Goal: Task Accomplishment & Management: Use online tool/utility

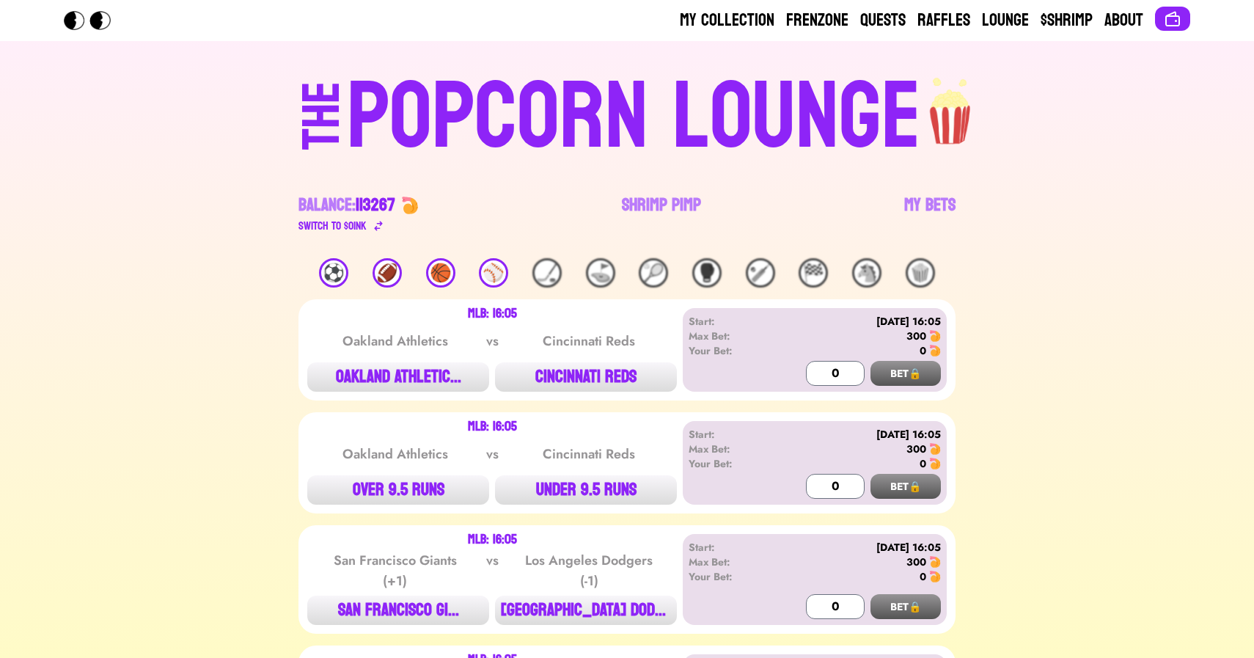
click at [640, 198] on link "Shrimp Pimp" at bounding box center [661, 214] width 79 height 41
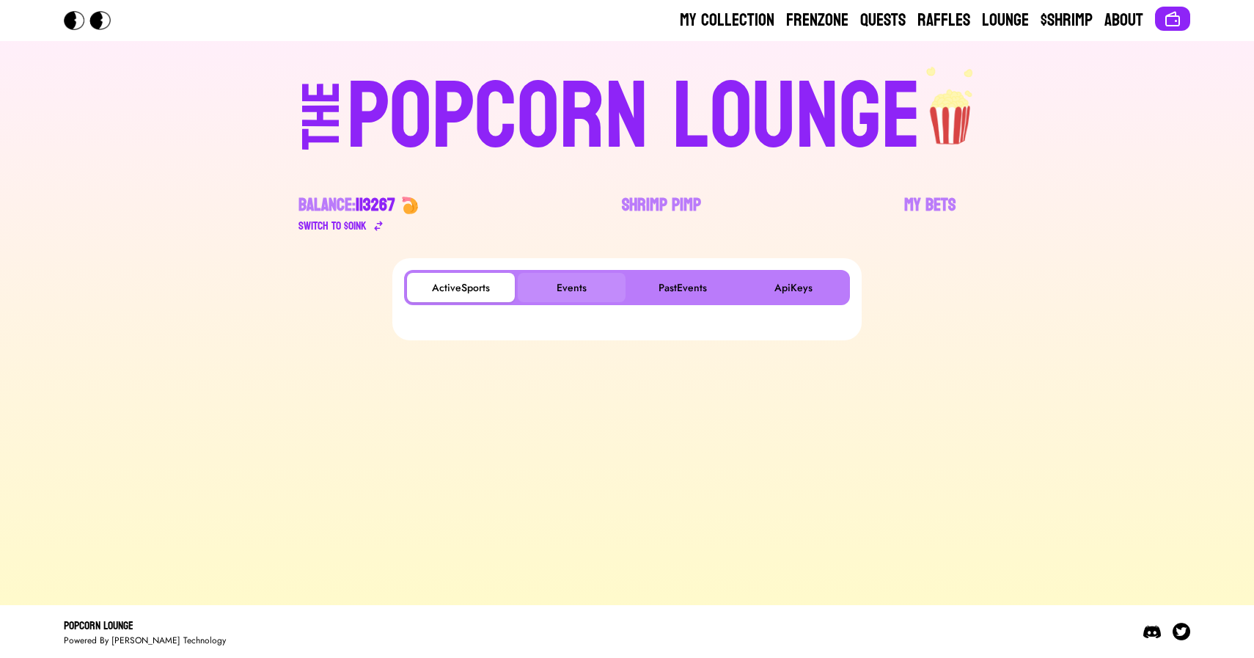
click at [559, 279] on button "Events" at bounding box center [572, 287] width 108 height 29
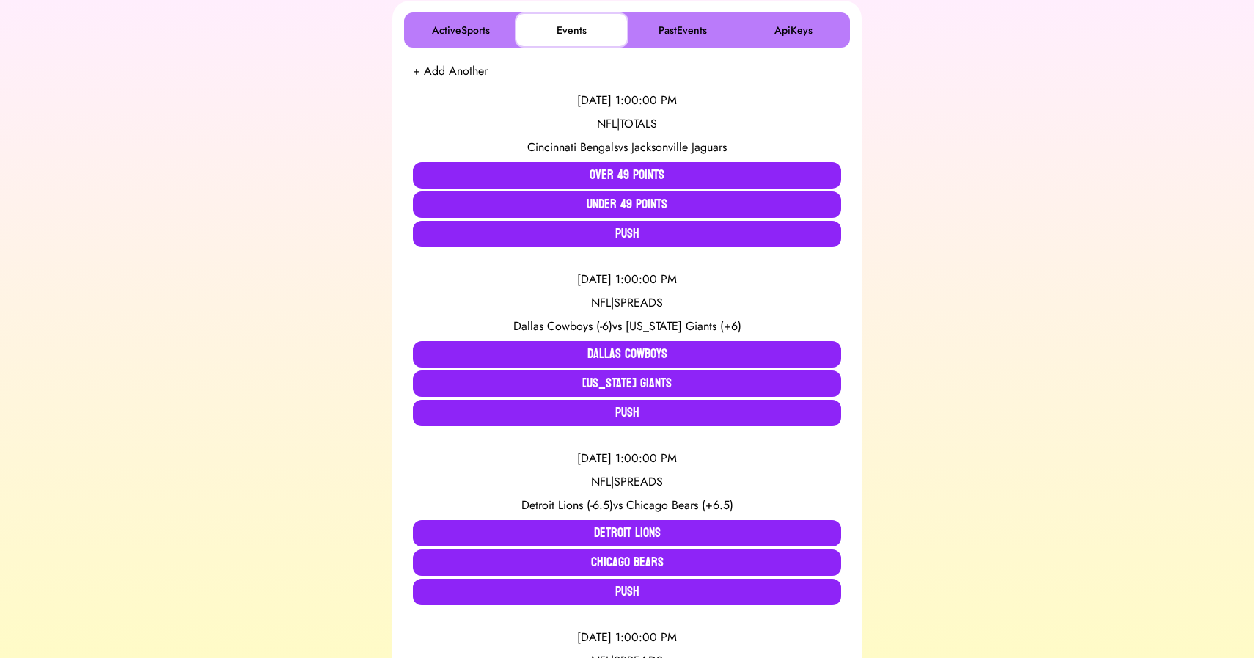
scroll to position [260, 0]
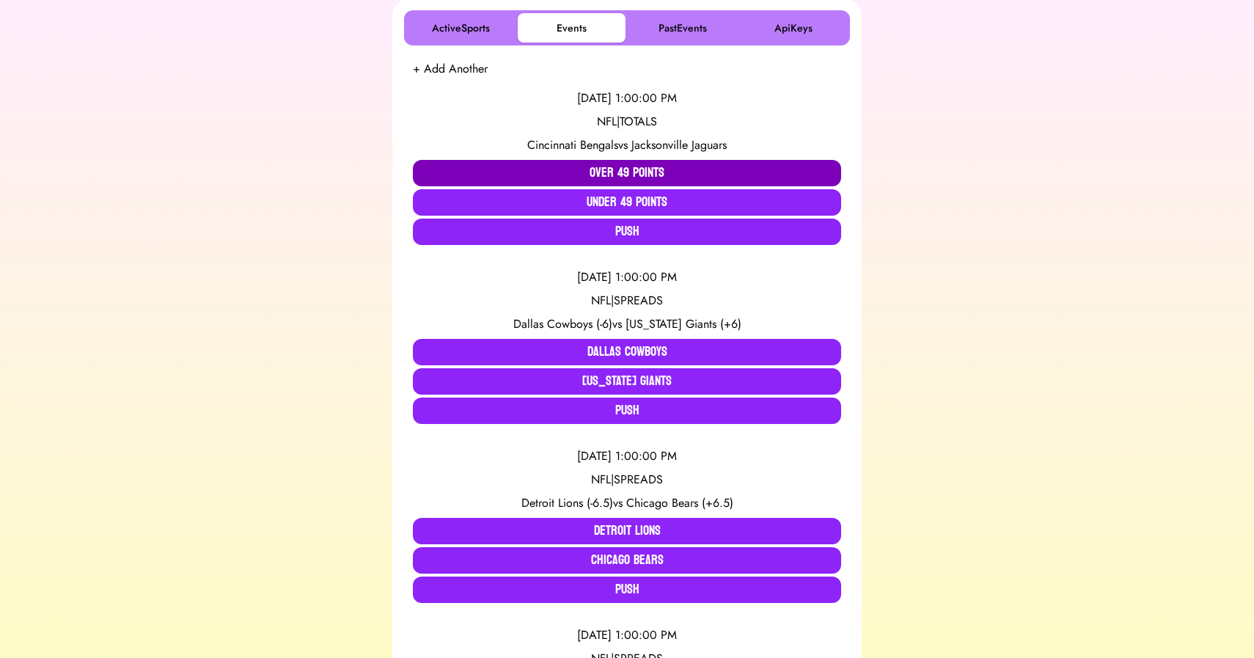
click at [538, 164] on button "Over 49 Points" at bounding box center [627, 173] width 428 height 26
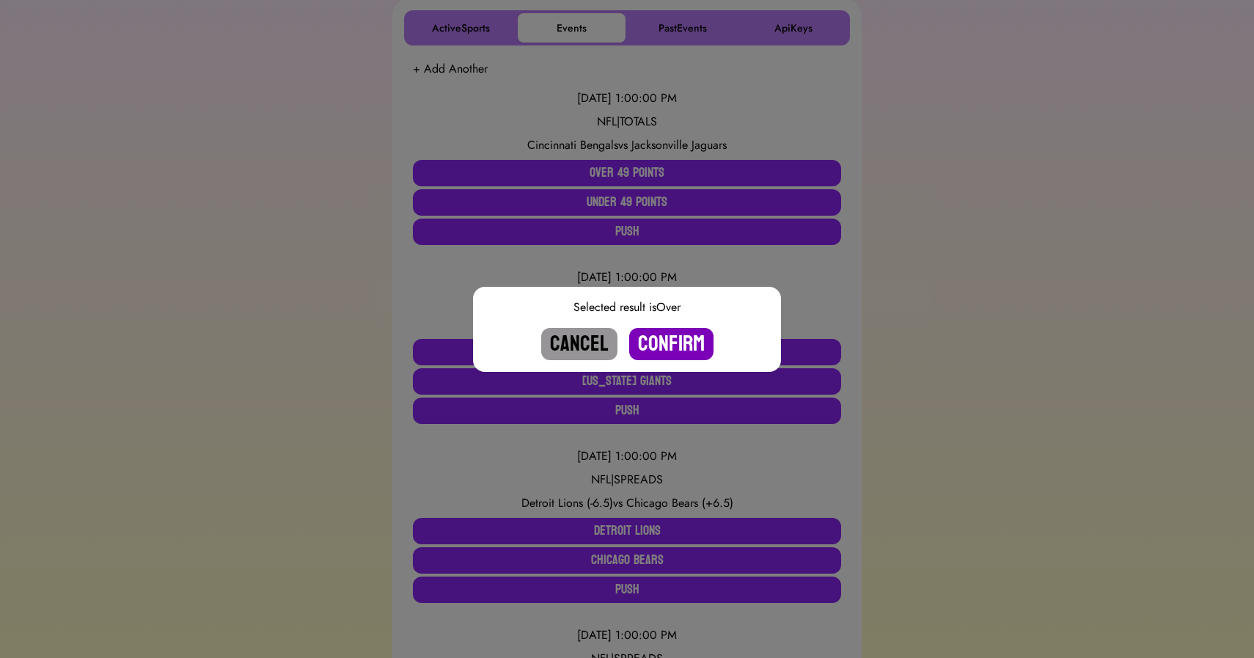
click at [666, 349] on button "Confirm" at bounding box center [671, 344] width 84 height 32
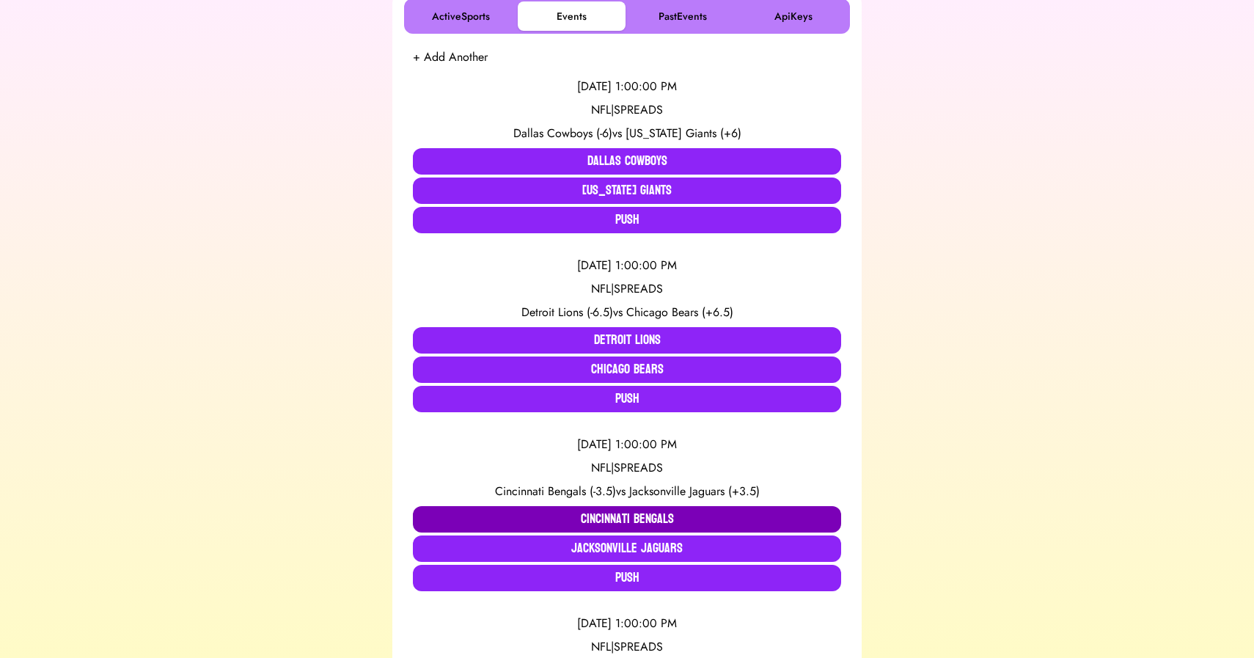
click at [532, 511] on button "Cincinnati Bengals" at bounding box center [627, 519] width 428 height 26
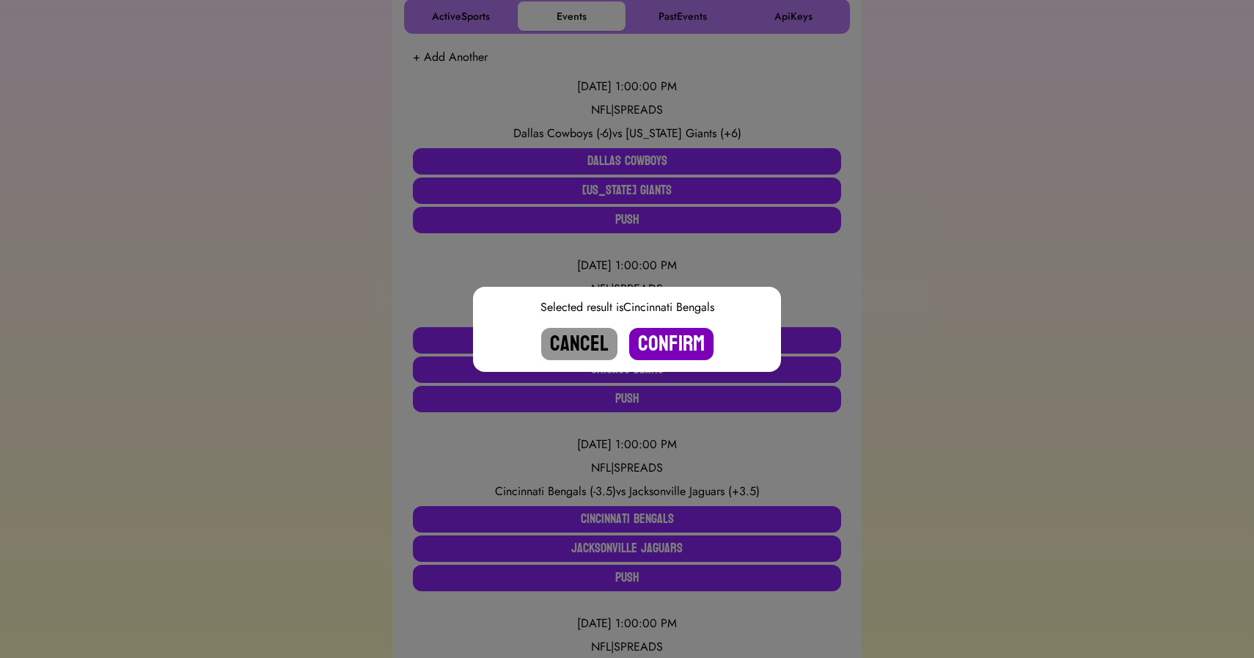
click at [681, 343] on button "Confirm" at bounding box center [671, 344] width 84 height 32
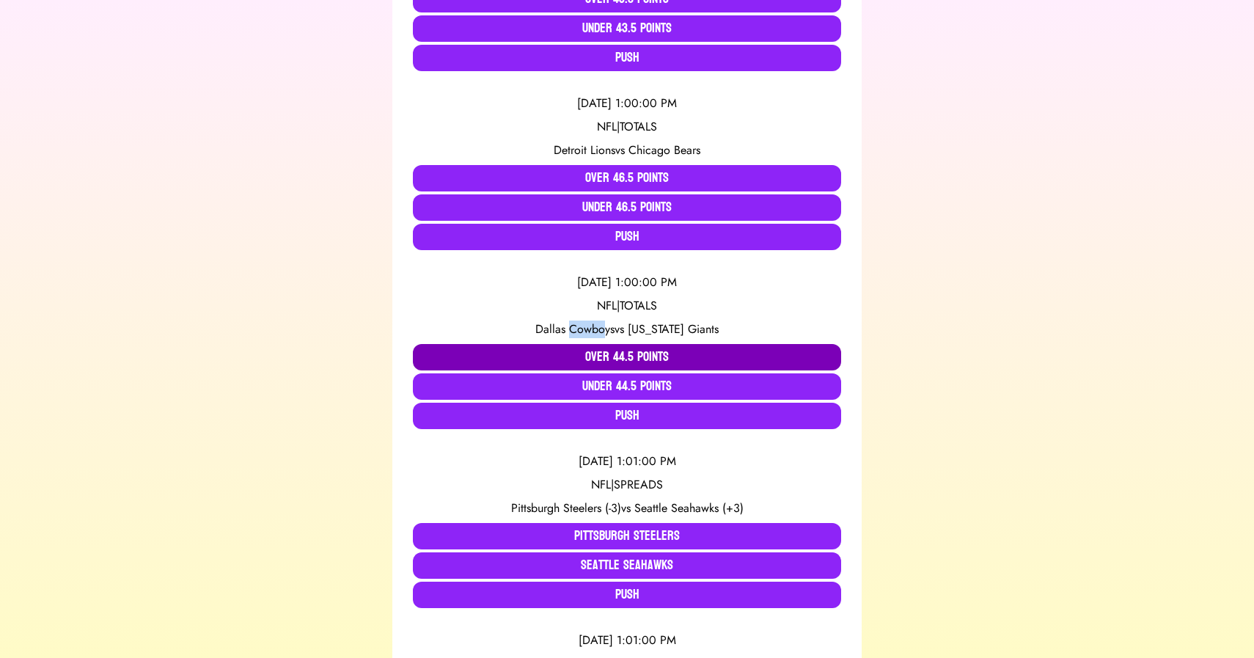
click at [543, 356] on button "Over 44.5 Points" at bounding box center [627, 357] width 428 height 26
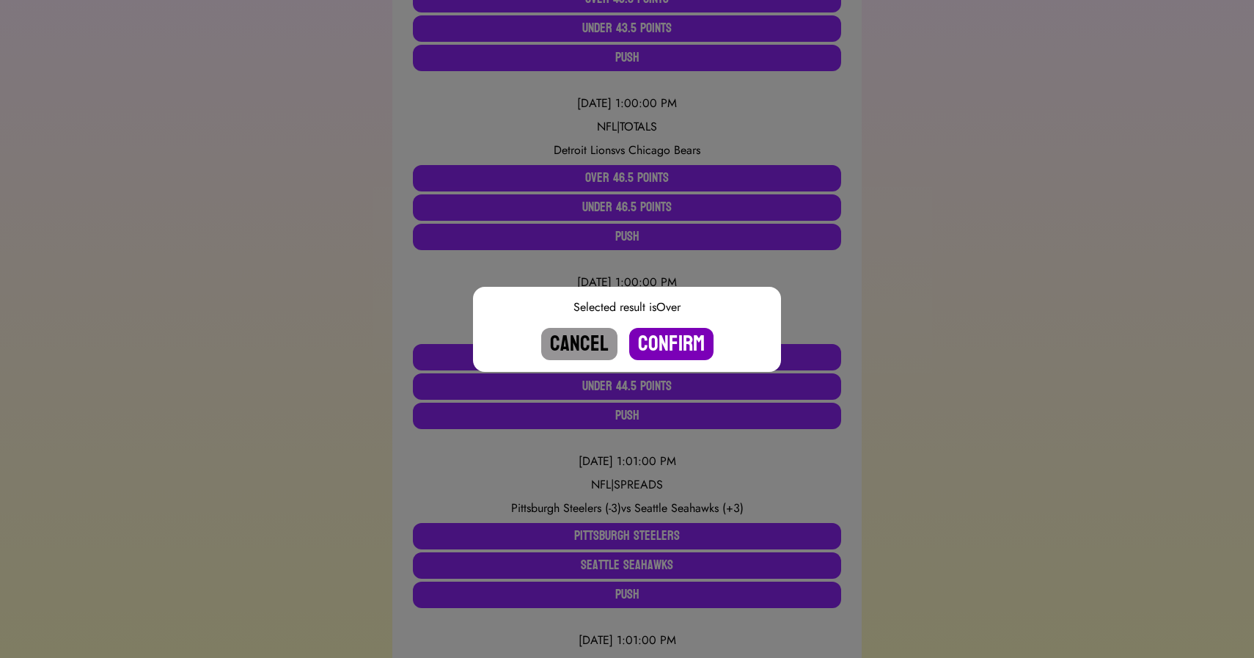
click at [664, 339] on button "Confirm" at bounding box center [671, 344] width 84 height 32
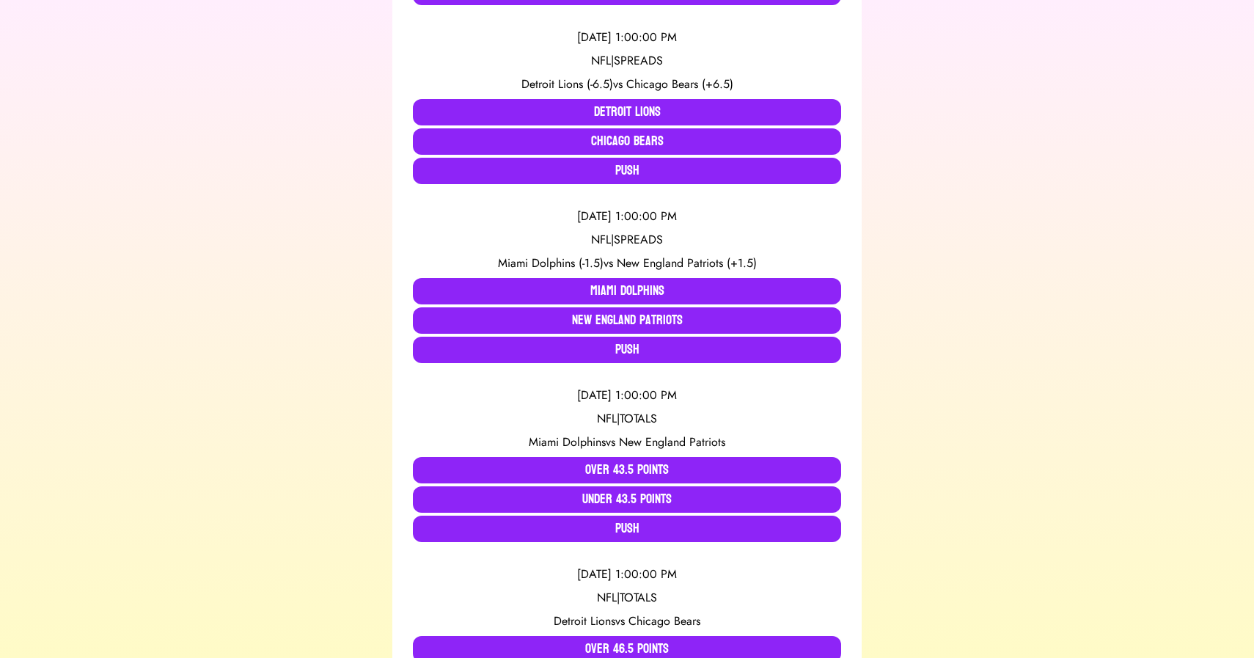
scroll to position [502, 0]
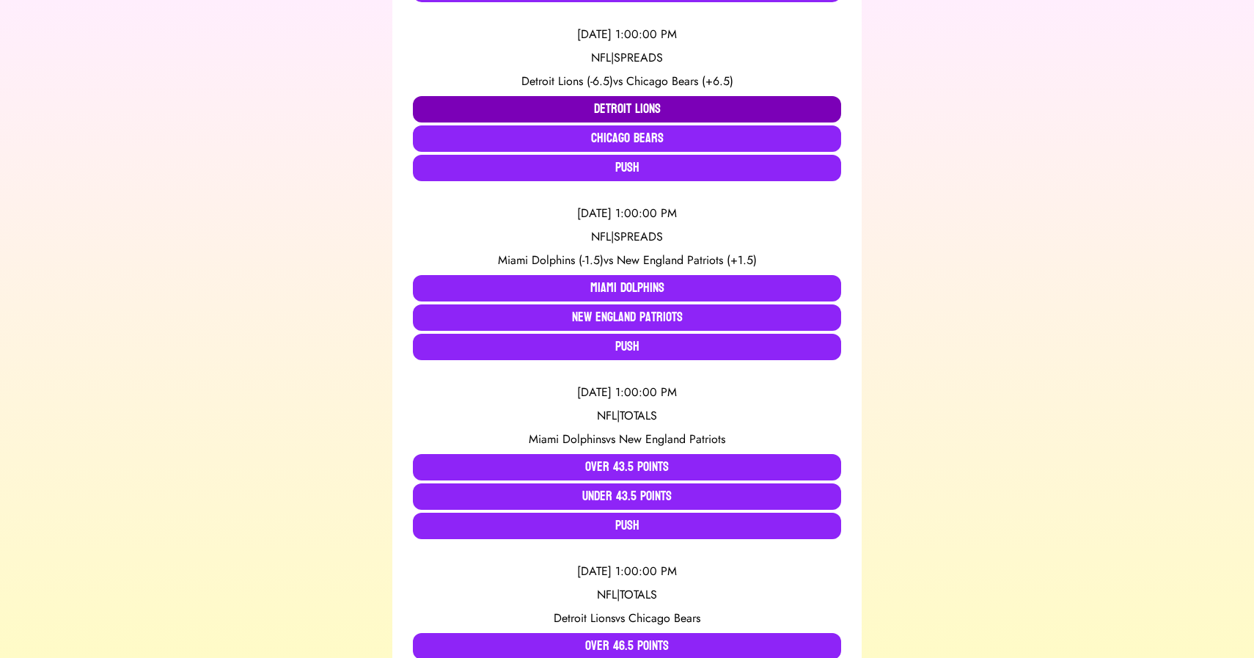
click at [541, 107] on button "Detroit Lions" at bounding box center [627, 109] width 428 height 26
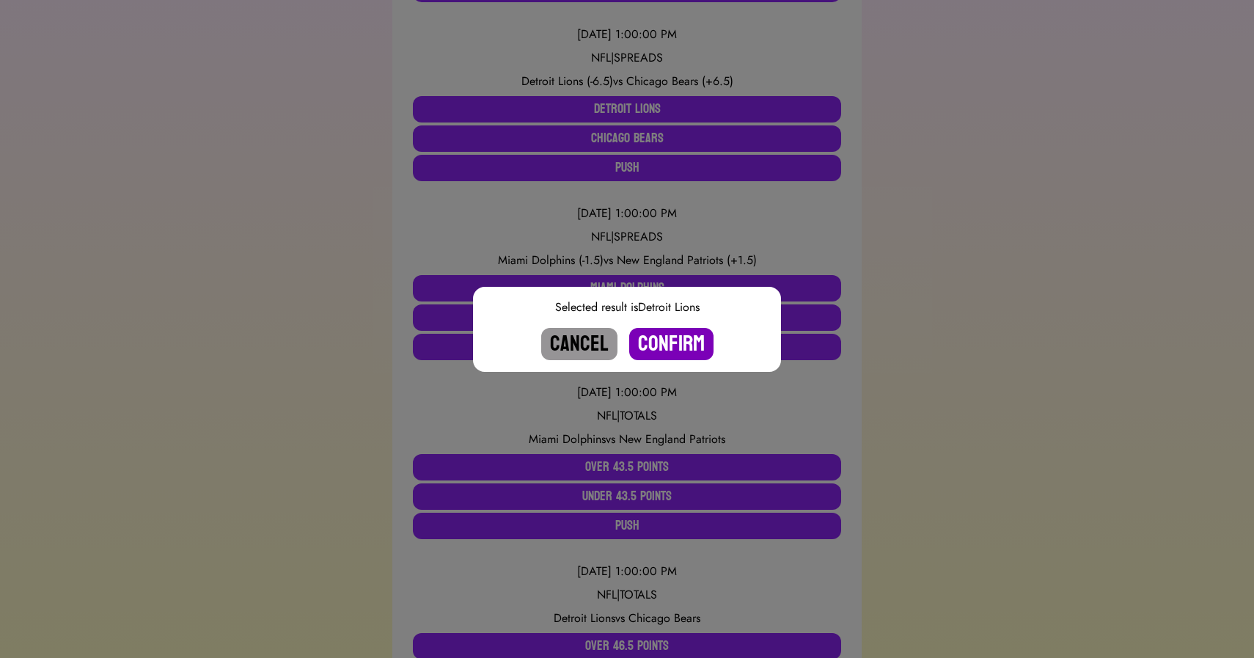
click at [664, 340] on button "Confirm" at bounding box center [671, 344] width 84 height 32
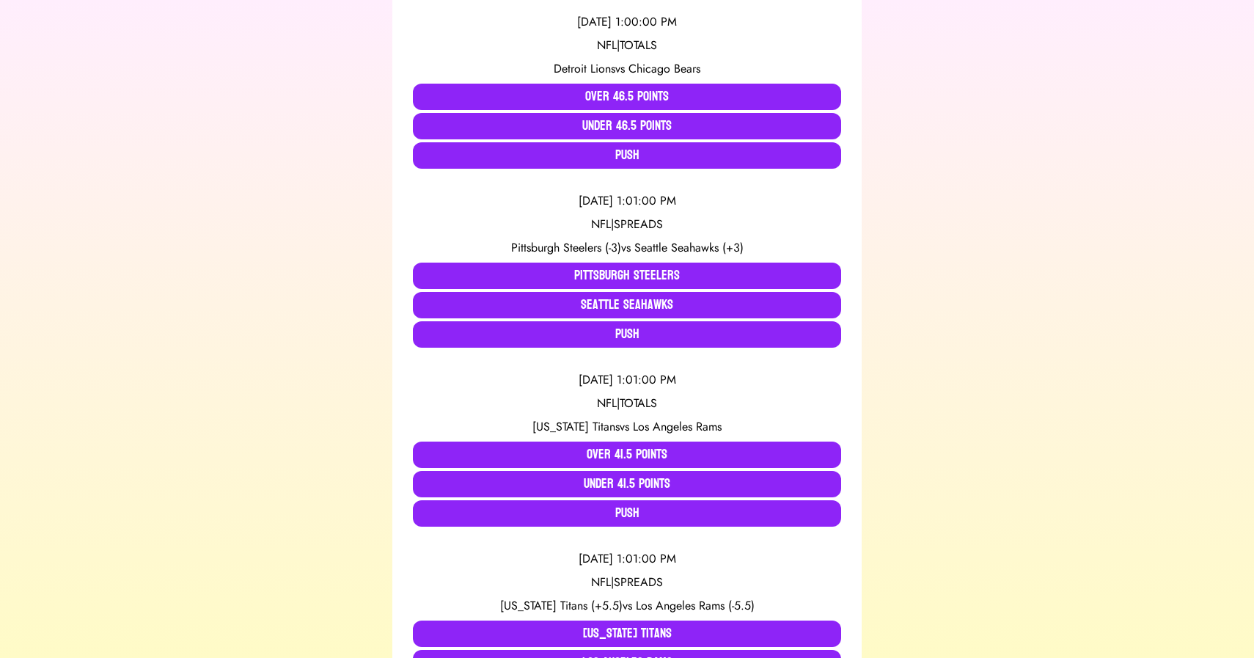
scroll to position [858, 0]
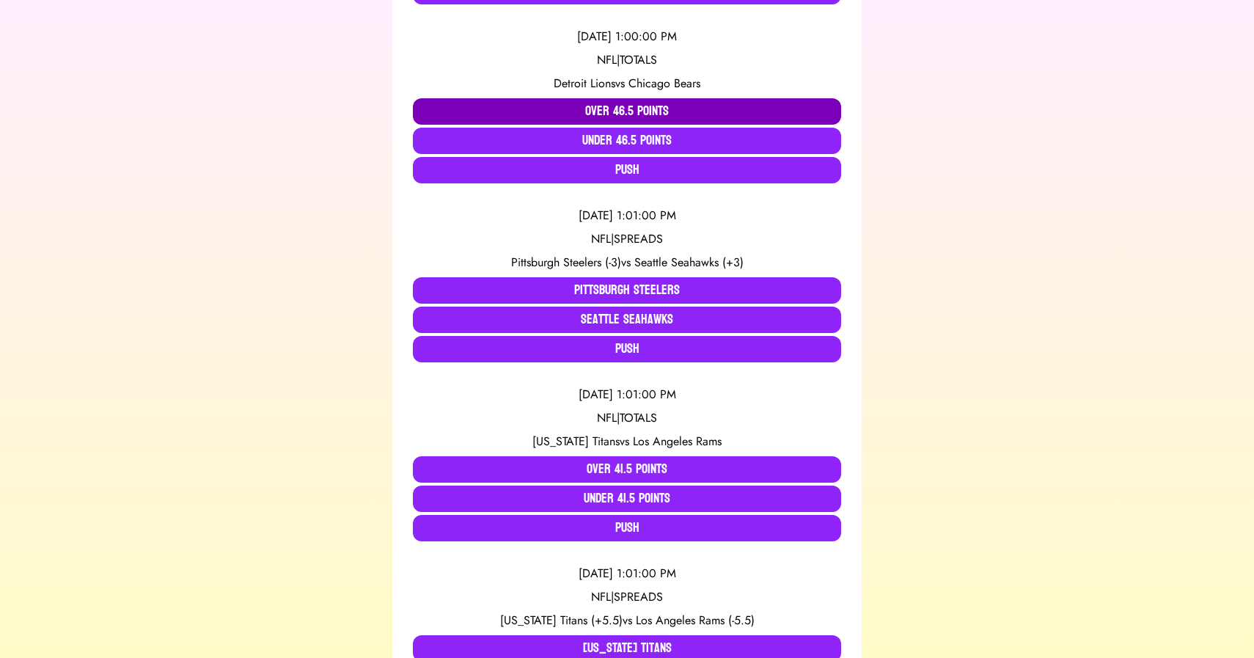
click at [522, 112] on button "Over 46.5 Points" at bounding box center [627, 111] width 428 height 26
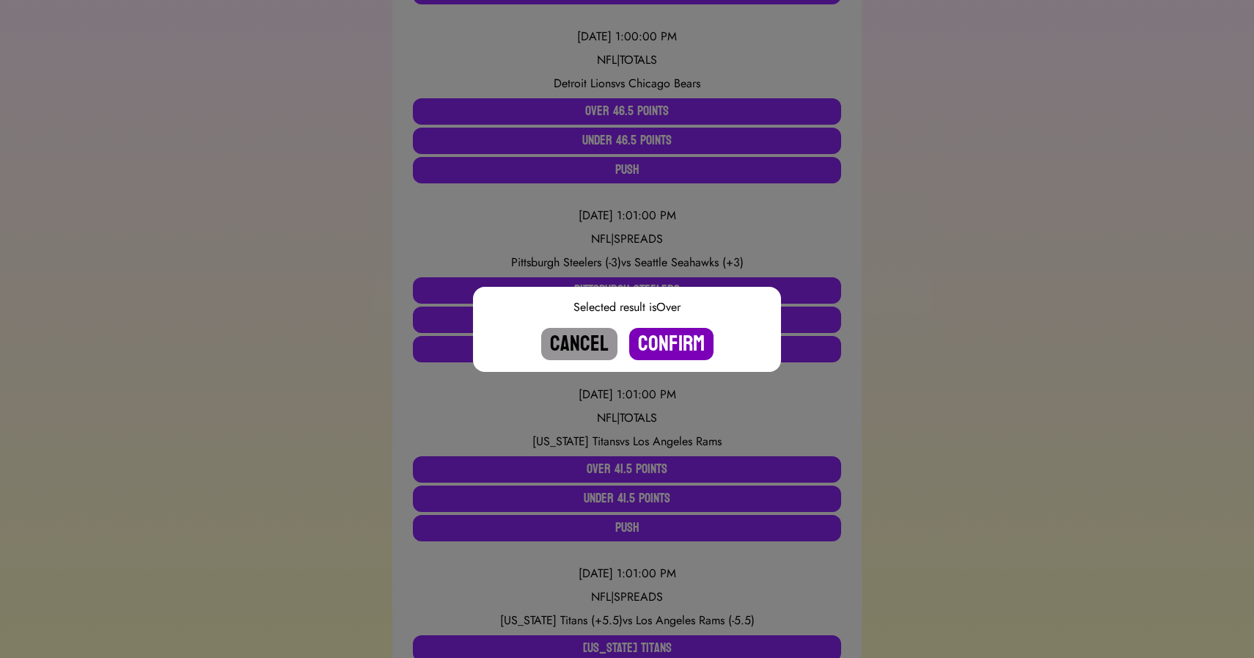
click at [661, 345] on button "Confirm" at bounding box center [671, 344] width 84 height 32
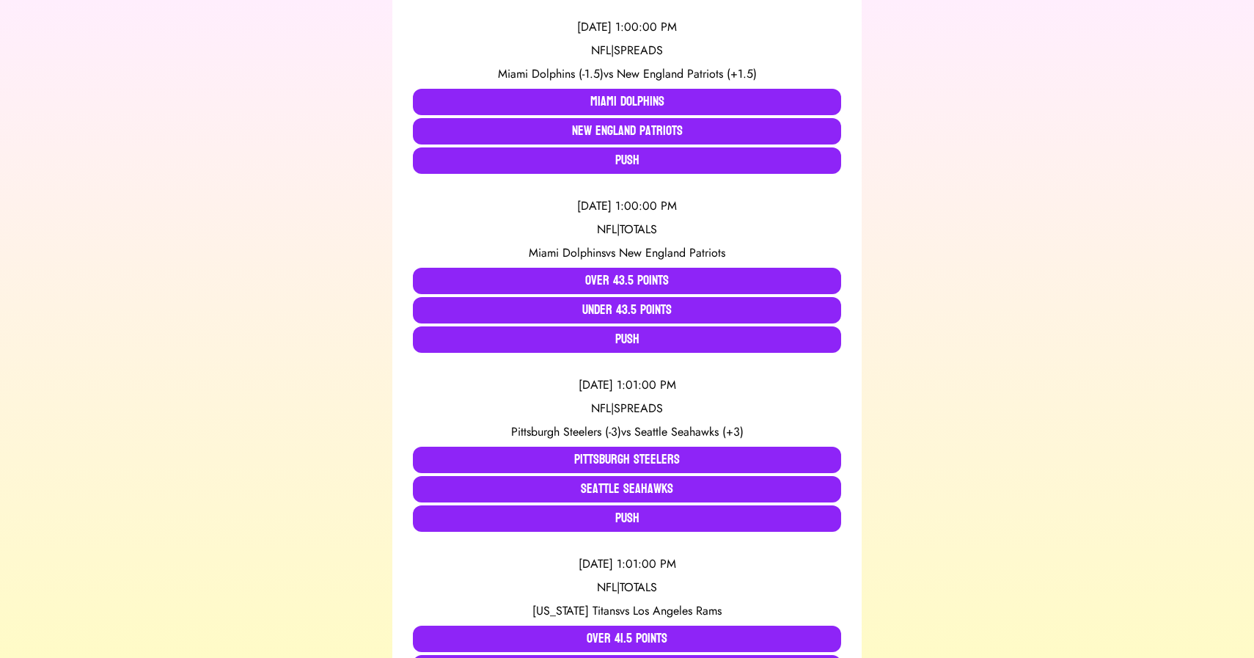
scroll to position [511, 0]
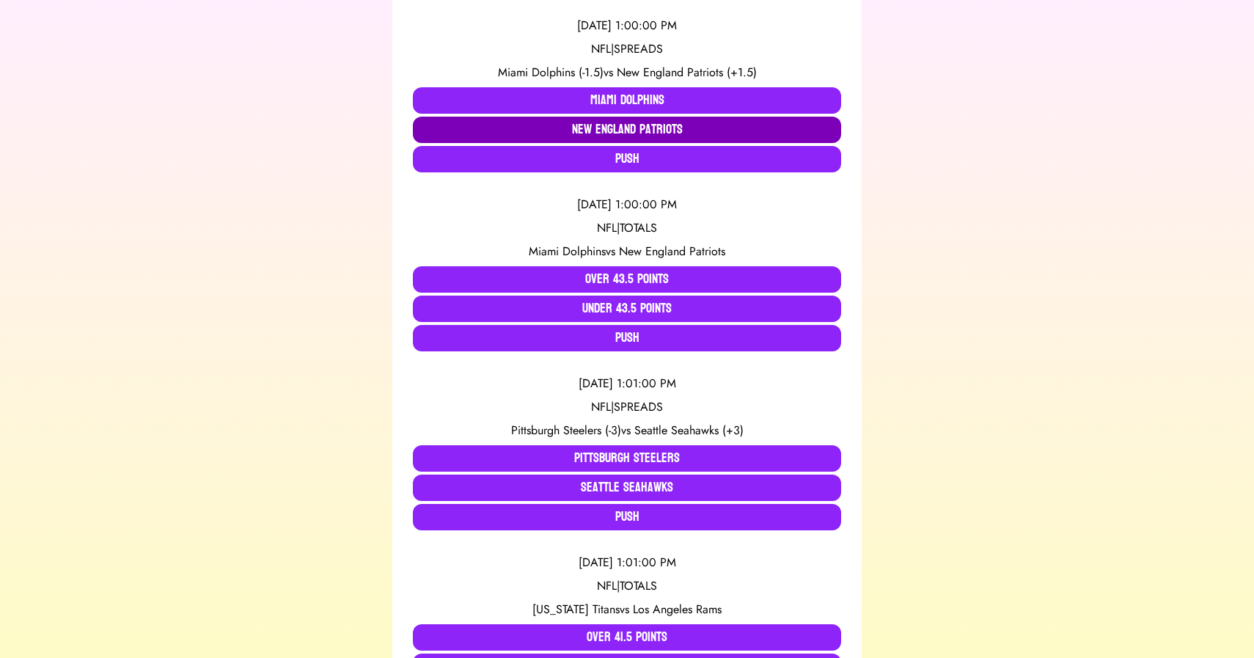
click at [581, 133] on button "New England Patriots" at bounding box center [627, 130] width 428 height 26
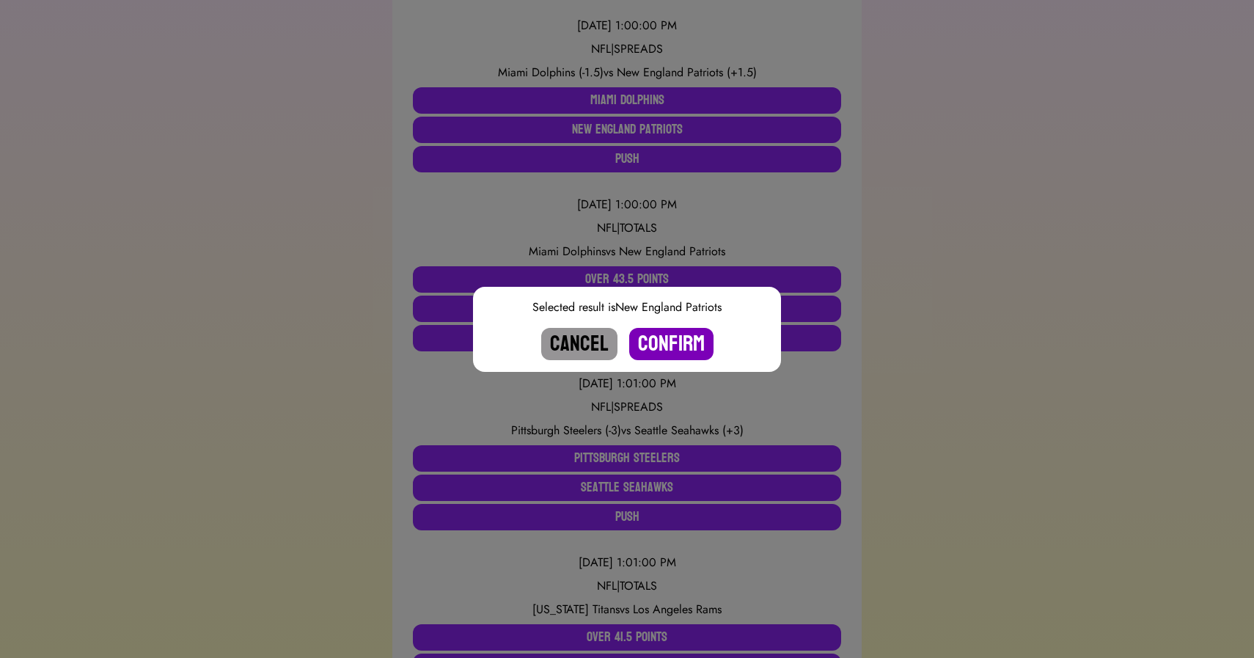
click at [675, 346] on button "Confirm" at bounding box center [671, 344] width 84 height 32
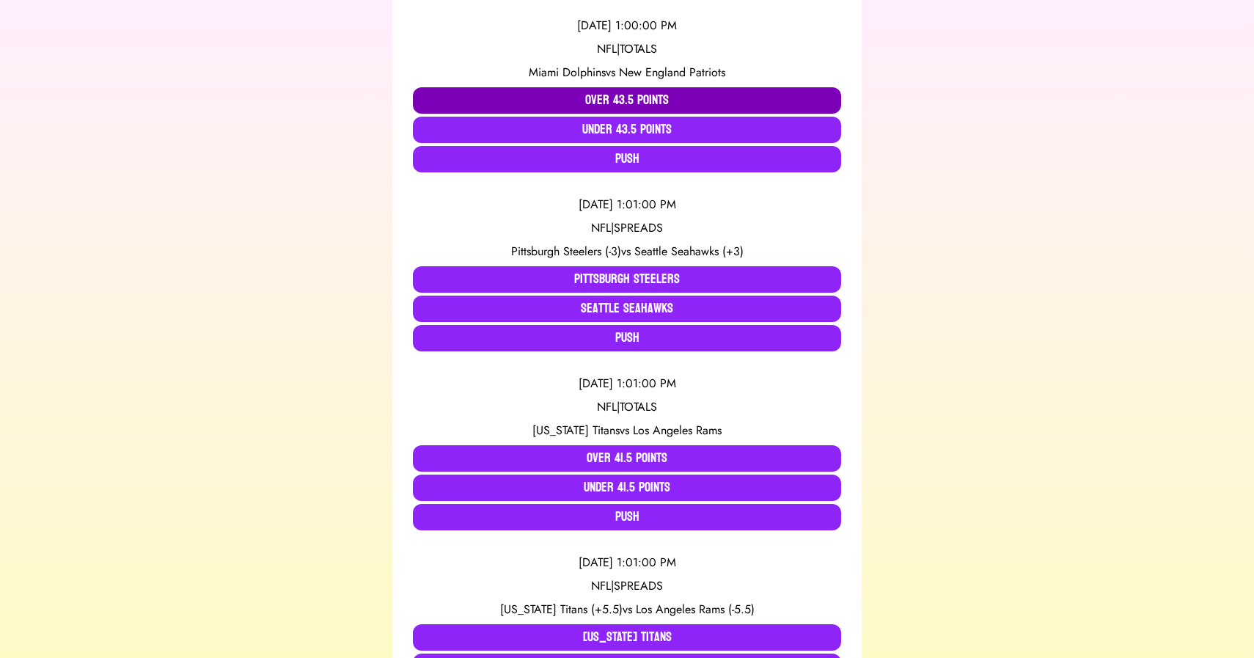
click at [593, 98] on button "Over 43.5 Points" at bounding box center [627, 100] width 428 height 26
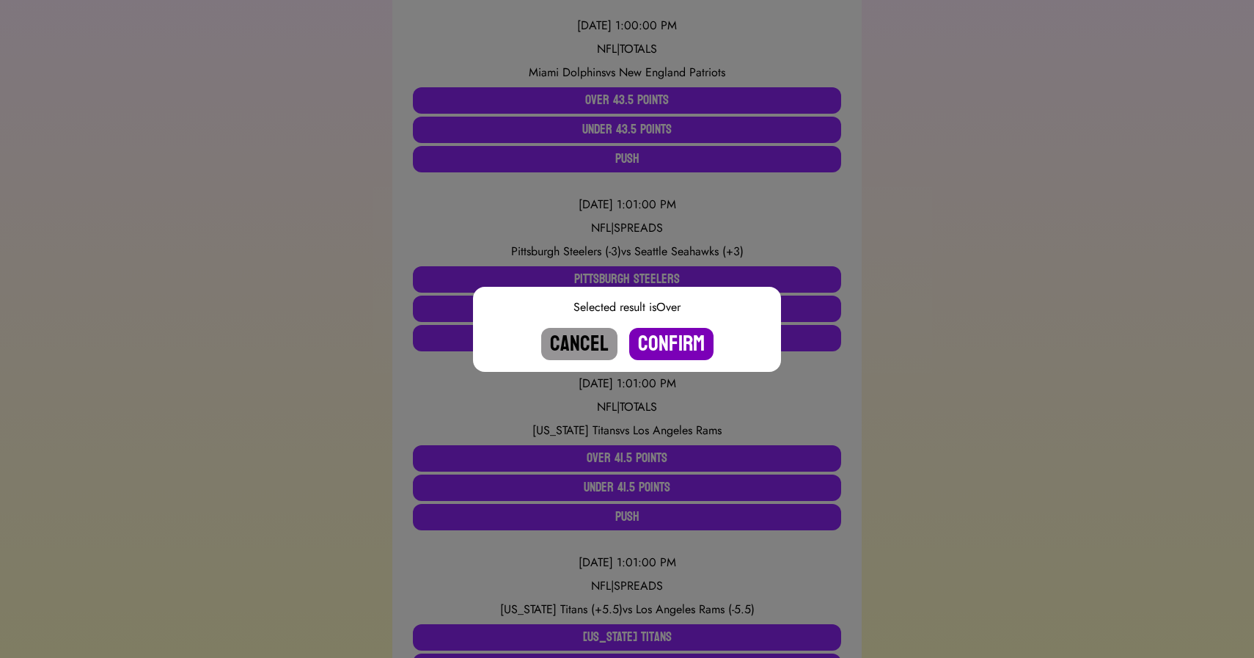
click at [667, 334] on button "Confirm" at bounding box center [671, 344] width 84 height 32
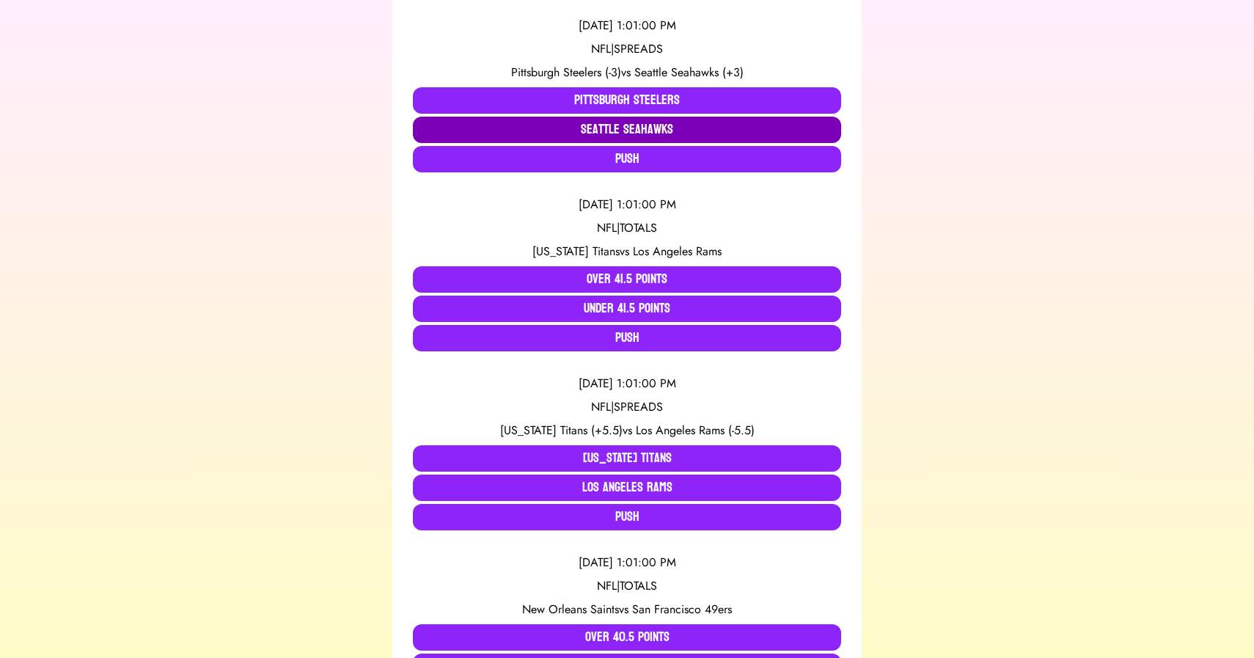
click at [613, 131] on button "Seattle Seahawks" at bounding box center [627, 130] width 428 height 26
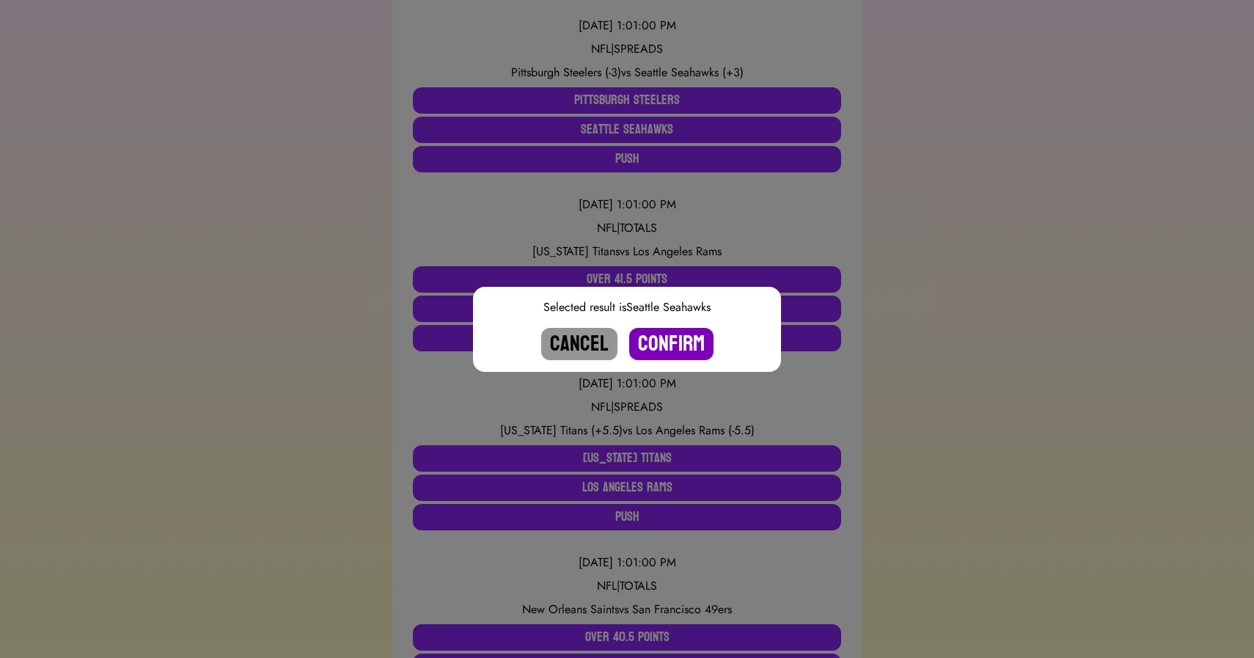
click at [684, 340] on button "Confirm" at bounding box center [671, 344] width 84 height 32
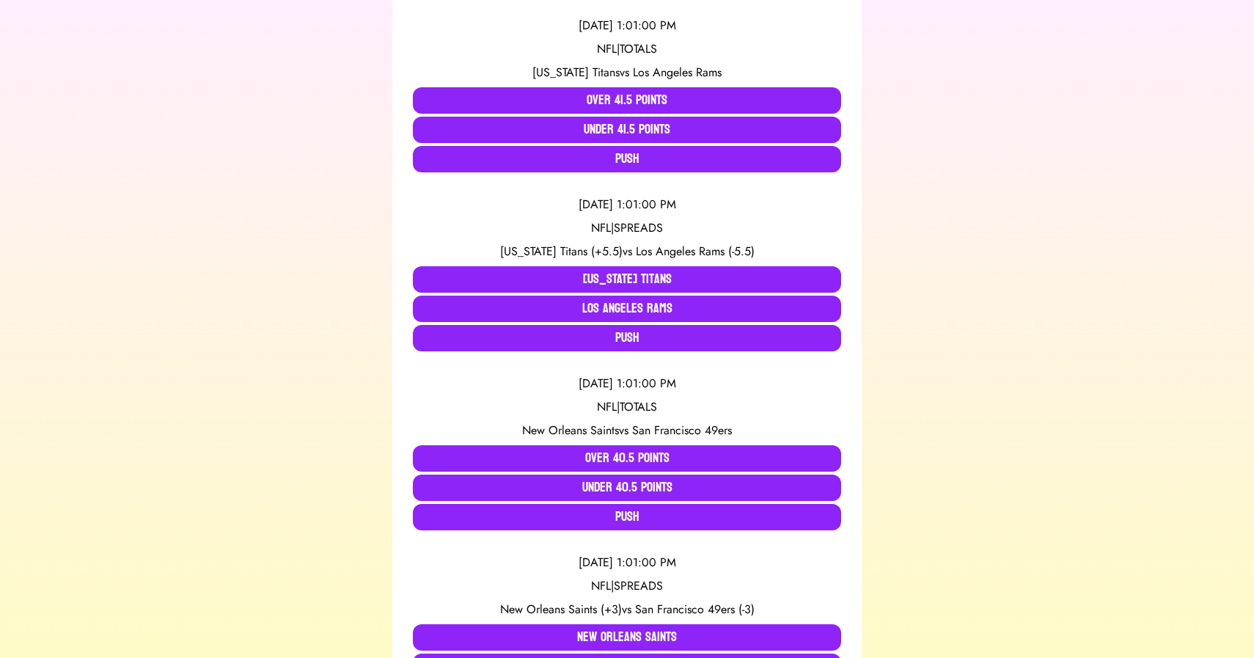
scroll to position [970, 0]
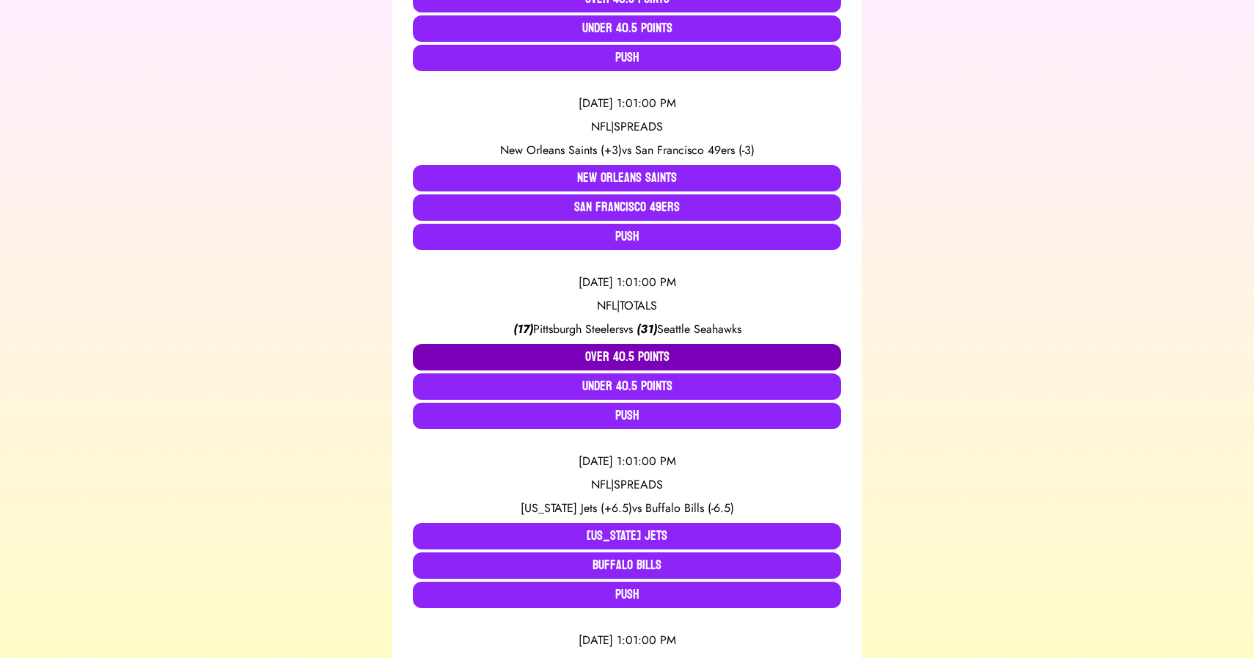
click at [563, 357] on button "Over 40.5 Points" at bounding box center [627, 357] width 428 height 26
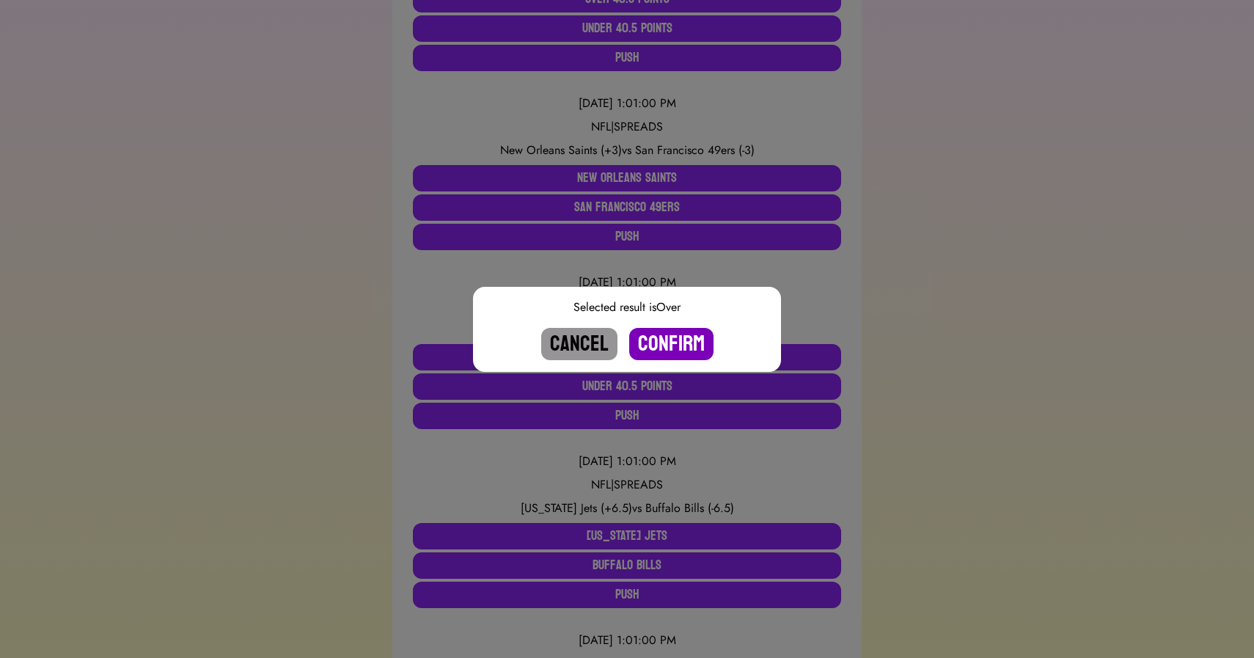
click at [698, 345] on button "Confirm" at bounding box center [671, 344] width 84 height 32
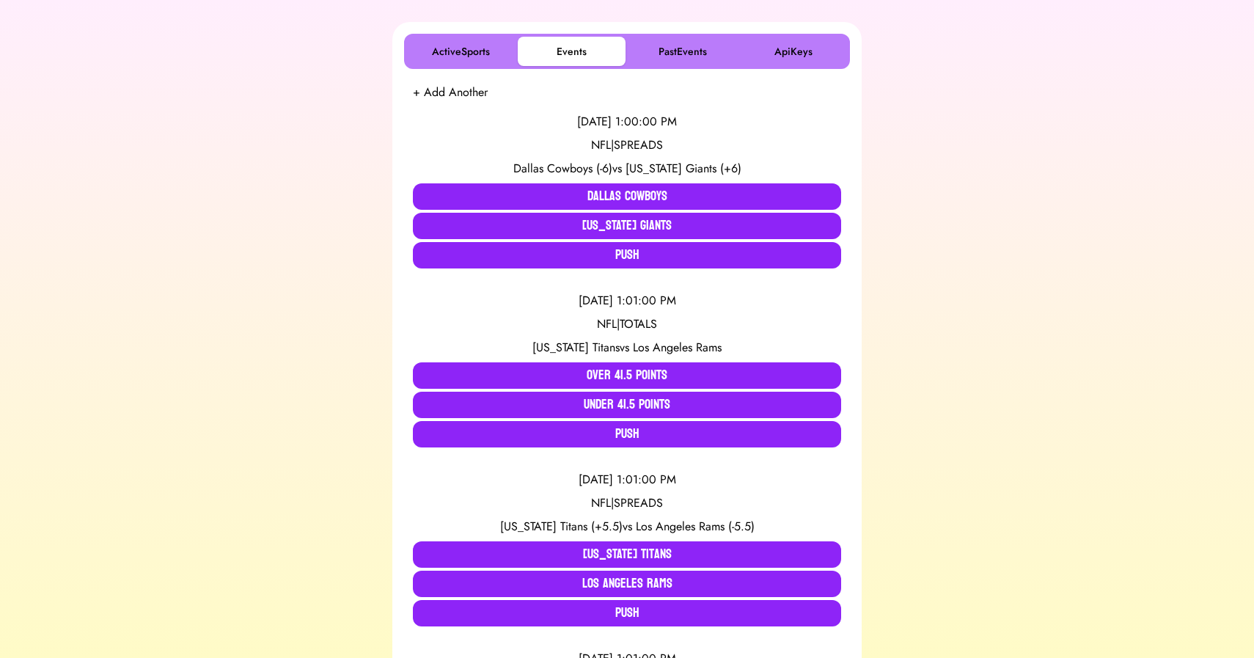
scroll to position [235, 0]
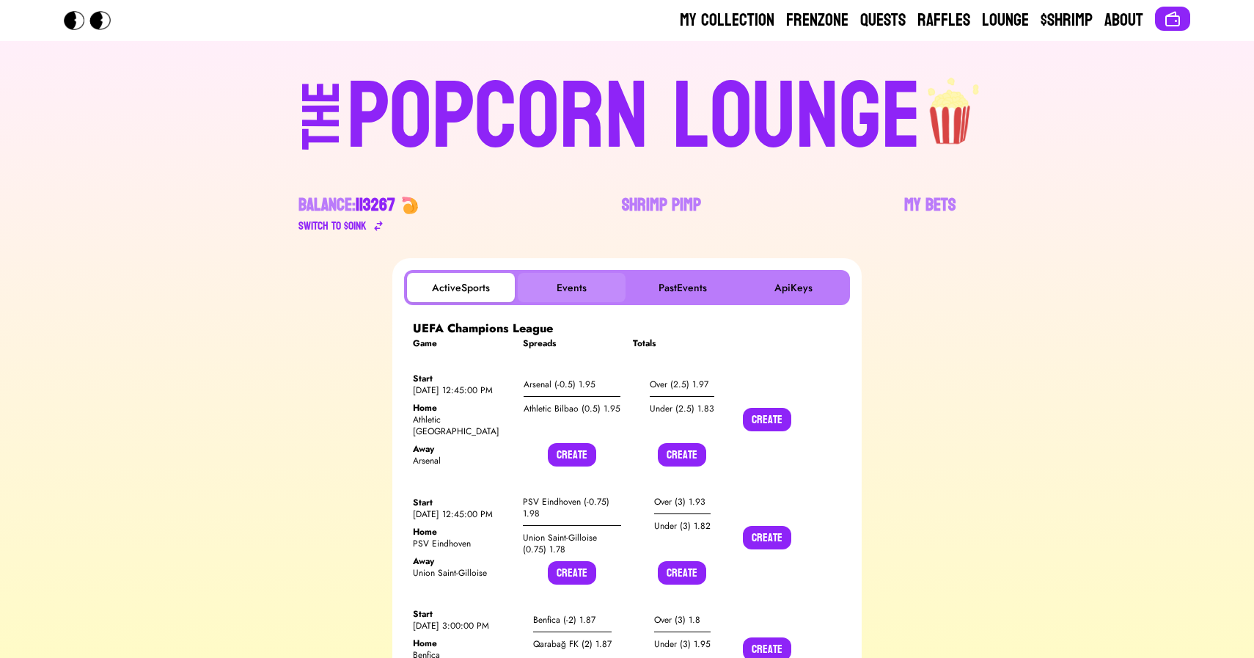
click at [548, 293] on button "Events" at bounding box center [572, 287] width 108 height 29
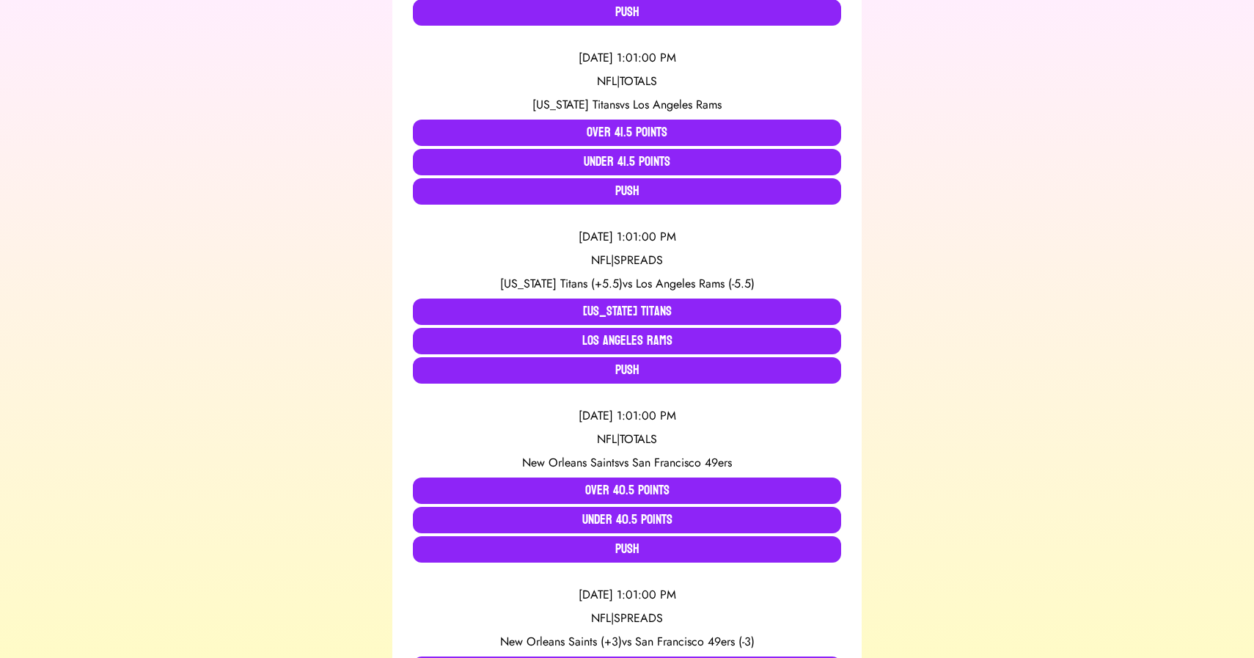
scroll to position [480, 0]
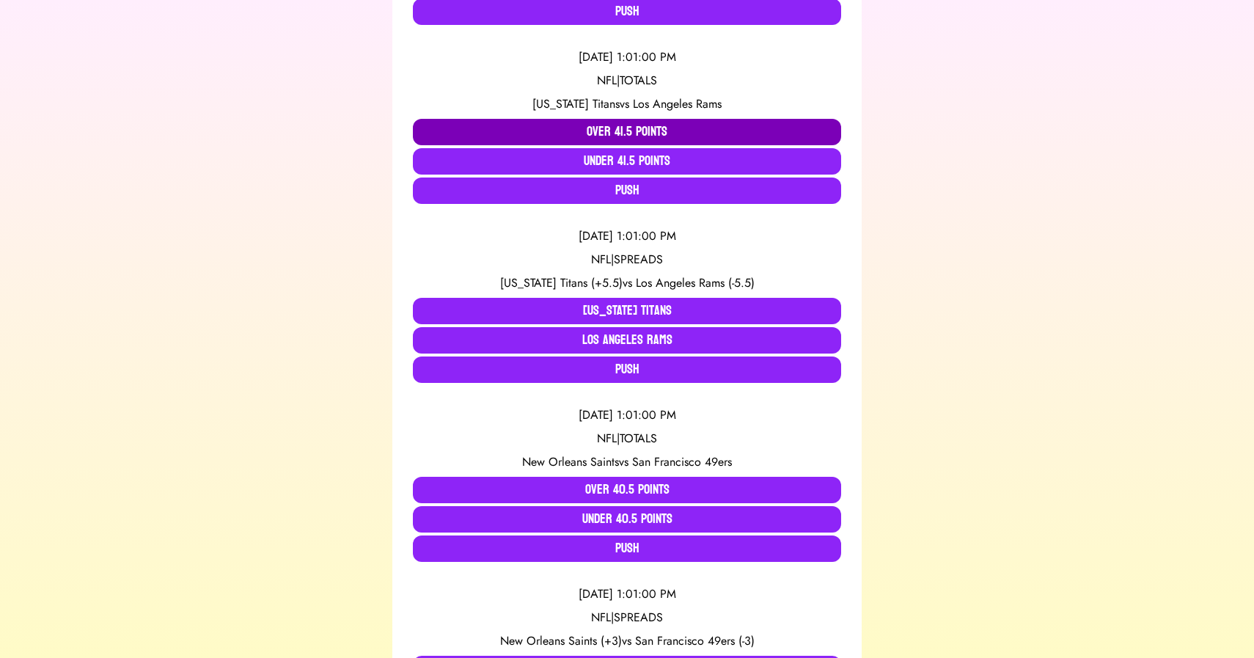
click at [505, 136] on button "Over 41.5 Points" at bounding box center [627, 132] width 428 height 26
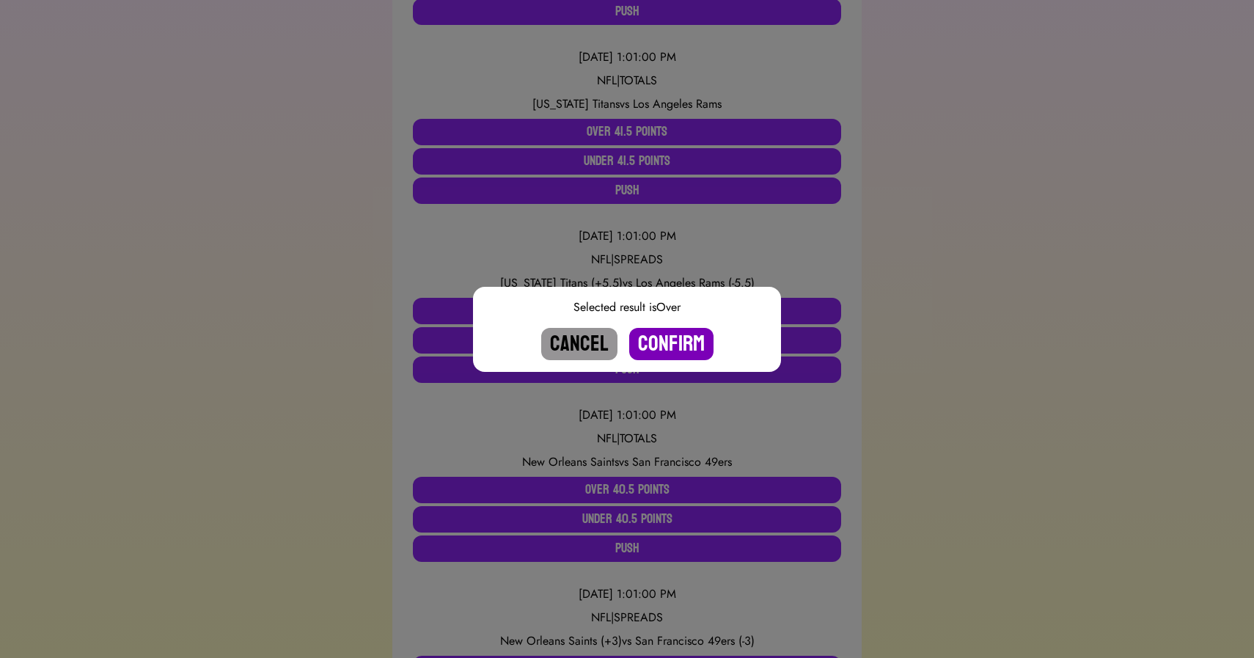
click at [664, 345] on button "Confirm" at bounding box center [671, 344] width 84 height 32
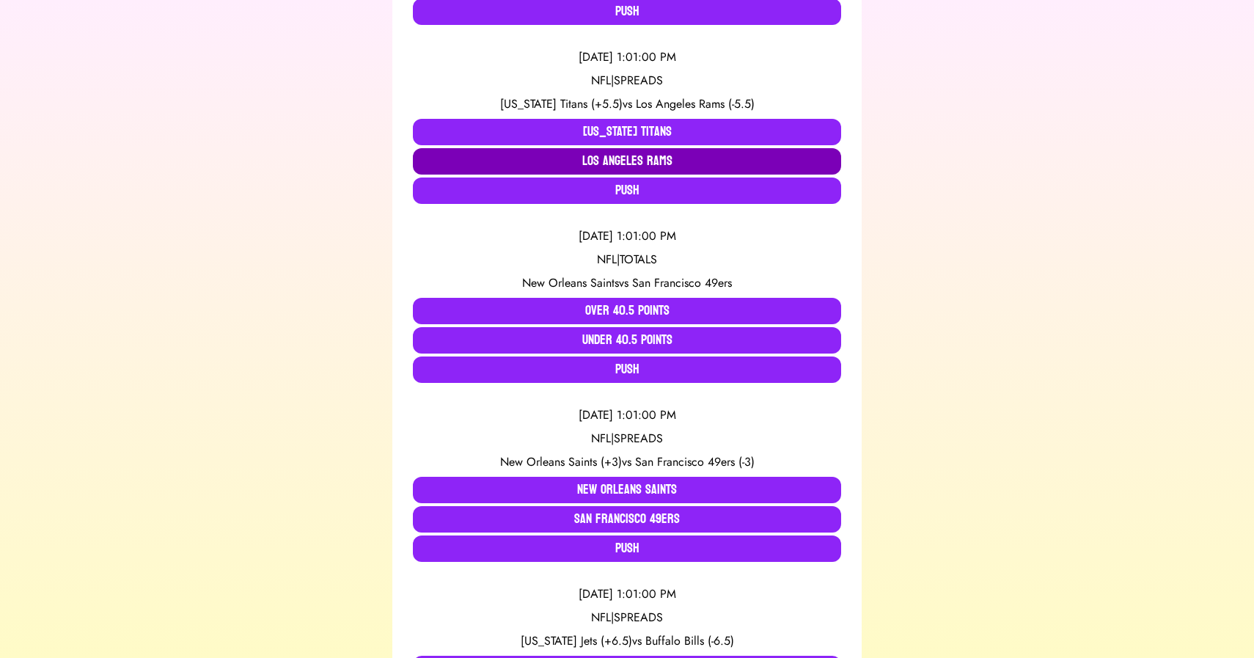
click at [609, 166] on button "Los Angeles Rams" at bounding box center [627, 161] width 428 height 26
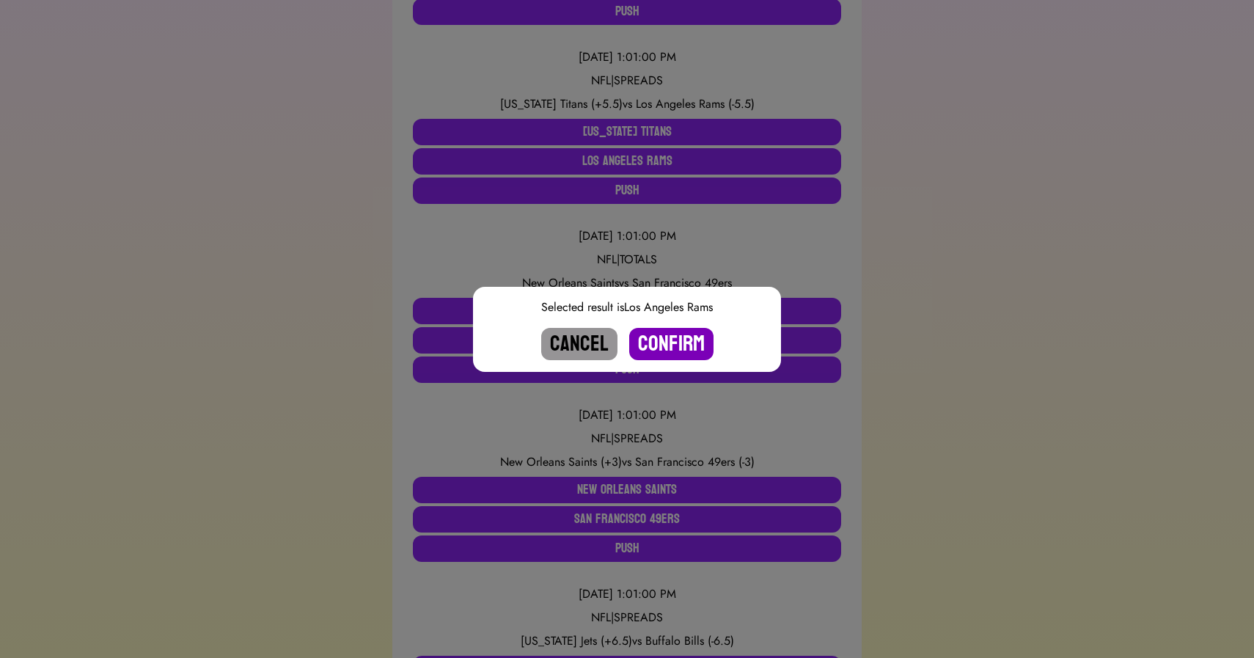
click at [670, 334] on button "Confirm" at bounding box center [671, 344] width 84 height 32
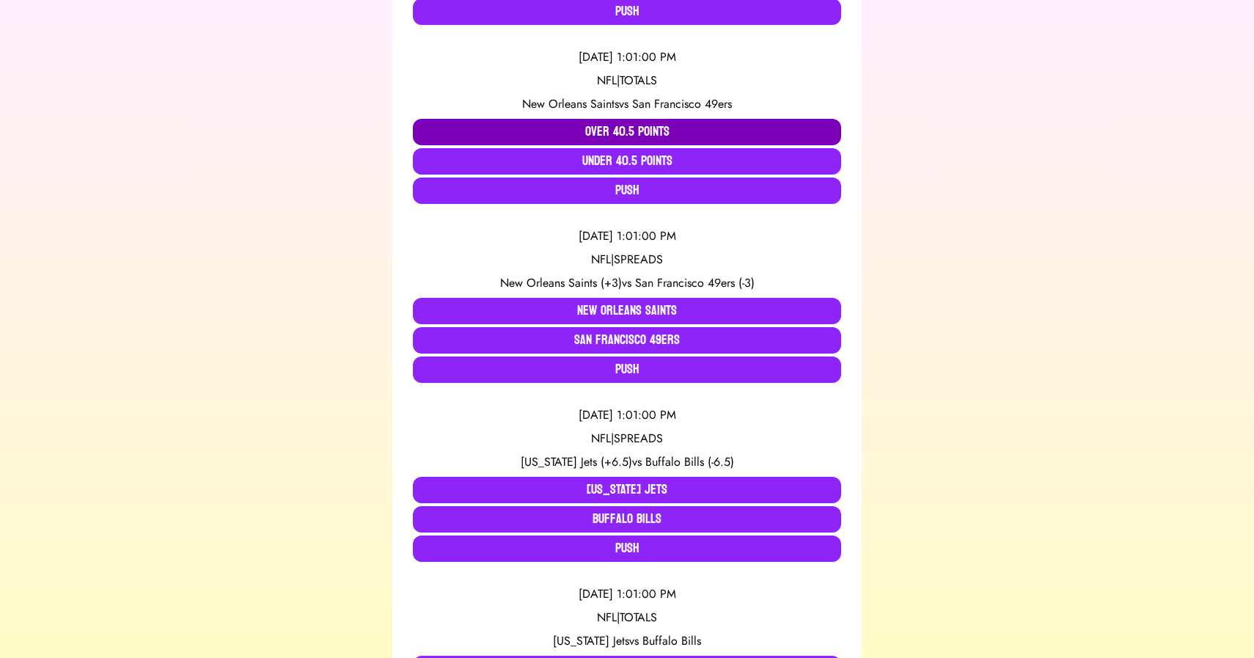
click at [555, 125] on button "Over 40.5 Points" at bounding box center [627, 132] width 428 height 26
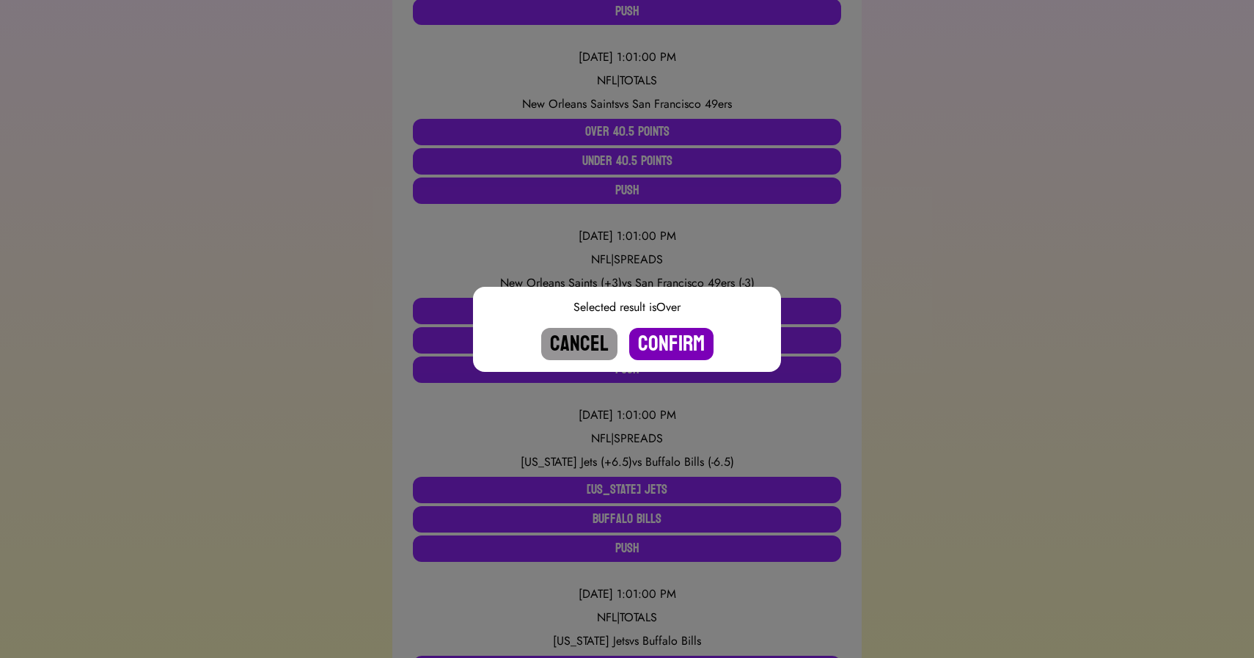
click at [673, 344] on button "Confirm" at bounding box center [671, 344] width 84 height 32
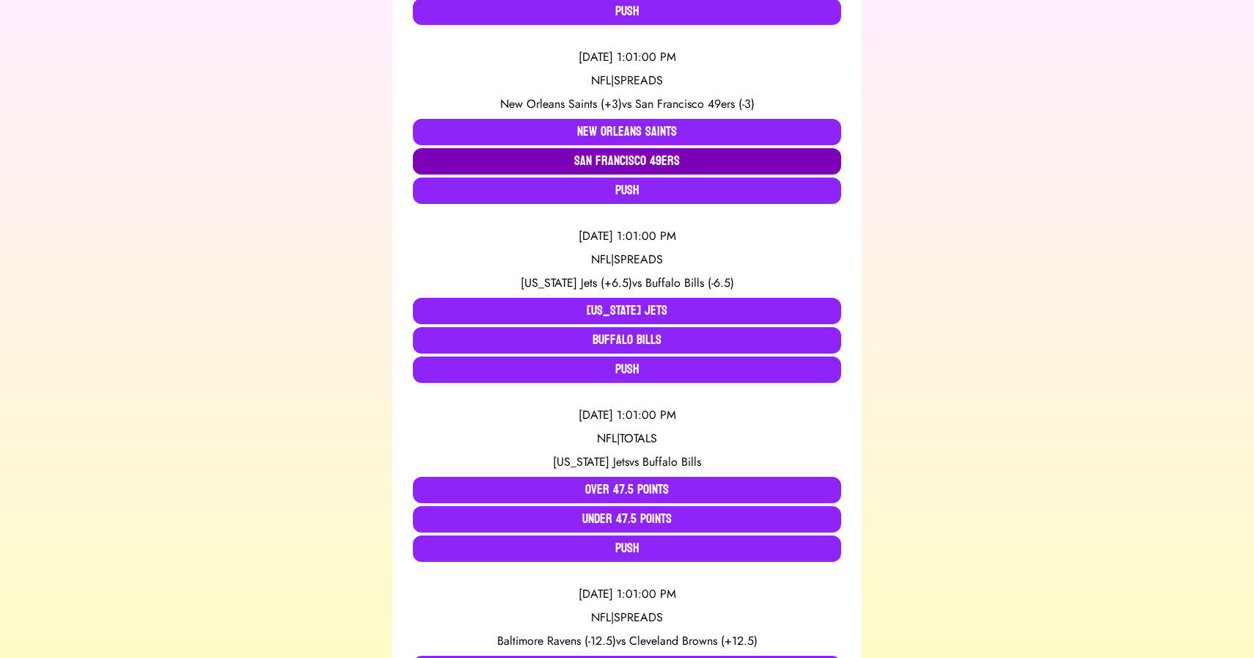
click at [598, 159] on button "San Francisco 49ers" at bounding box center [627, 161] width 428 height 26
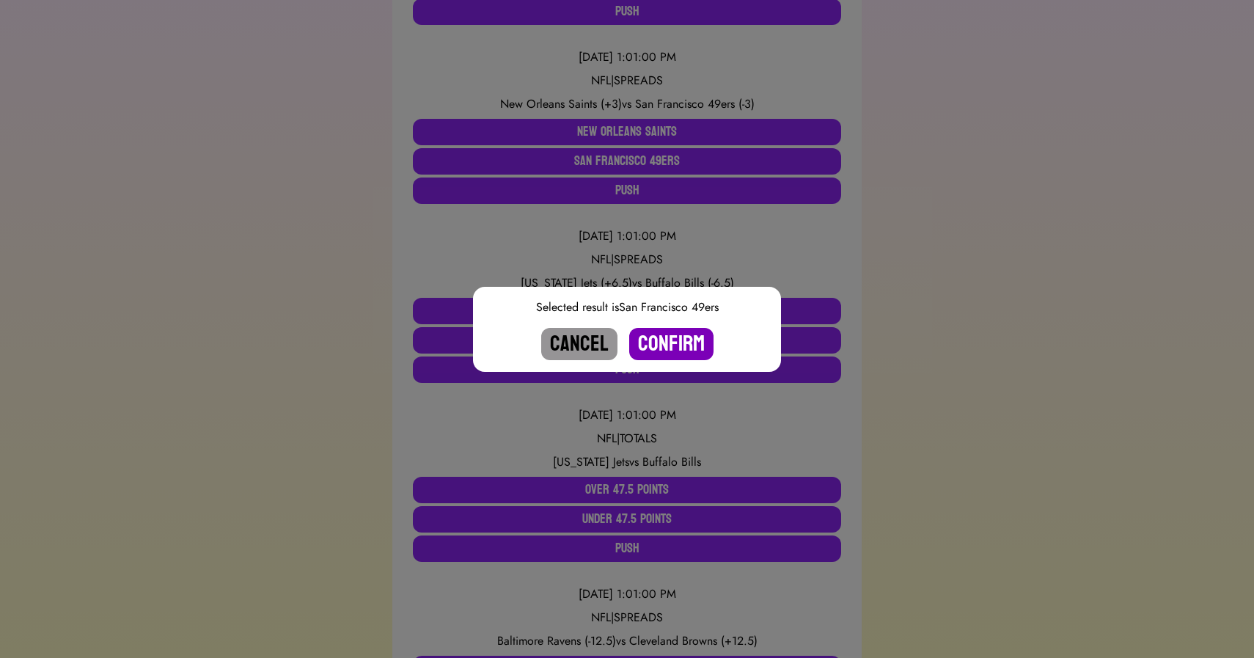
click at [670, 346] on button "Confirm" at bounding box center [671, 344] width 84 height 32
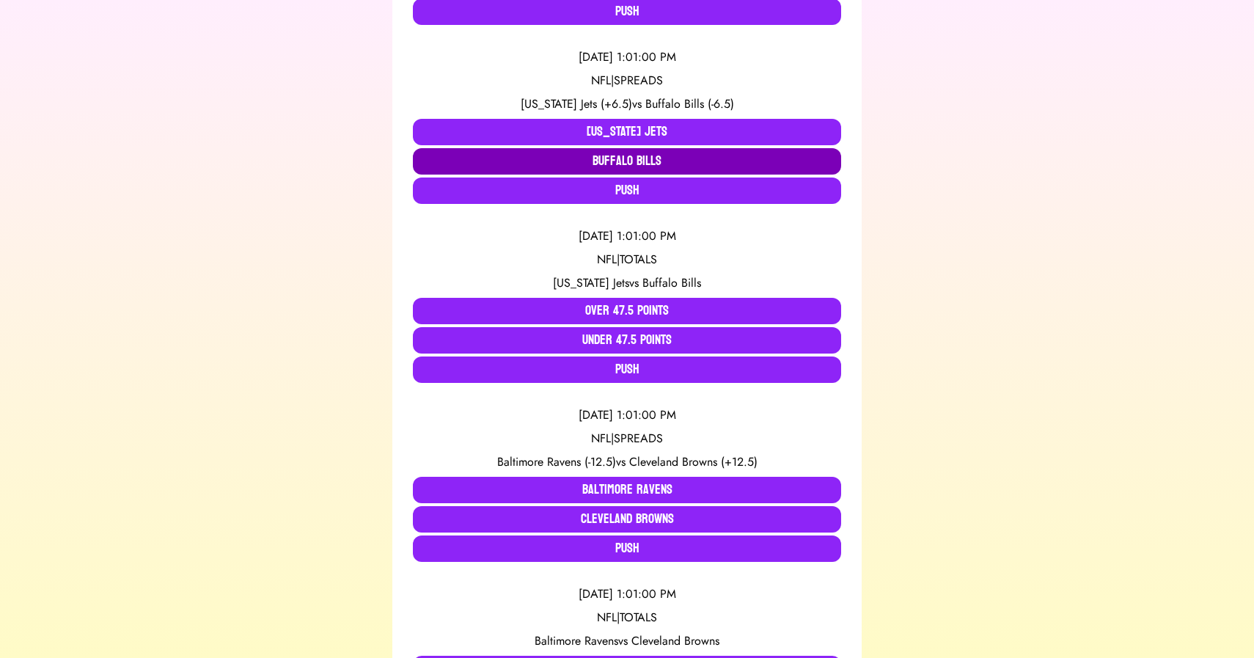
click at [541, 167] on button "Buffalo Bills" at bounding box center [627, 161] width 428 height 26
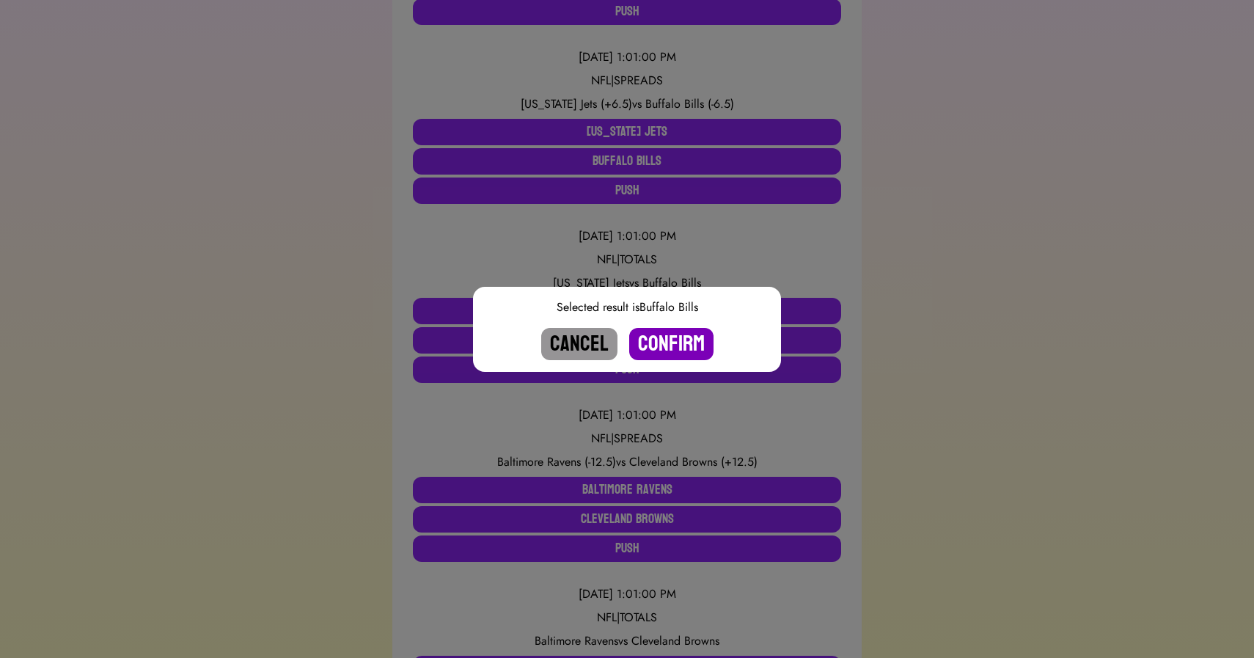
click at [670, 351] on button "Confirm" at bounding box center [671, 344] width 84 height 32
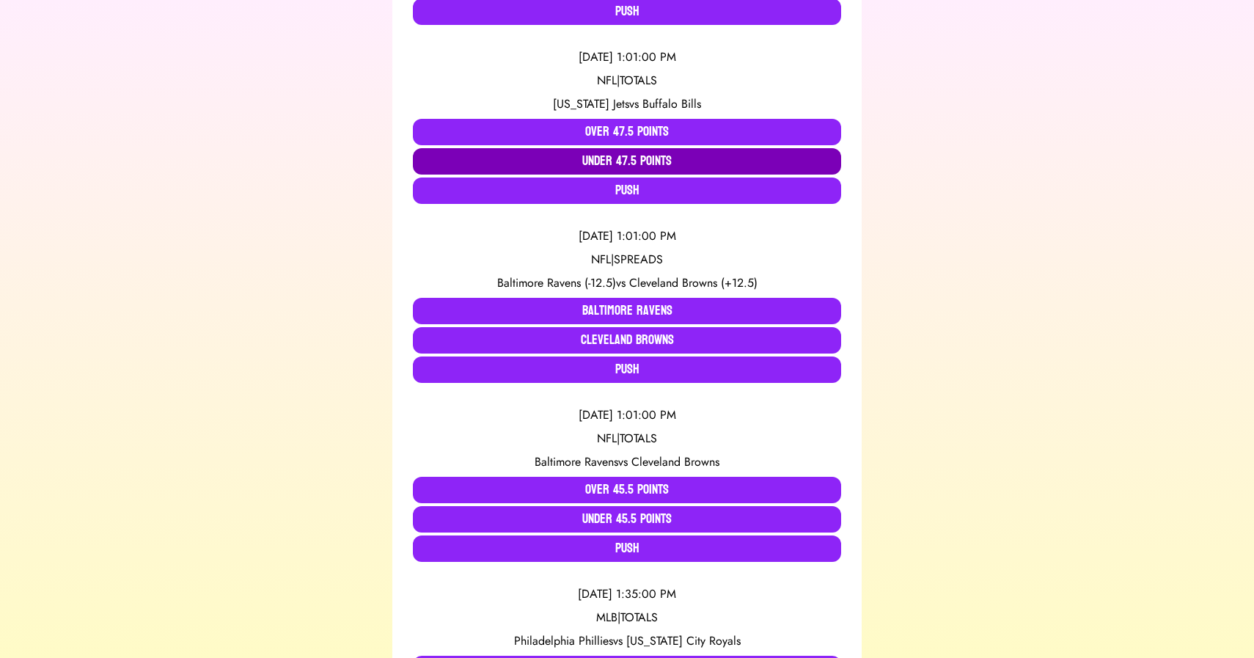
click at [611, 161] on button "Under 47.5 Points" at bounding box center [627, 161] width 428 height 26
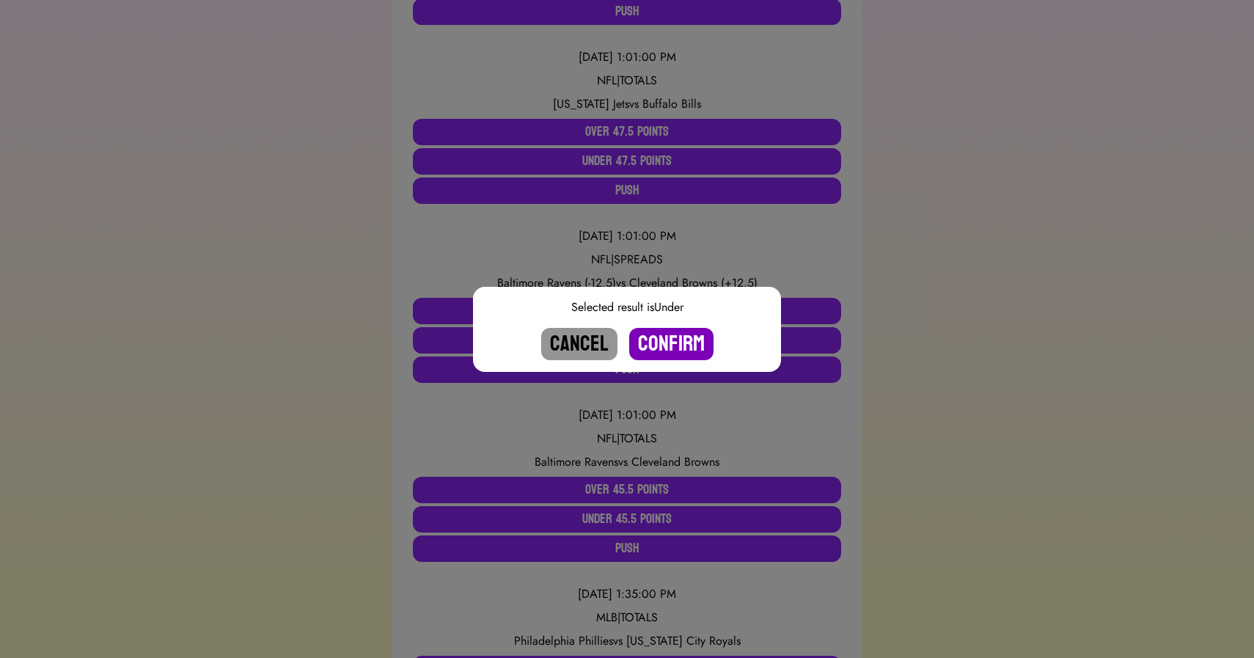
click at [670, 335] on button "Confirm" at bounding box center [671, 344] width 84 height 32
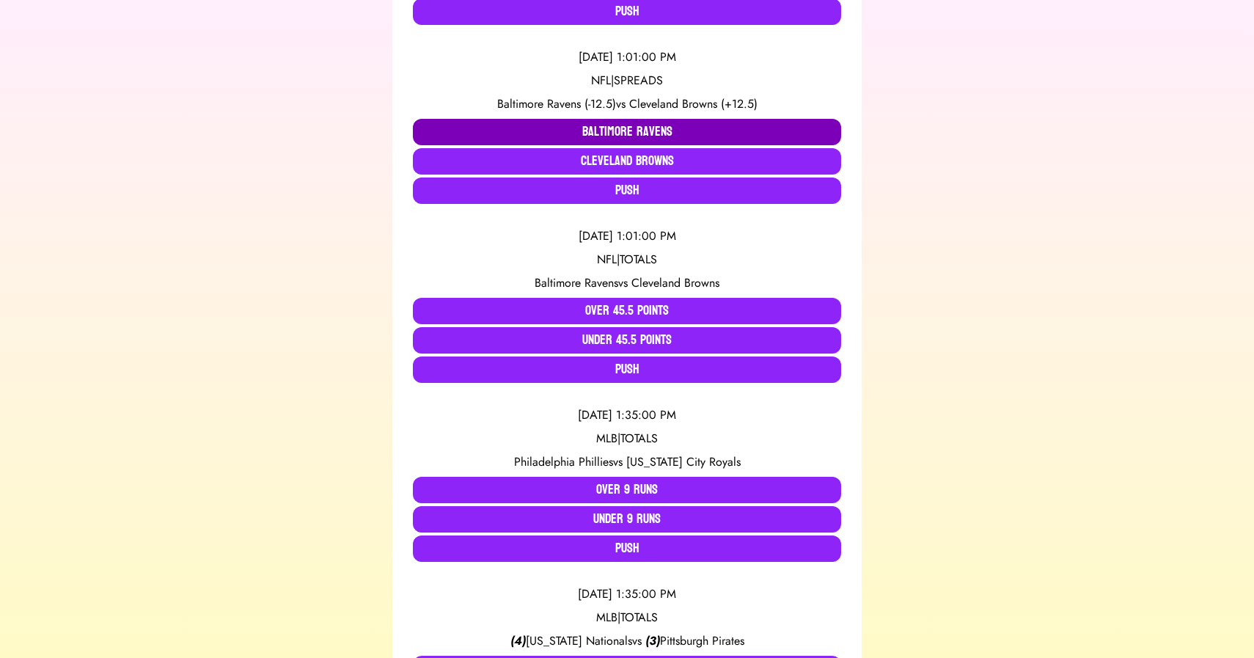
click at [530, 127] on button "Baltimore Ravens" at bounding box center [627, 132] width 428 height 26
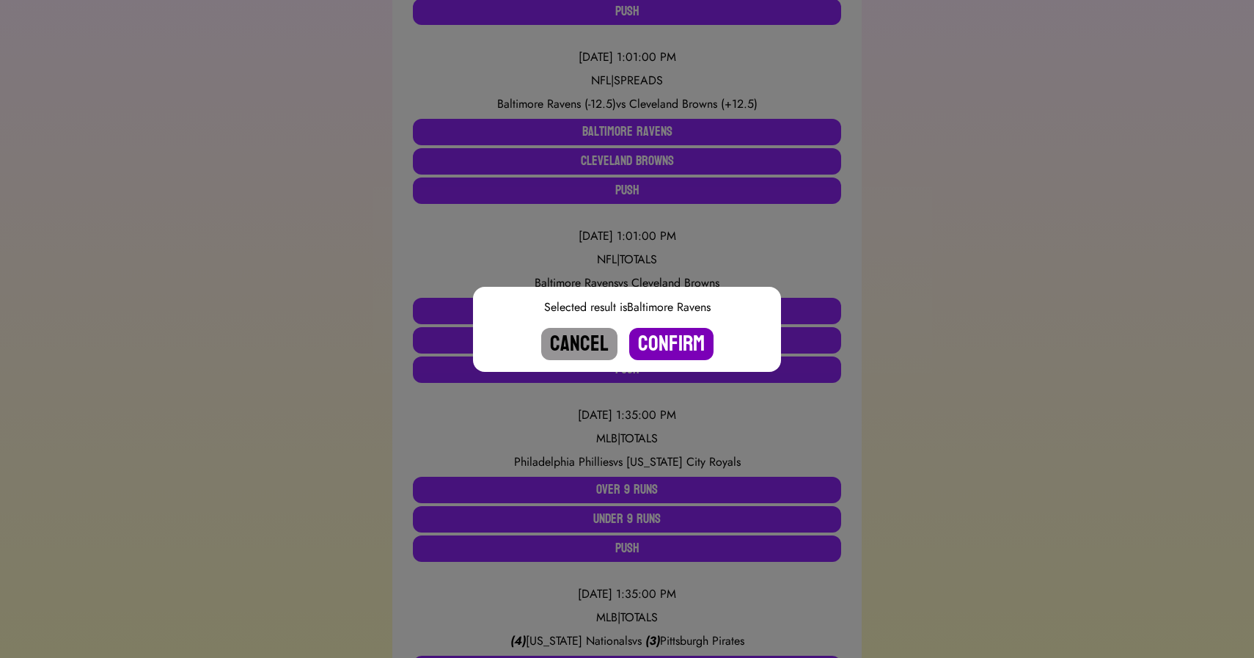
click at [664, 341] on button "Confirm" at bounding box center [671, 344] width 84 height 32
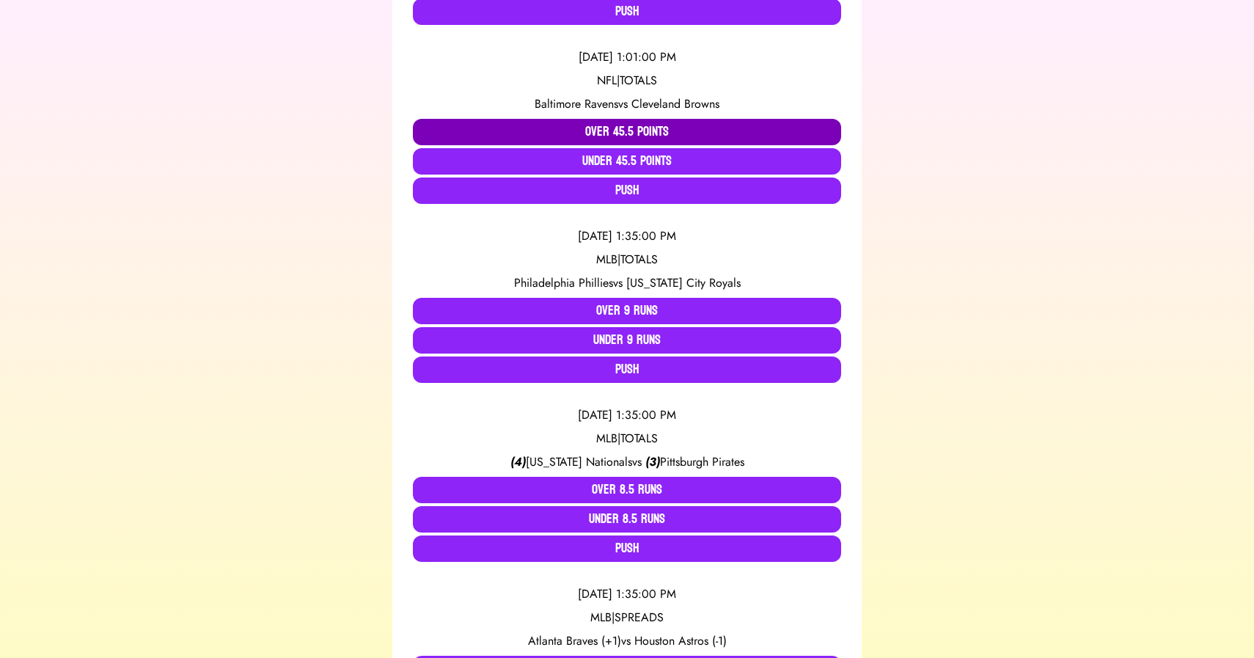
click at [554, 127] on button "Over 45.5 Points" at bounding box center [627, 132] width 428 height 26
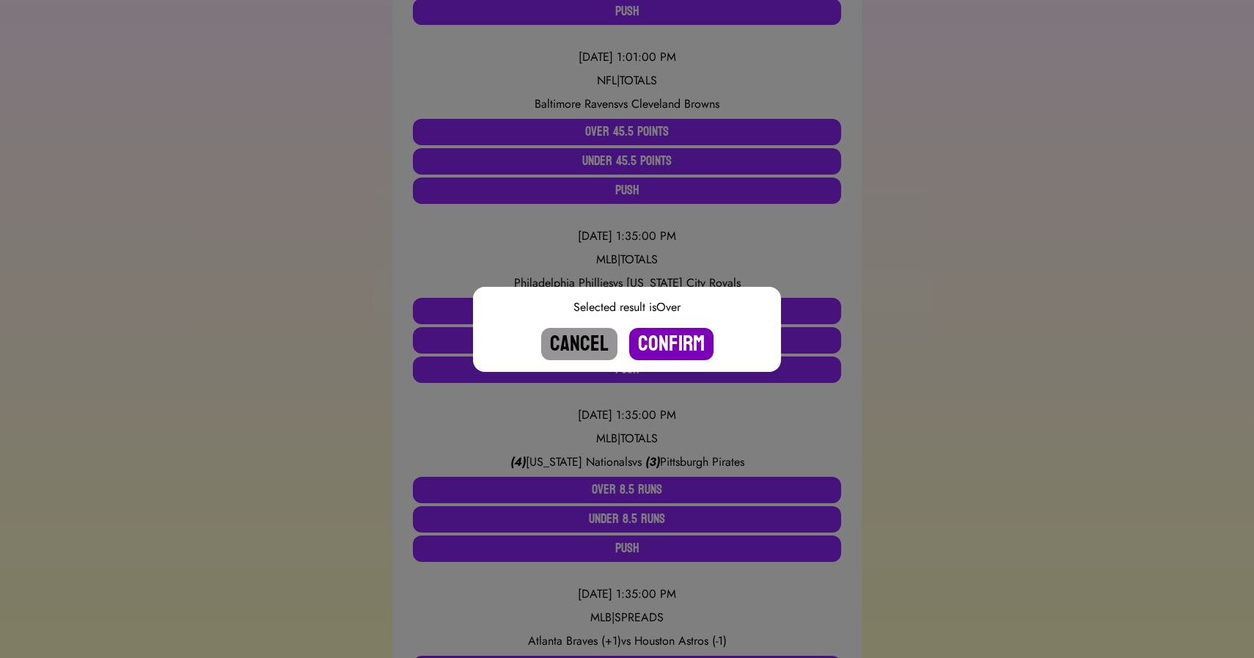
click at [680, 344] on button "Confirm" at bounding box center [671, 344] width 84 height 32
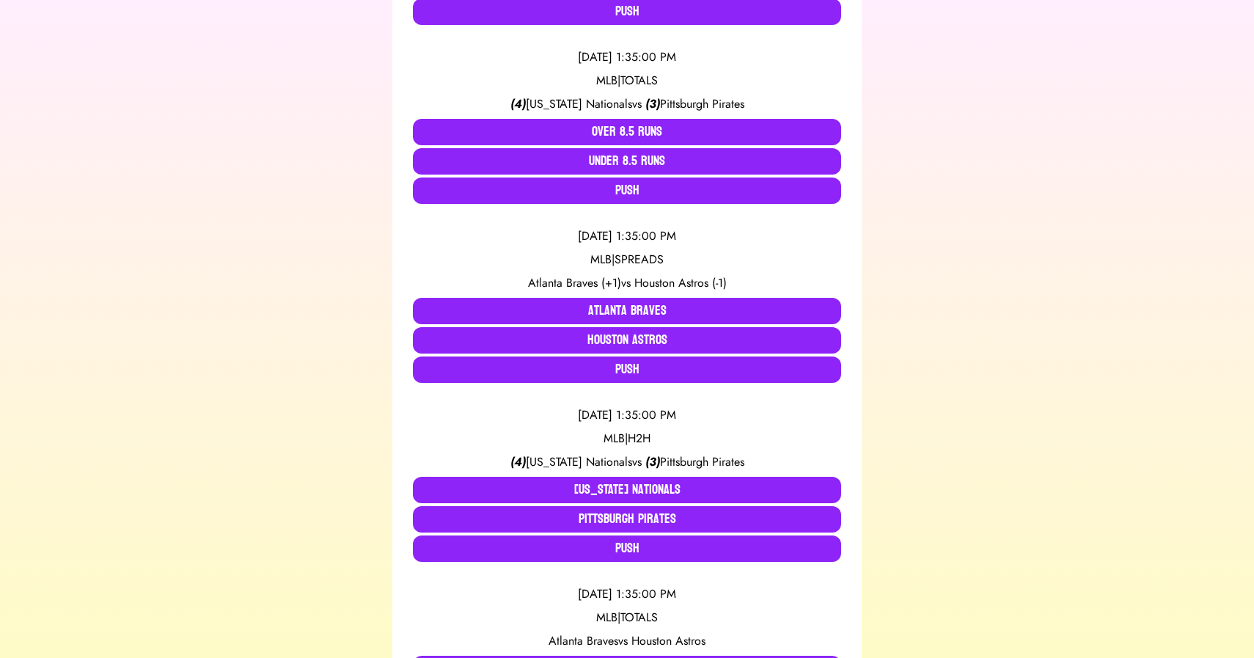
scroll to position [660, 0]
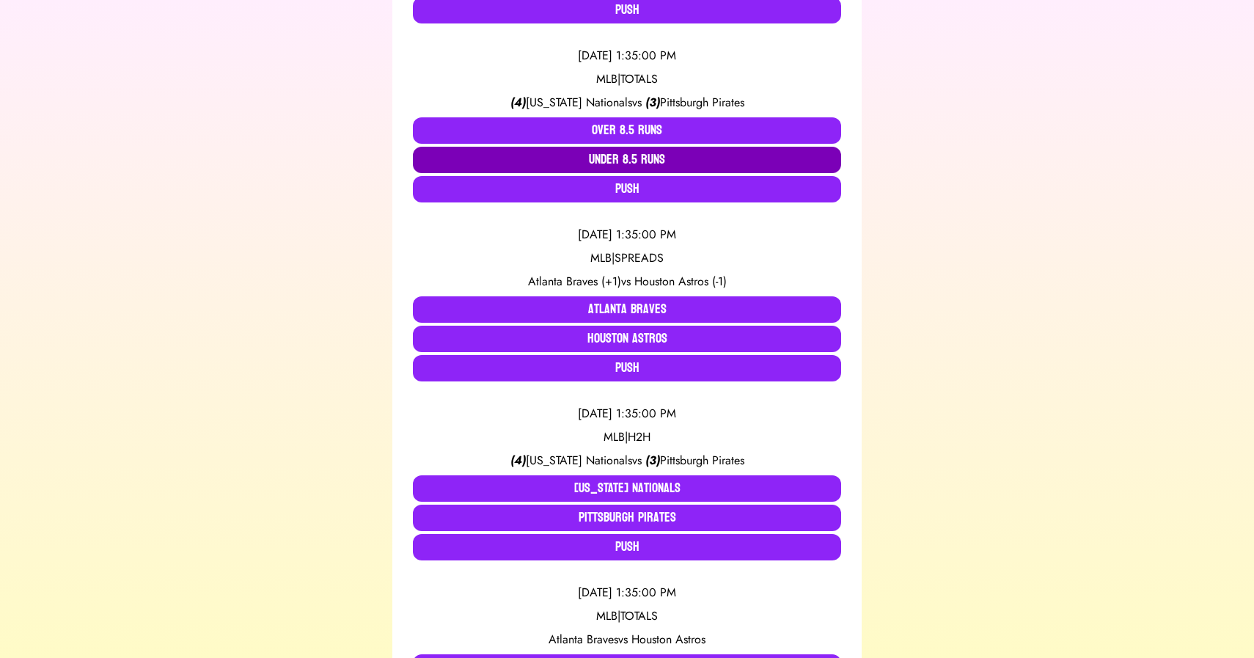
click at [586, 157] on button "Under 8.5 Runs" at bounding box center [627, 160] width 428 height 26
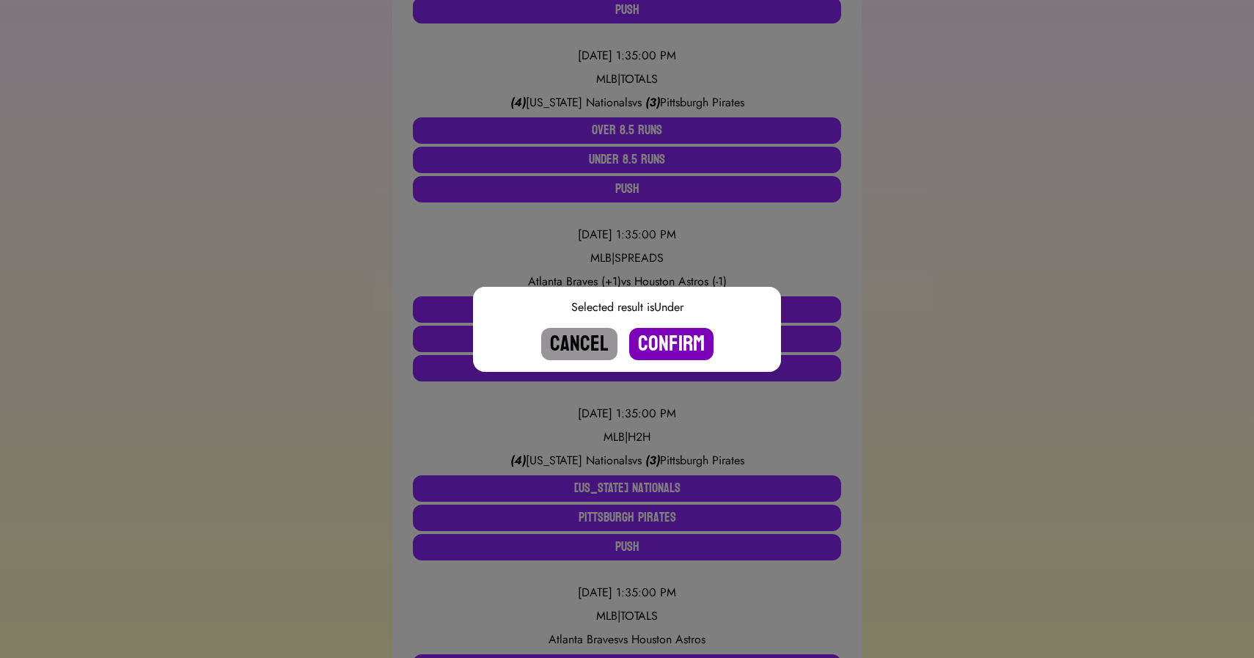
click at [669, 344] on button "Confirm" at bounding box center [671, 344] width 84 height 32
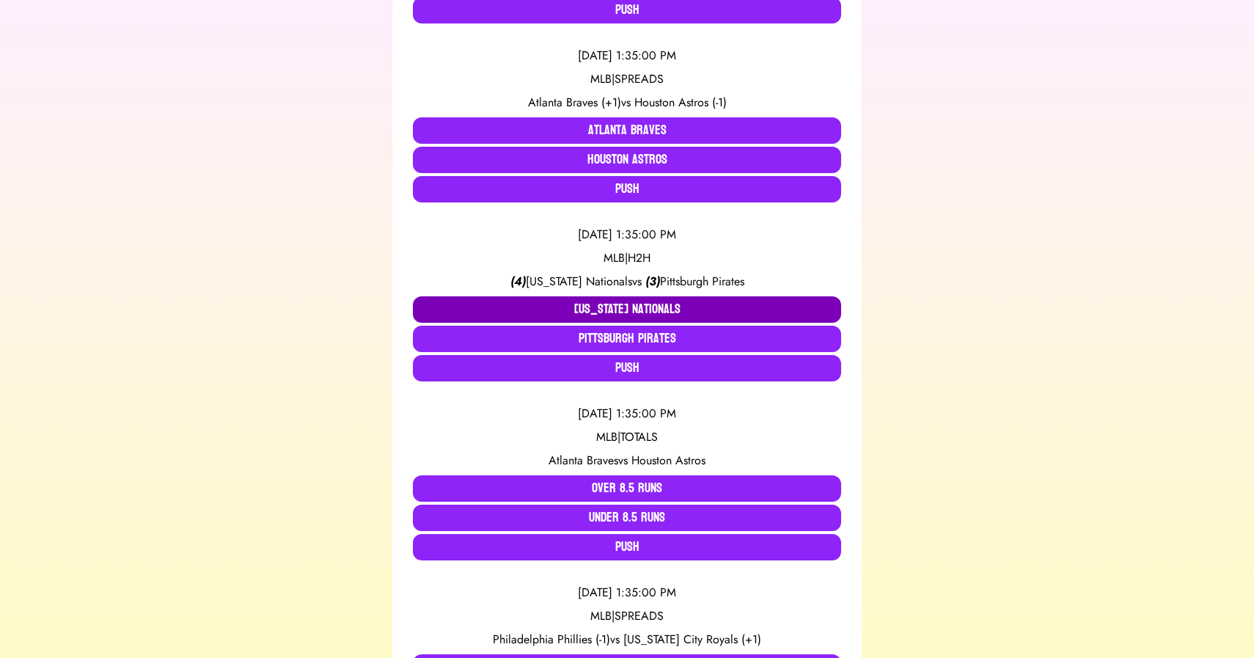
click at [610, 311] on button "Washington Nationals" at bounding box center [627, 309] width 428 height 26
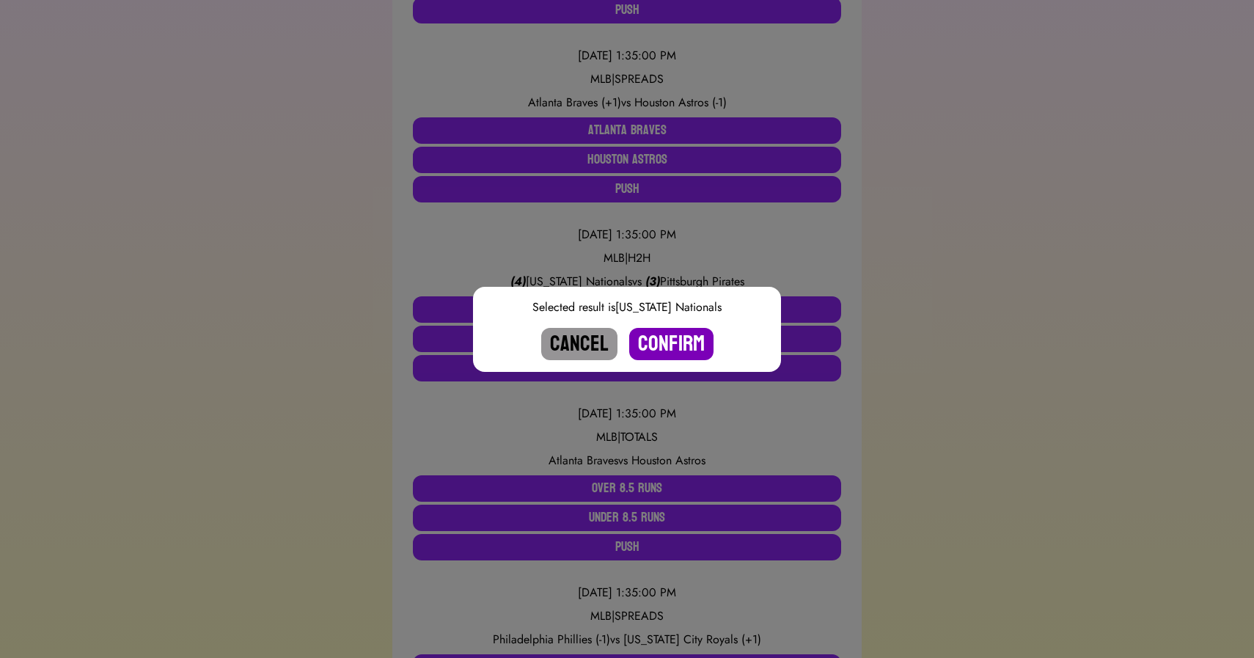
click at [667, 348] on button "Confirm" at bounding box center [671, 344] width 84 height 32
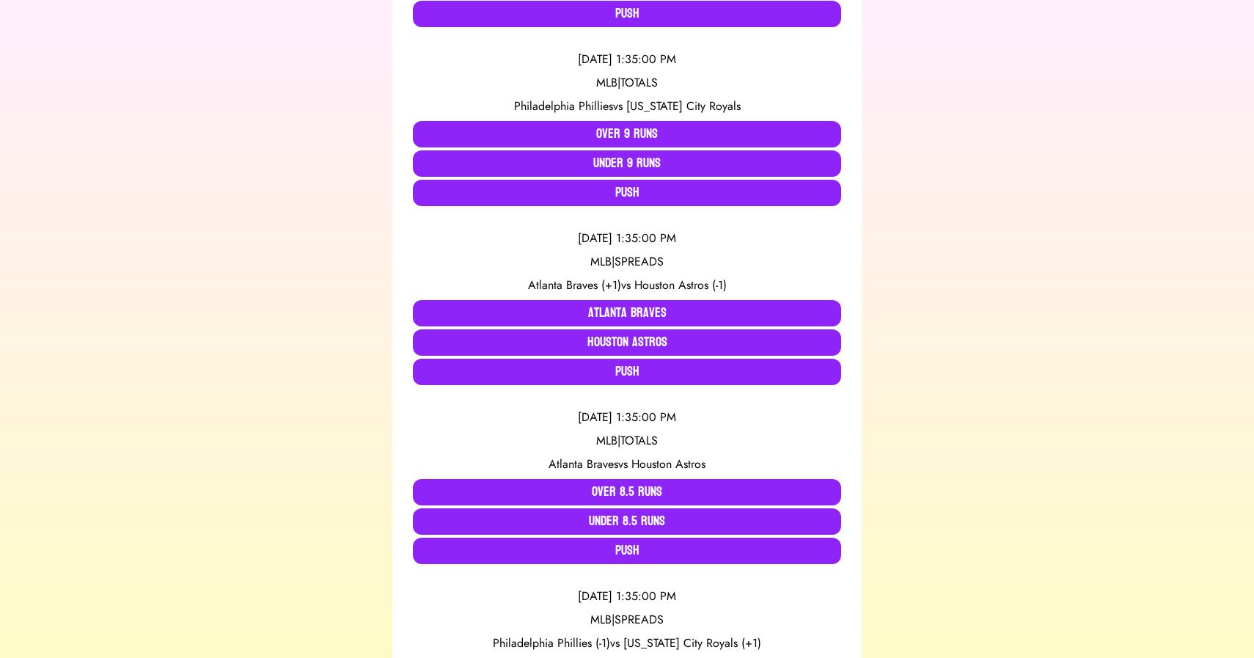
scroll to position [490, 0]
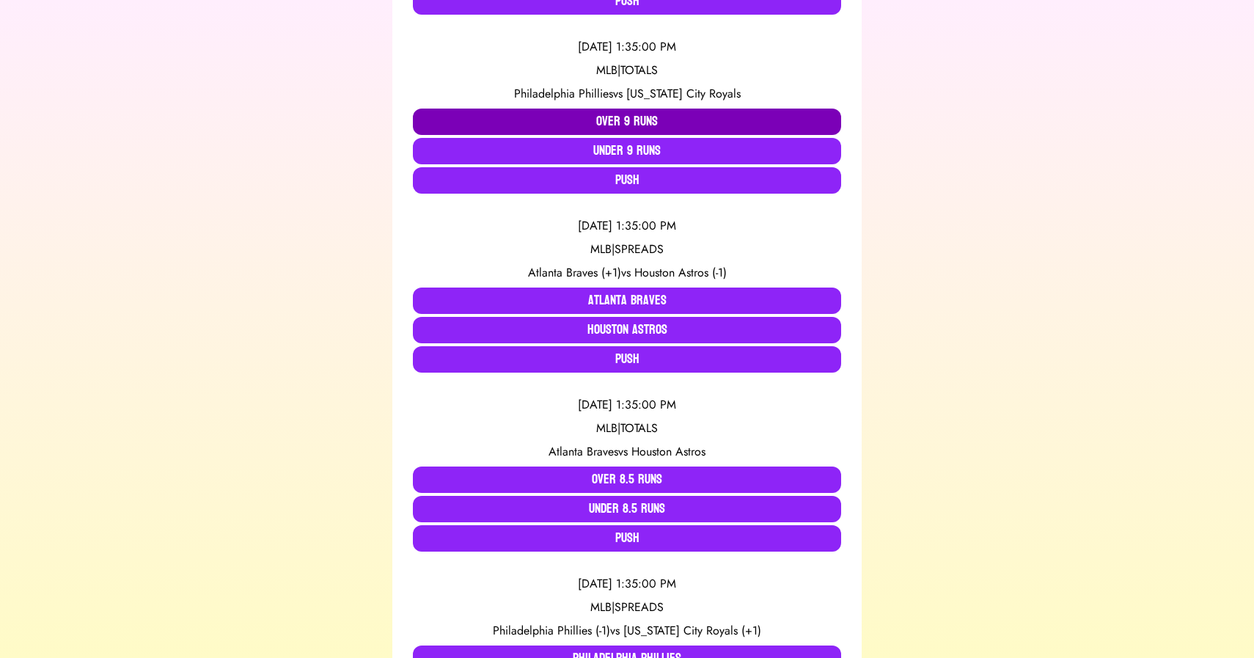
click at [459, 118] on button "Over 9 Runs" at bounding box center [627, 122] width 428 height 26
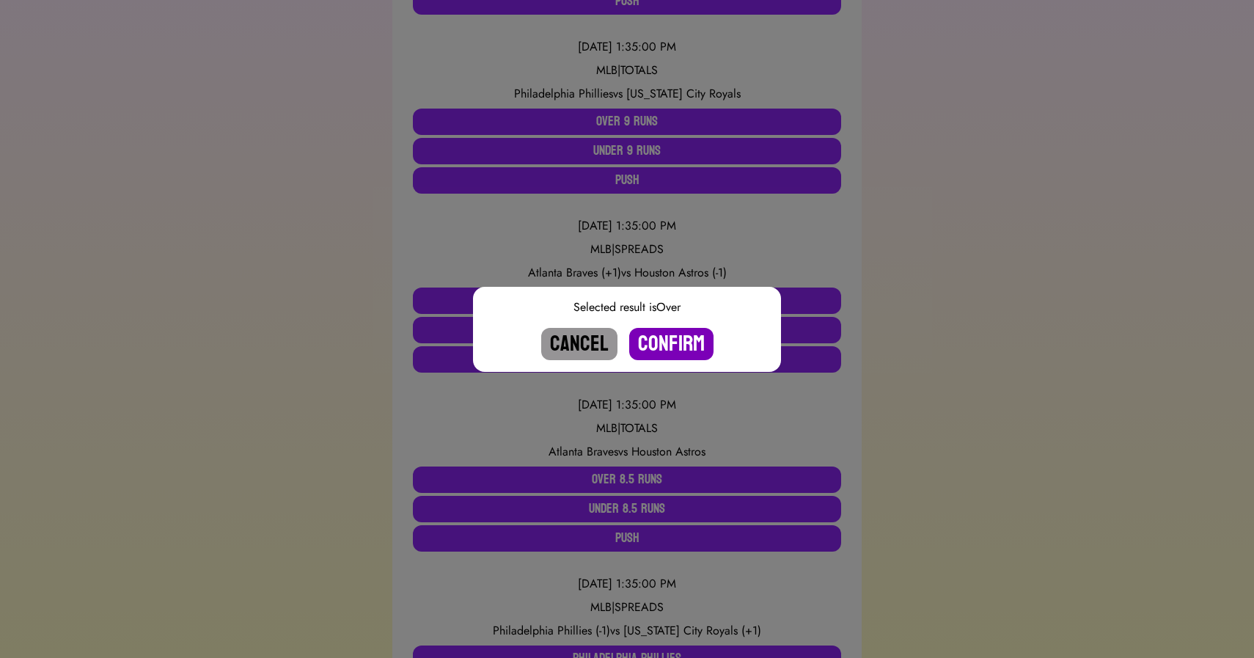
click at [673, 348] on button "Confirm" at bounding box center [671, 344] width 84 height 32
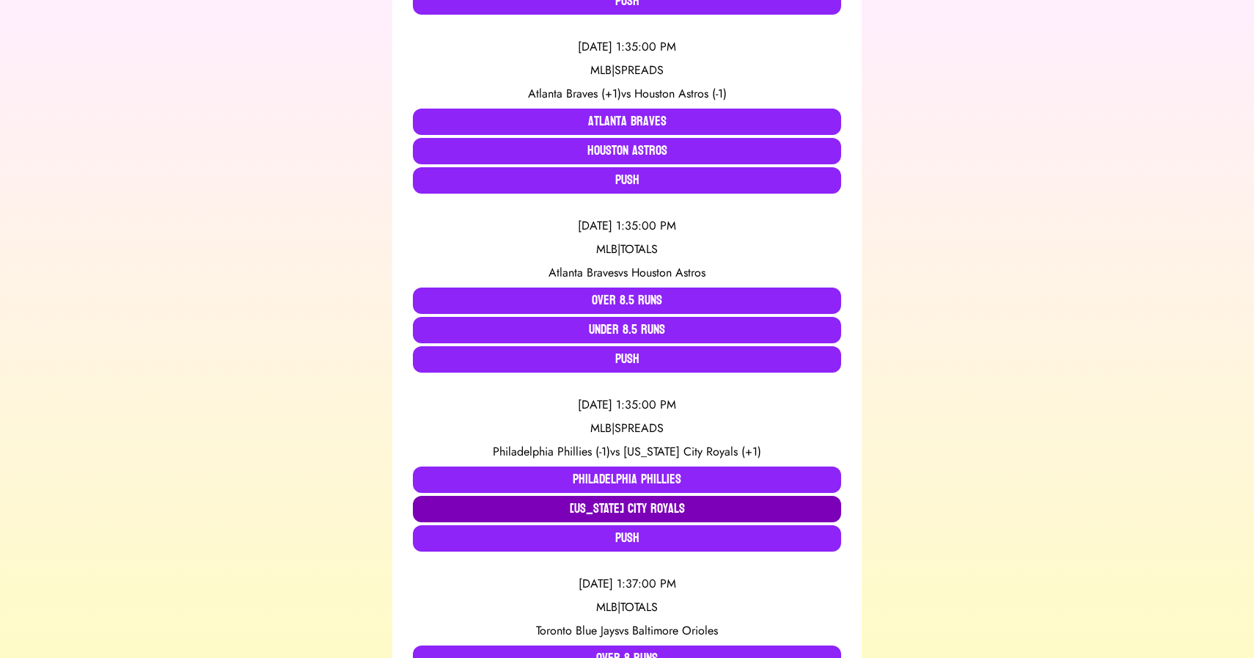
click at [601, 512] on button "Kansas City Royals" at bounding box center [627, 509] width 428 height 26
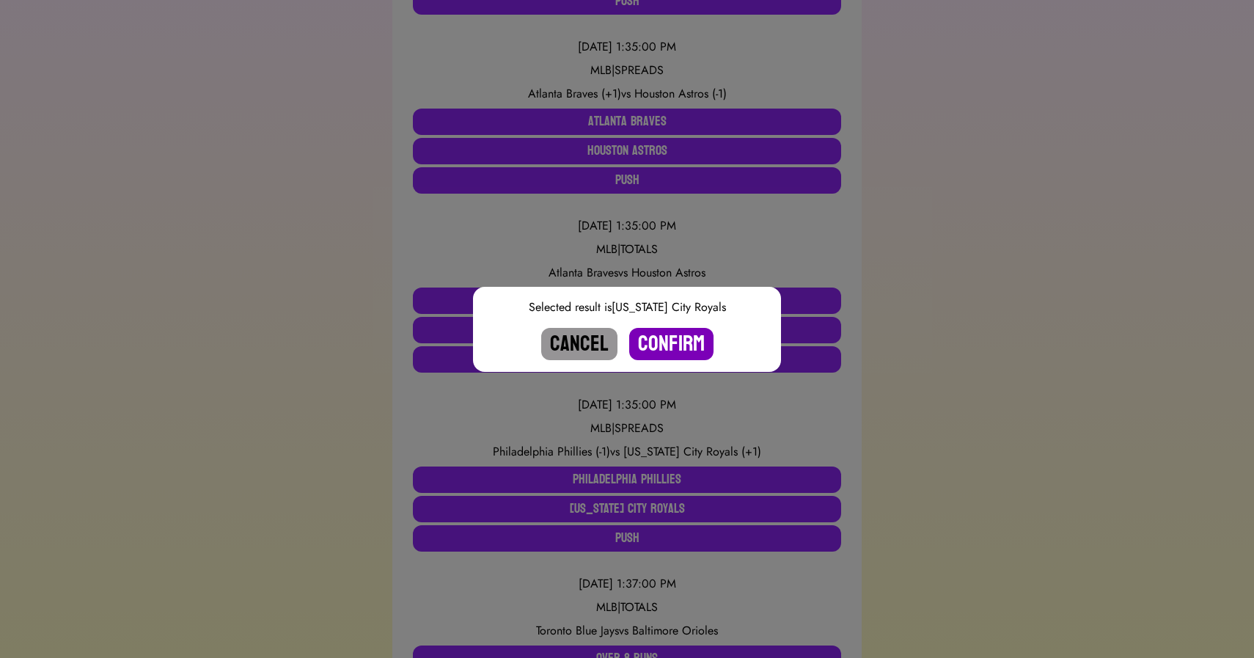
click at [679, 346] on button "Confirm" at bounding box center [671, 344] width 84 height 32
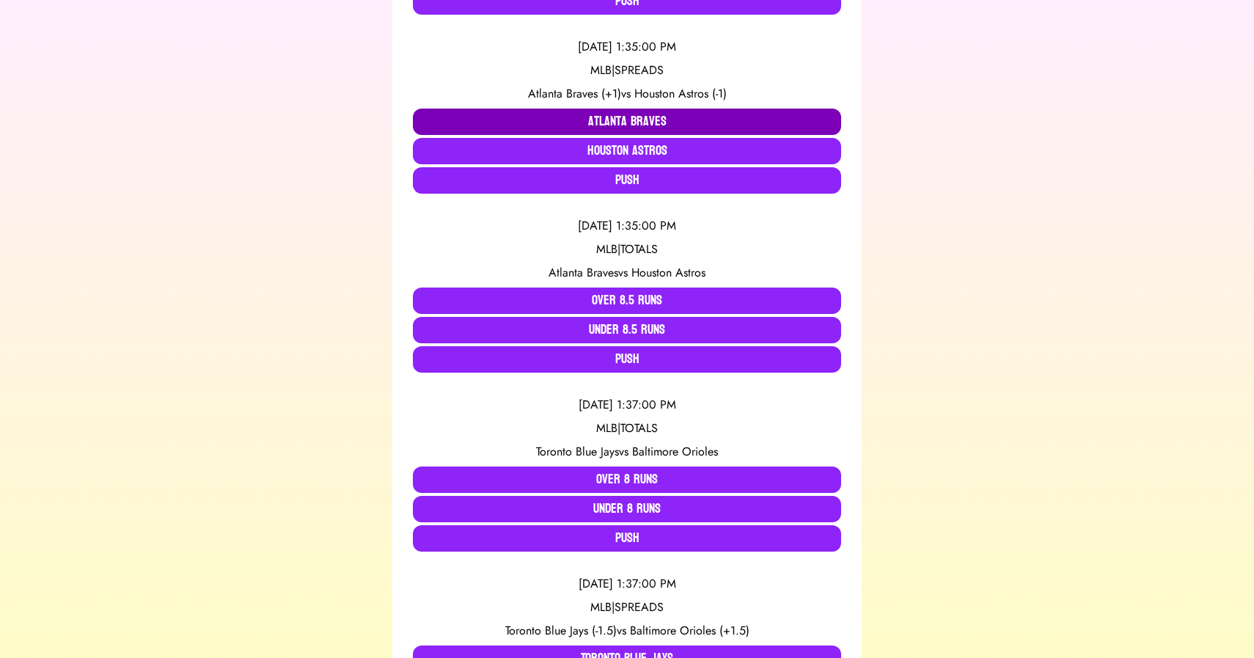
click at [543, 122] on button "Atlanta Braves" at bounding box center [627, 122] width 428 height 26
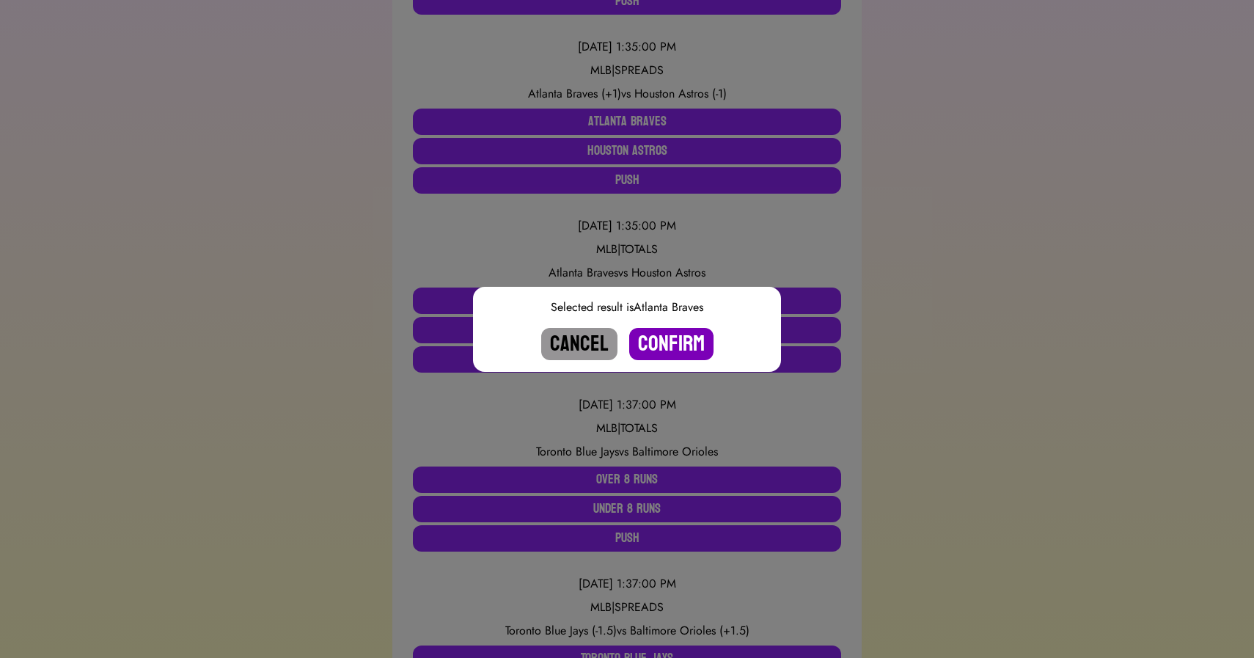
click at [691, 343] on button "Confirm" at bounding box center [671, 344] width 84 height 32
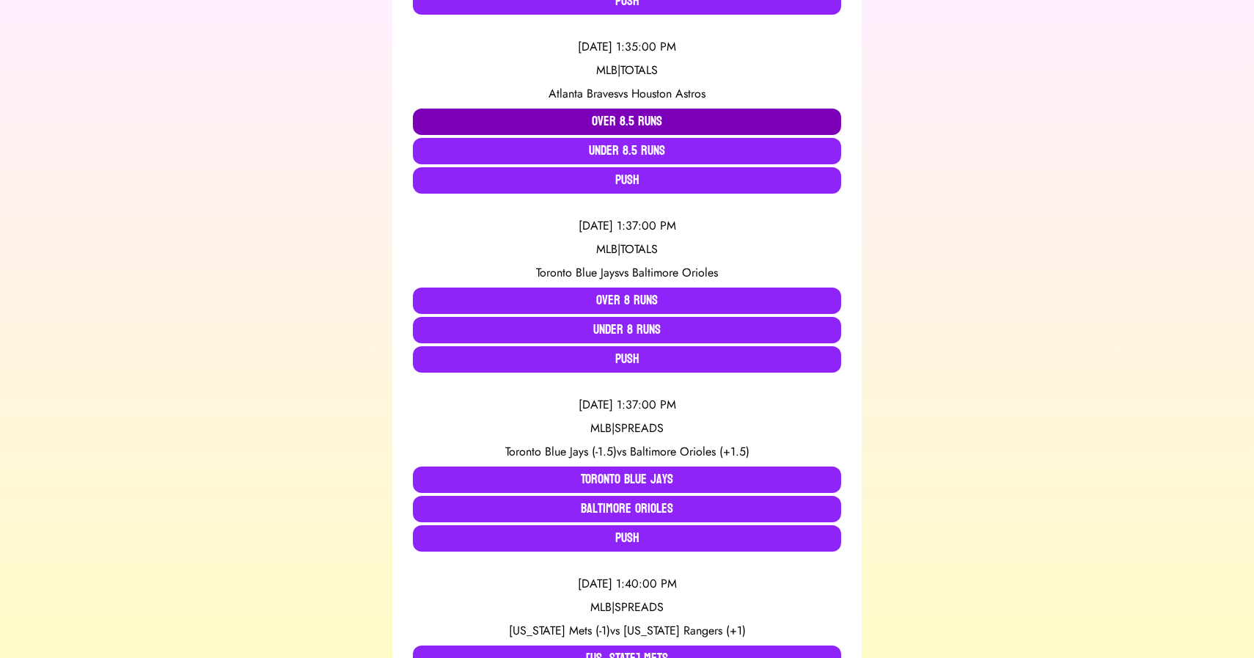
click at [574, 123] on button "Over 8.5 Runs" at bounding box center [627, 122] width 428 height 26
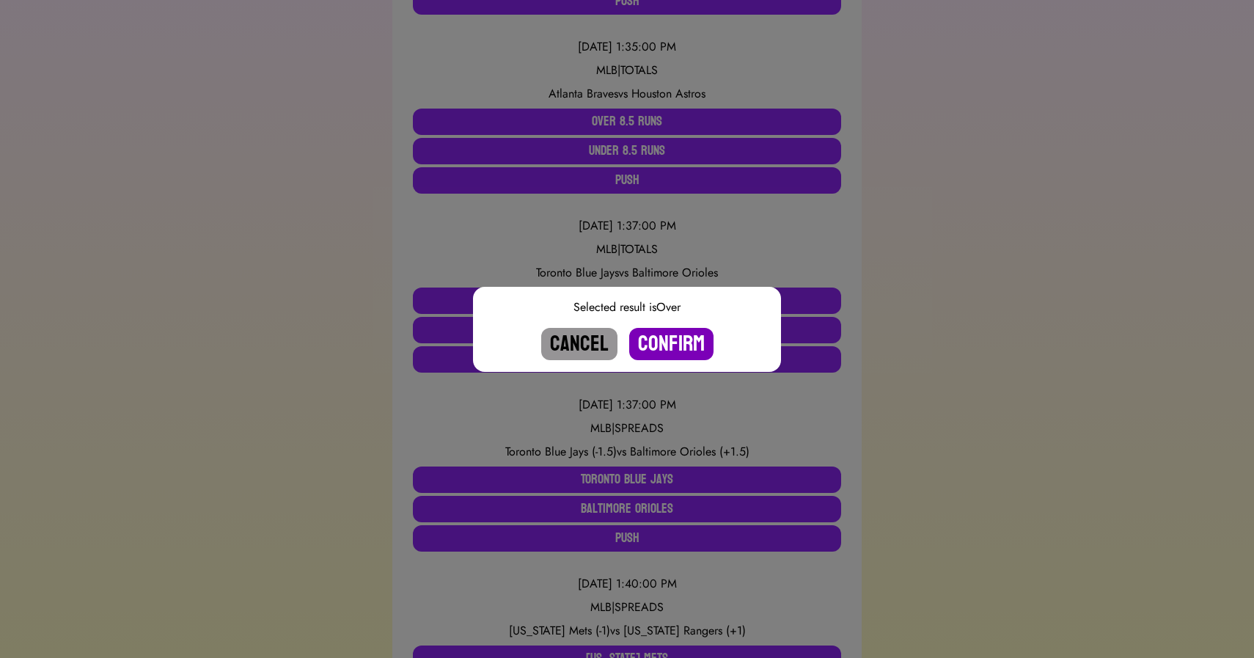
click at [687, 351] on button "Confirm" at bounding box center [671, 344] width 84 height 32
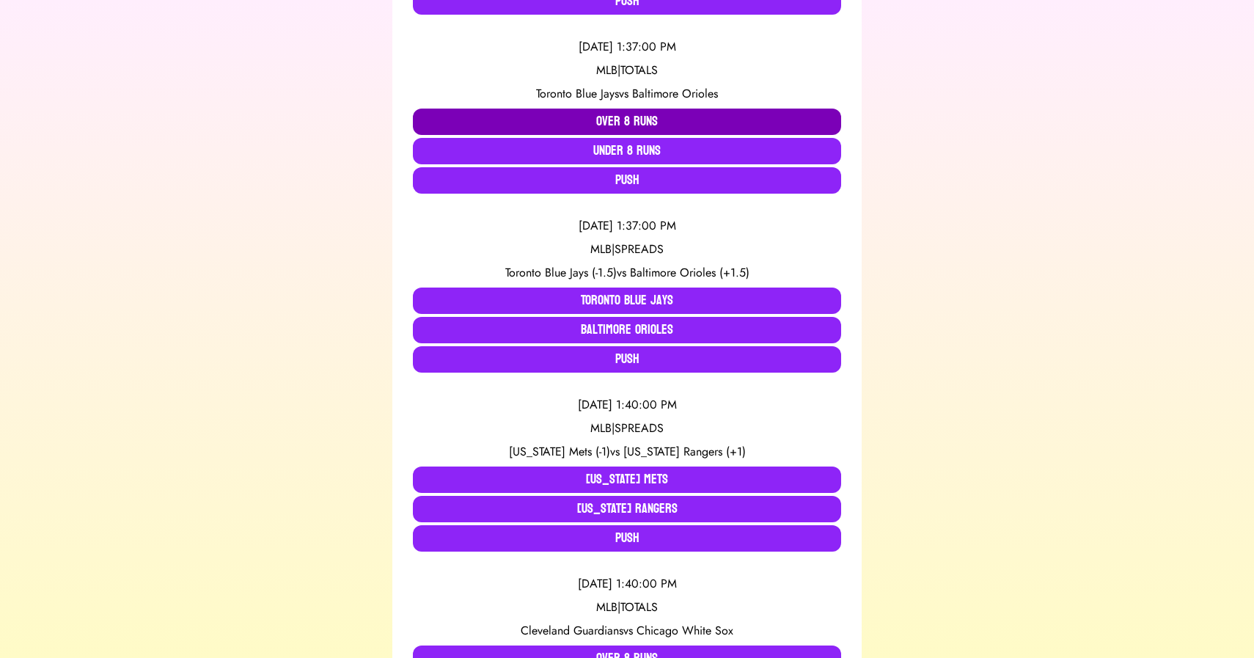
click at [548, 118] on button "Over 8 Runs" at bounding box center [627, 122] width 428 height 26
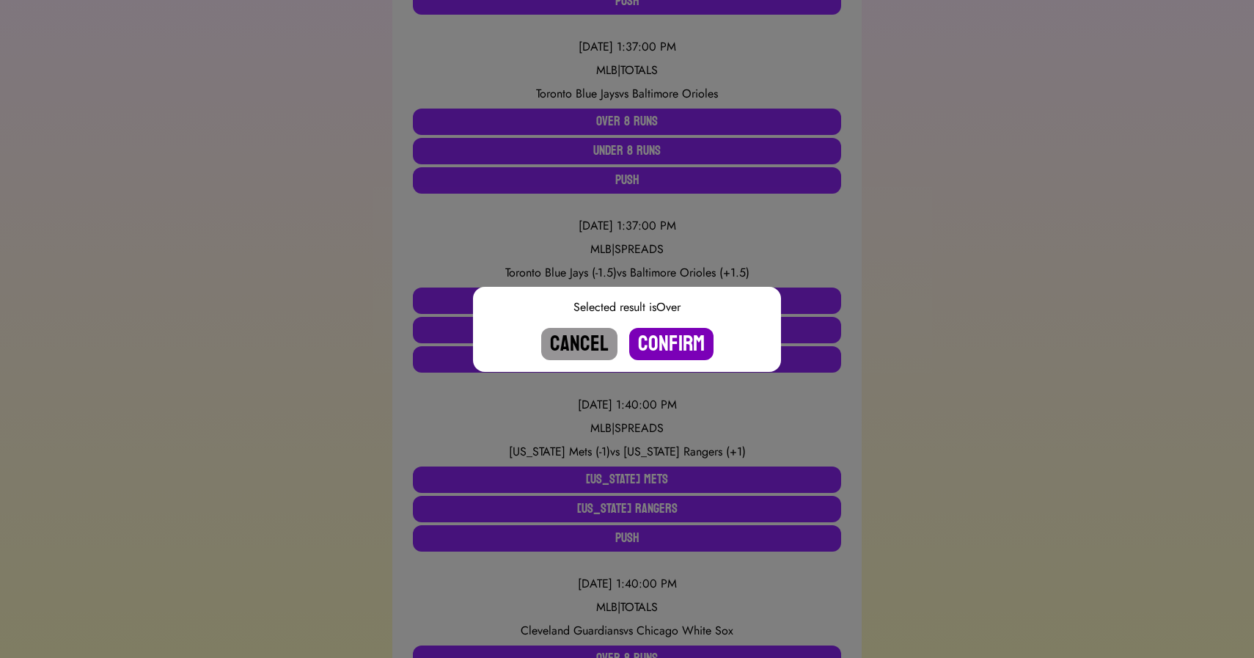
click at [665, 343] on button "Confirm" at bounding box center [671, 344] width 84 height 32
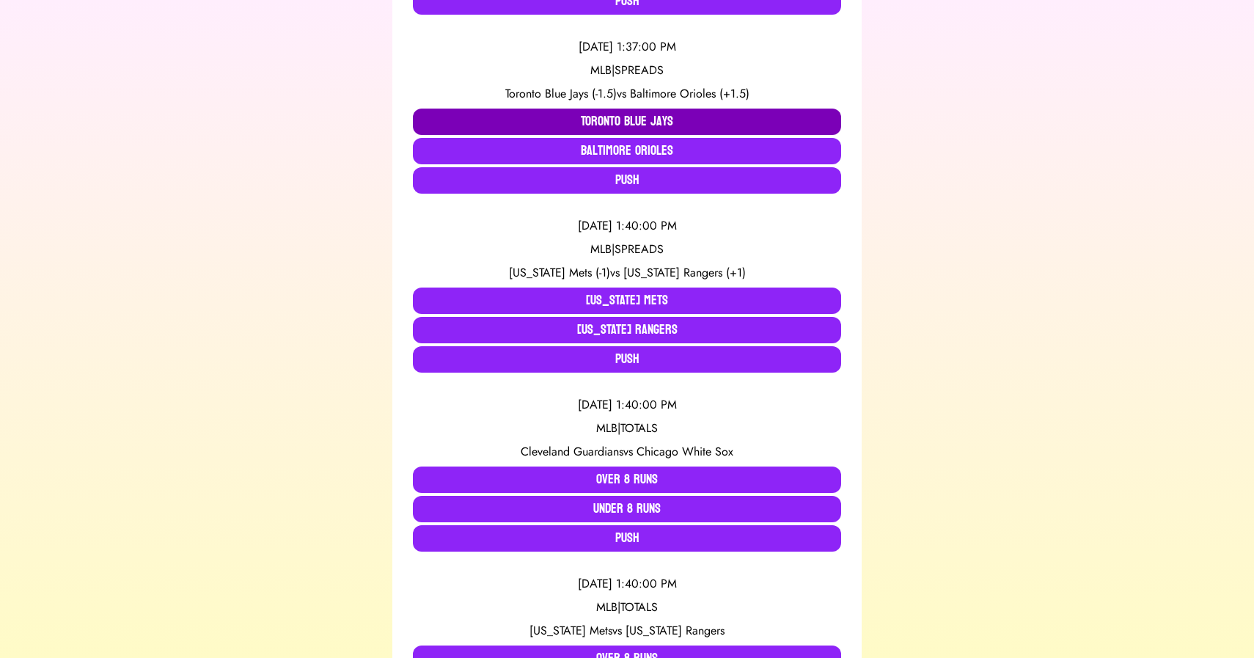
click at [565, 119] on button "Toronto Blue Jays" at bounding box center [627, 122] width 428 height 26
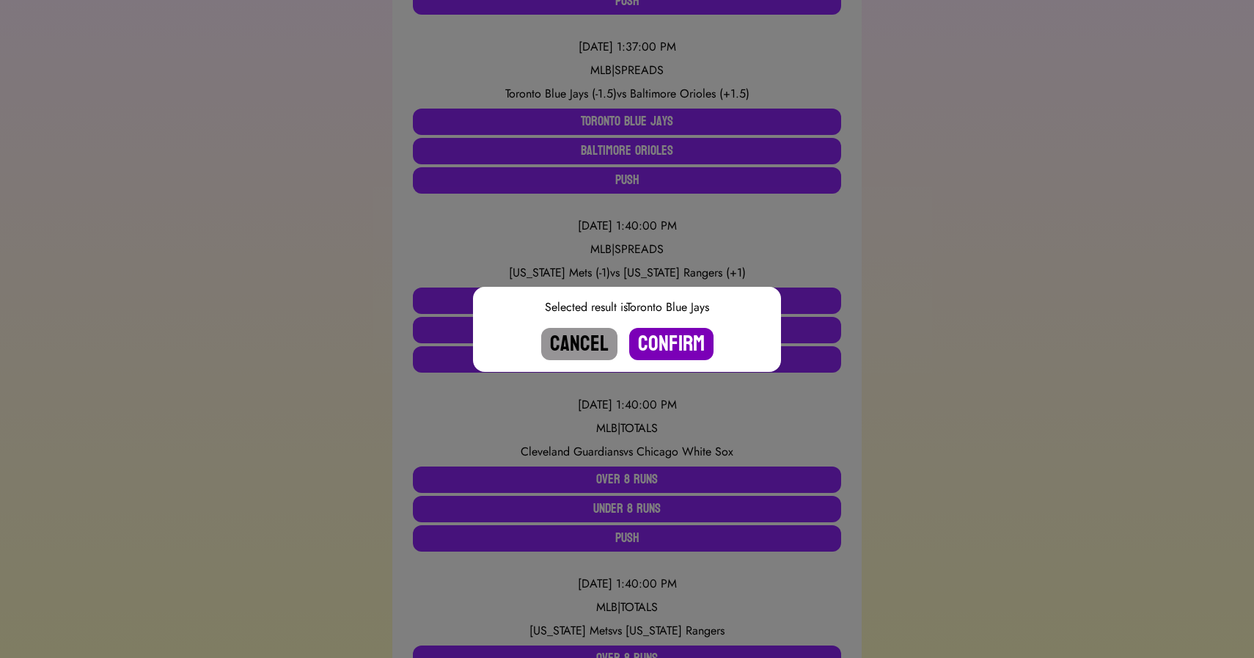
click at [668, 337] on button "Confirm" at bounding box center [671, 344] width 84 height 32
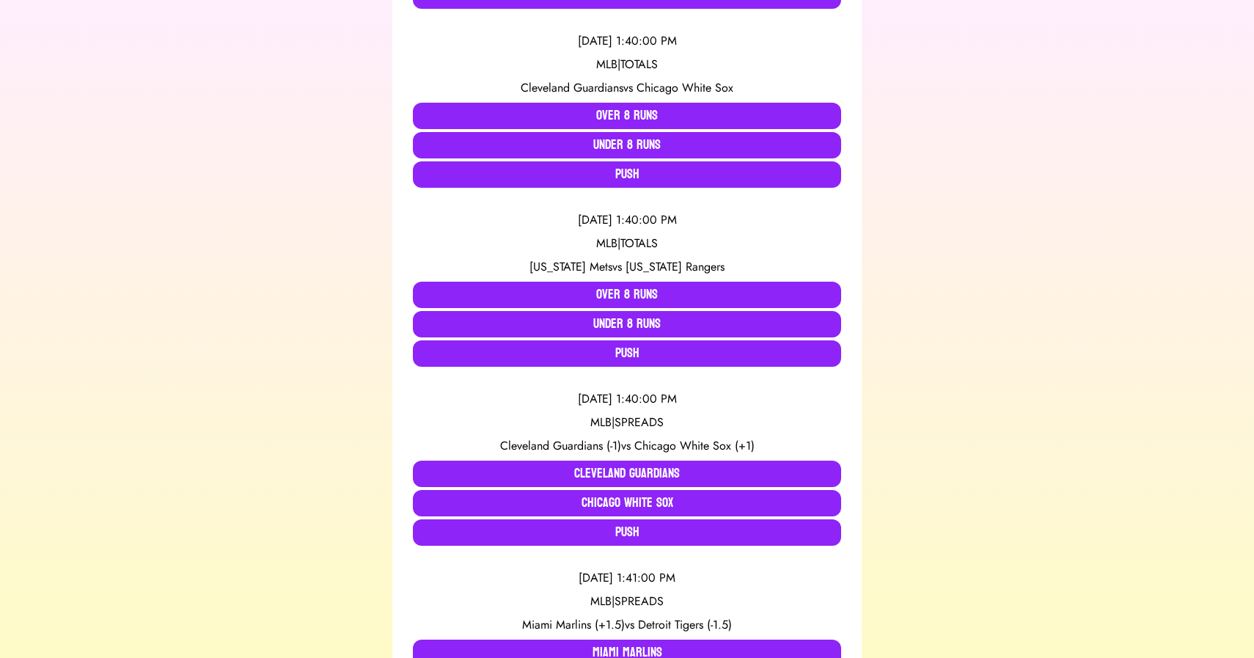
scroll to position [681, 0]
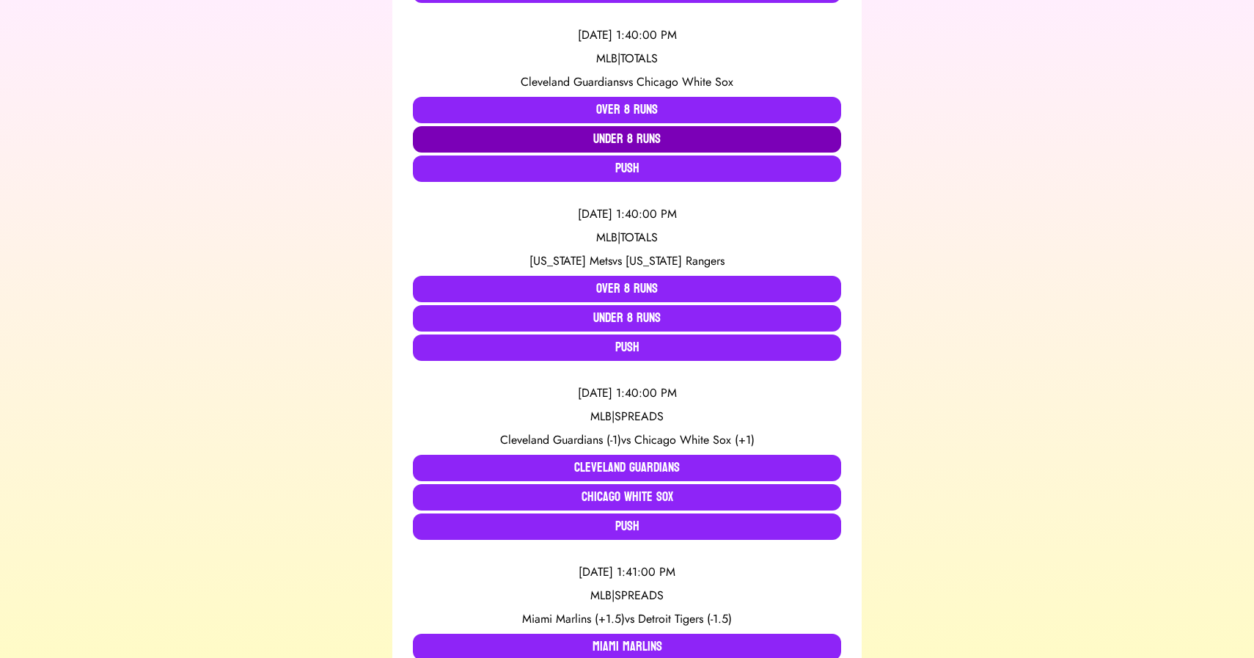
click at [477, 137] on button "Under 8 Runs" at bounding box center [627, 139] width 428 height 26
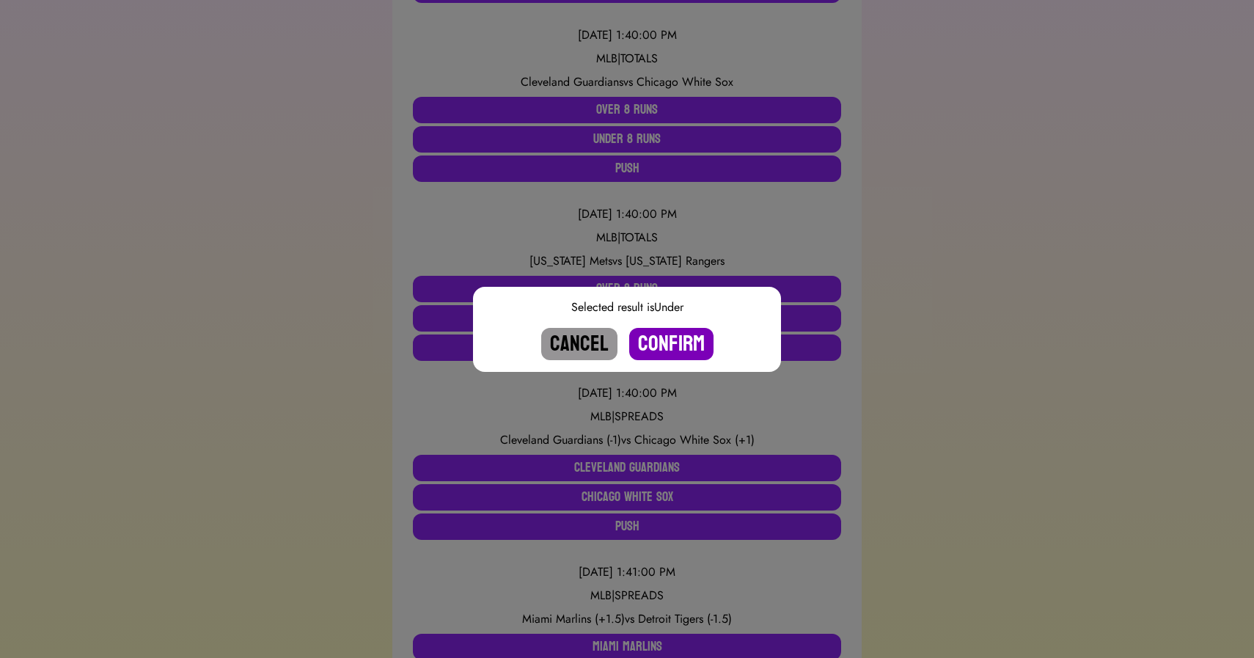
click at [677, 337] on button "Confirm" at bounding box center [671, 344] width 84 height 32
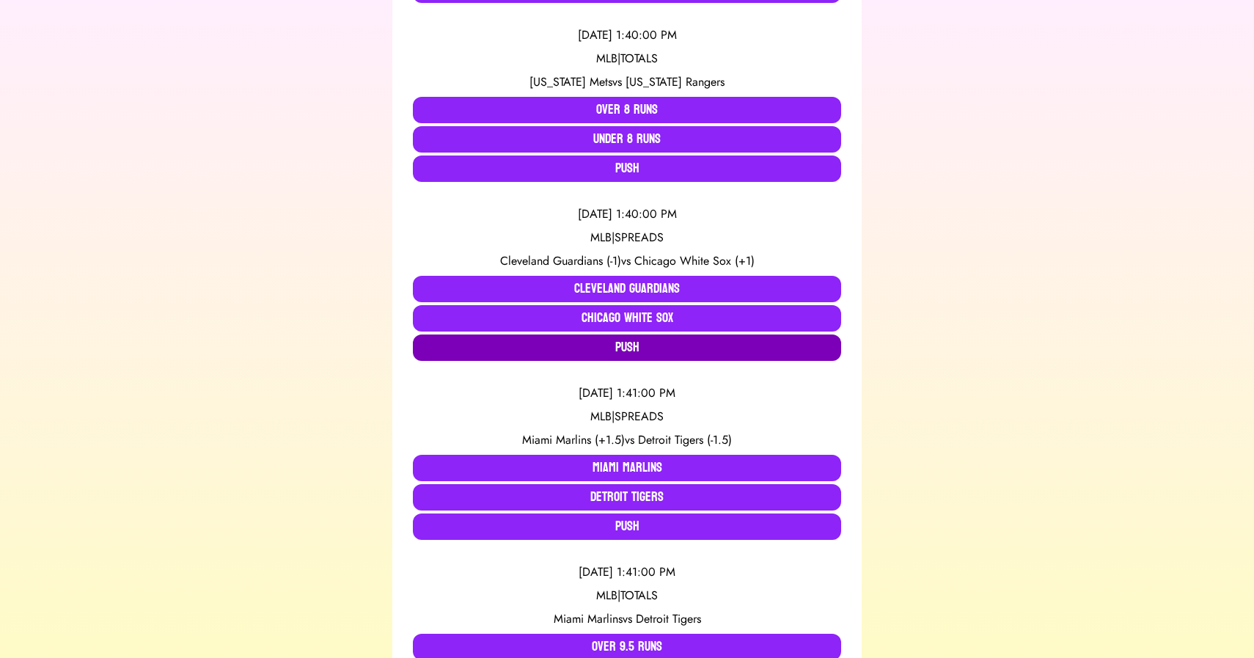
click at [615, 346] on button "Push" at bounding box center [627, 347] width 428 height 26
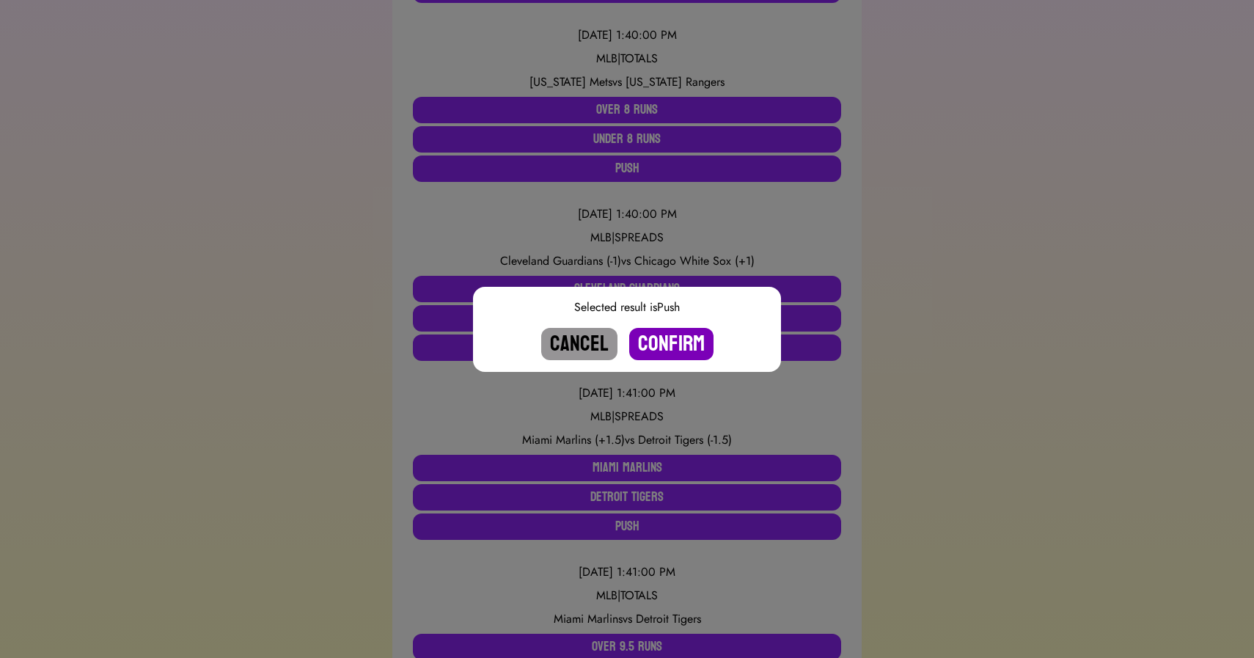
click at [684, 337] on button "Confirm" at bounding box center [671, 344] width 84 height 32
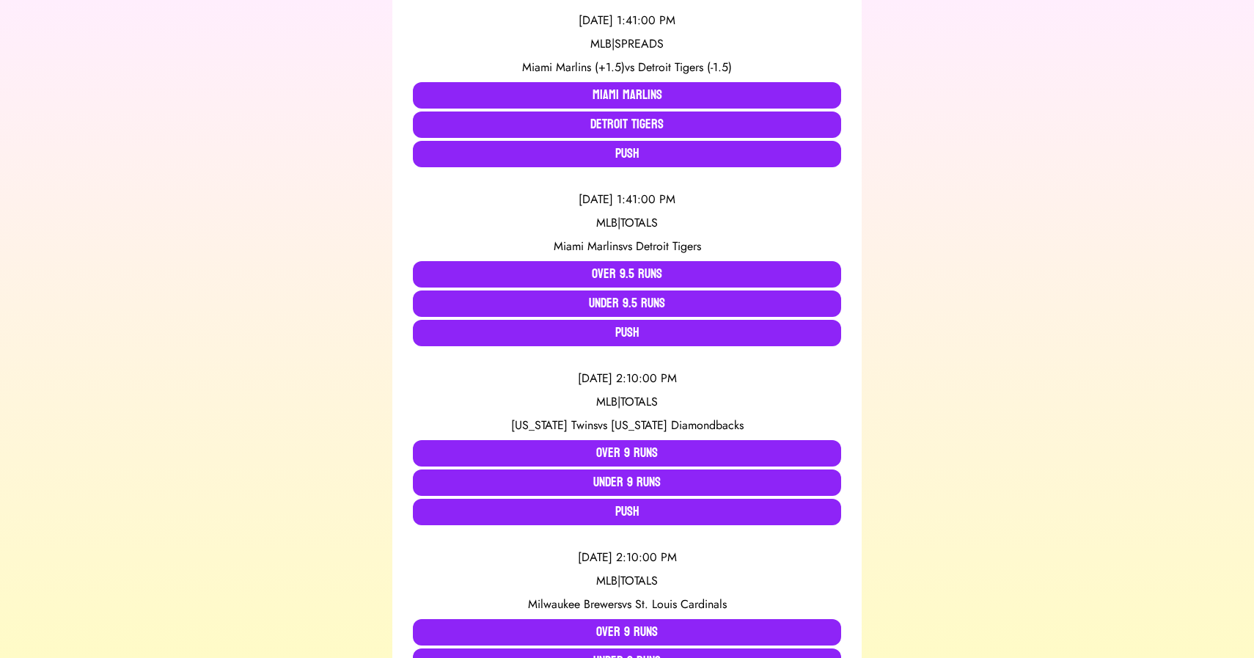
scroll to position [864, 0]
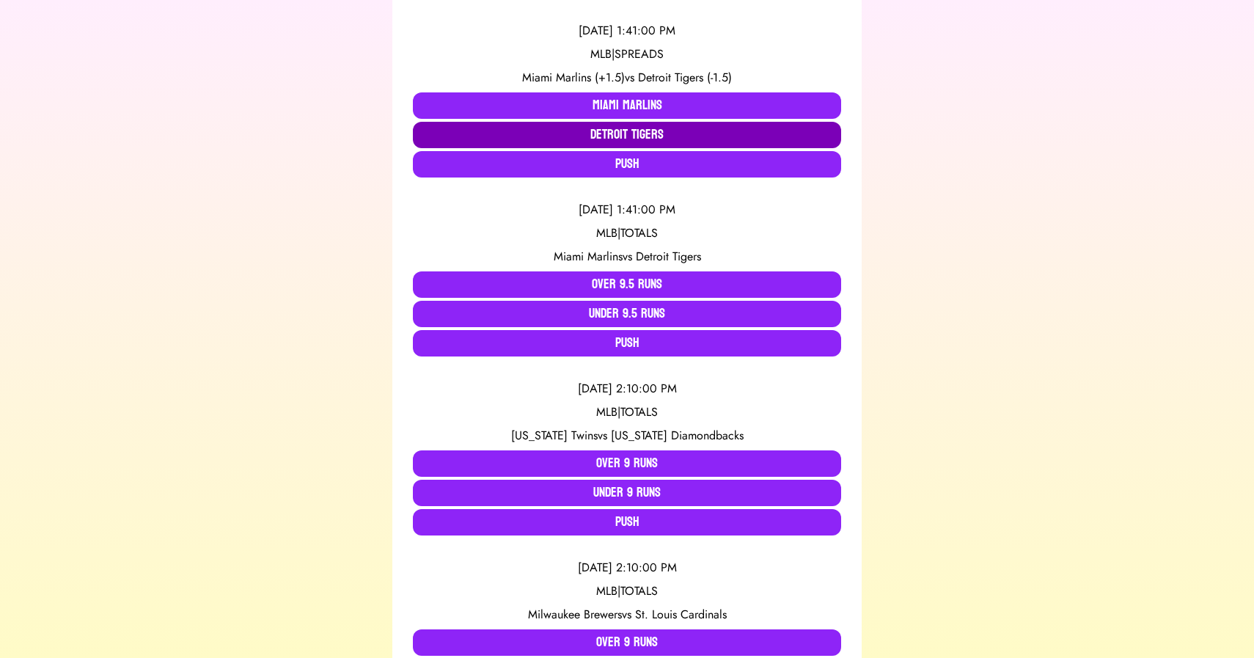
click at [628, 129] on button "Detroit Tigers" at bounding box center [627, 135] width 428 height 26
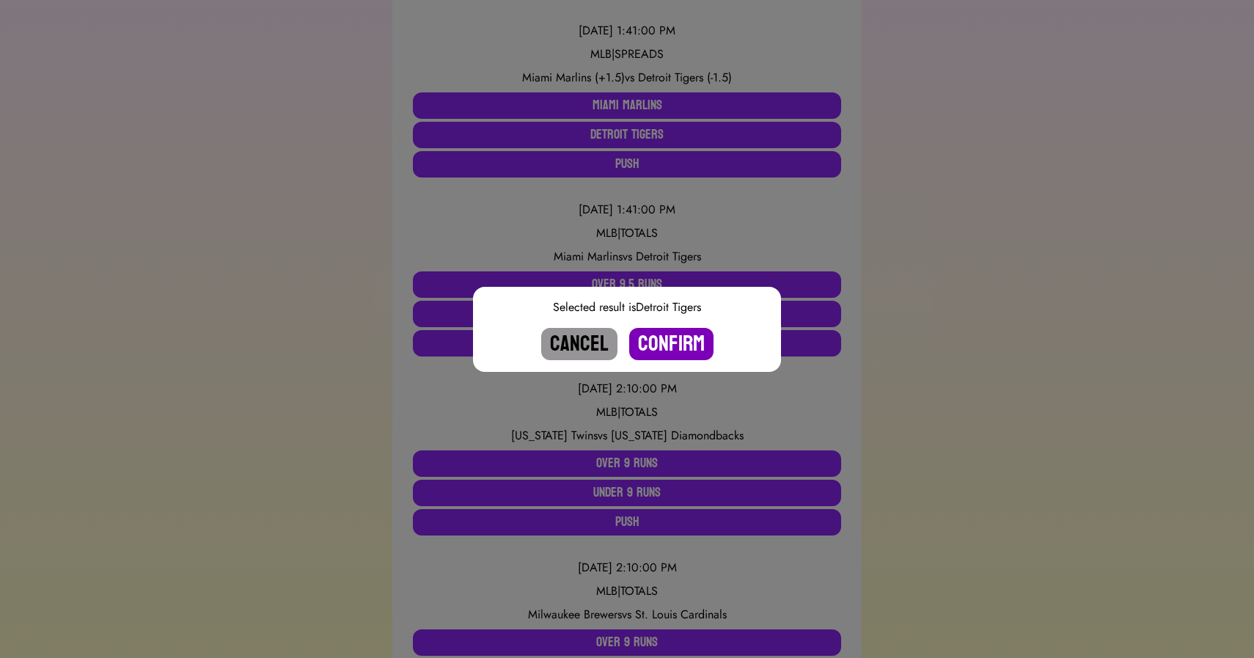
click at [675, 345] on button "Confirm" at bounding box center [671, 344] width 84 height 32
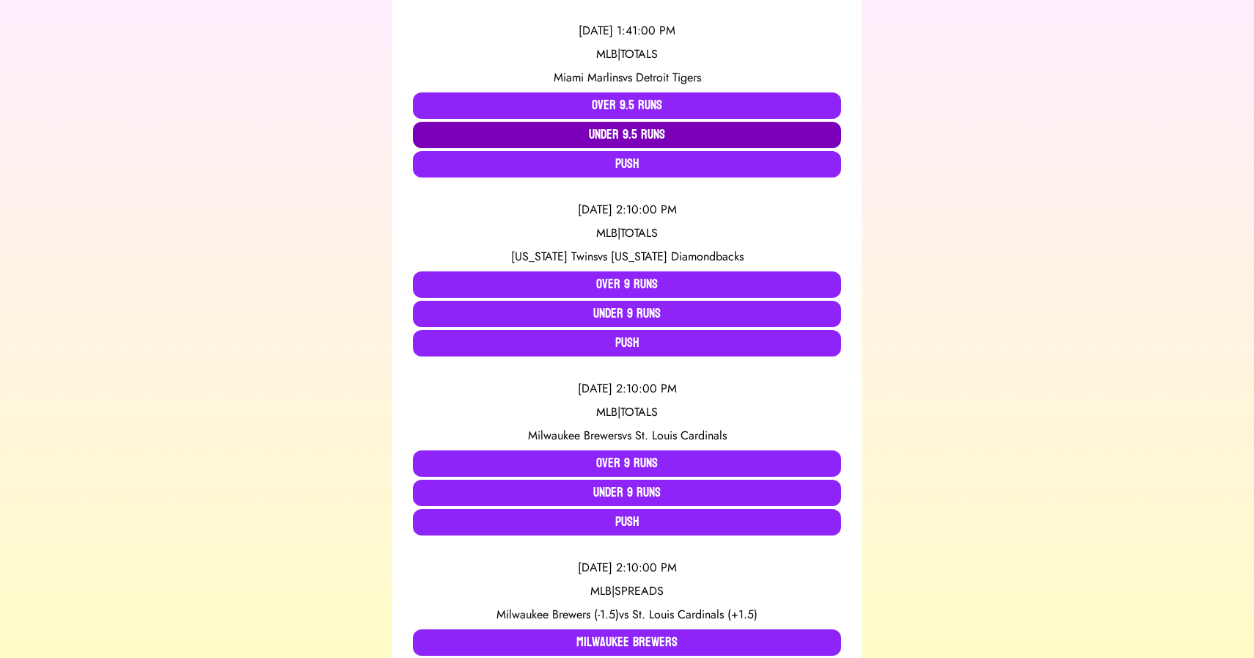
click at [612, 136] on button "Under 9.5 Runs" at bounding box center [627, 135] width 428 height 26
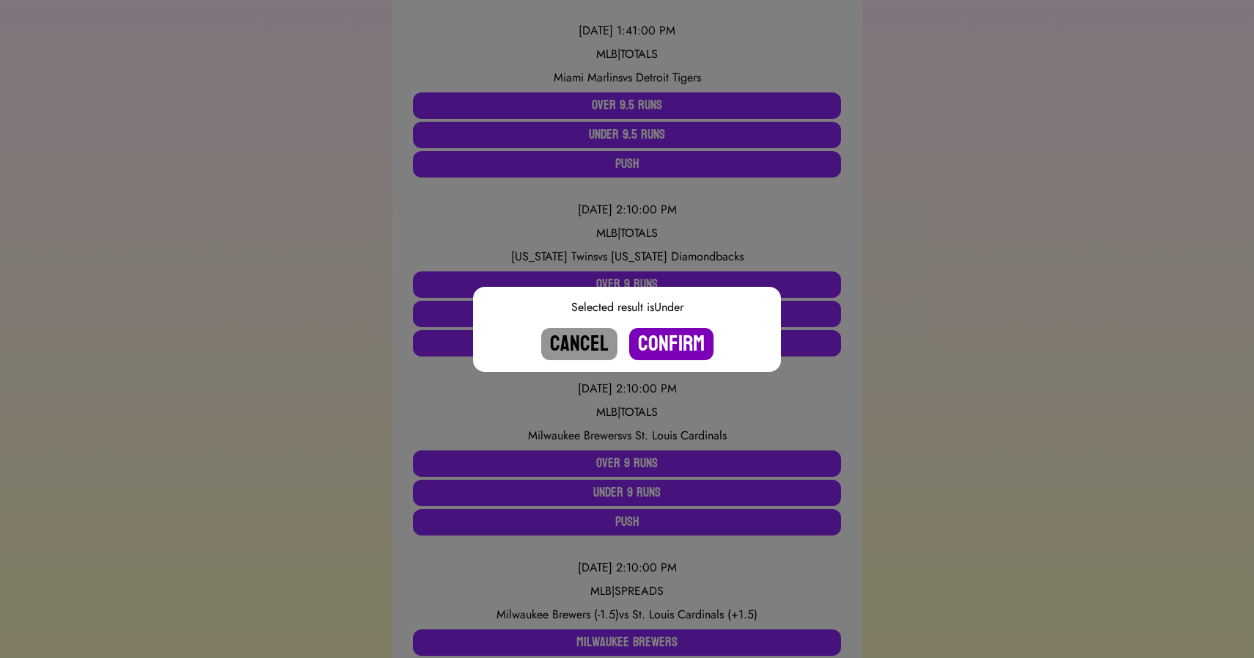
click at [668, 342] on button "Confirm" at bounding box center [671, 344] width 84 height 32
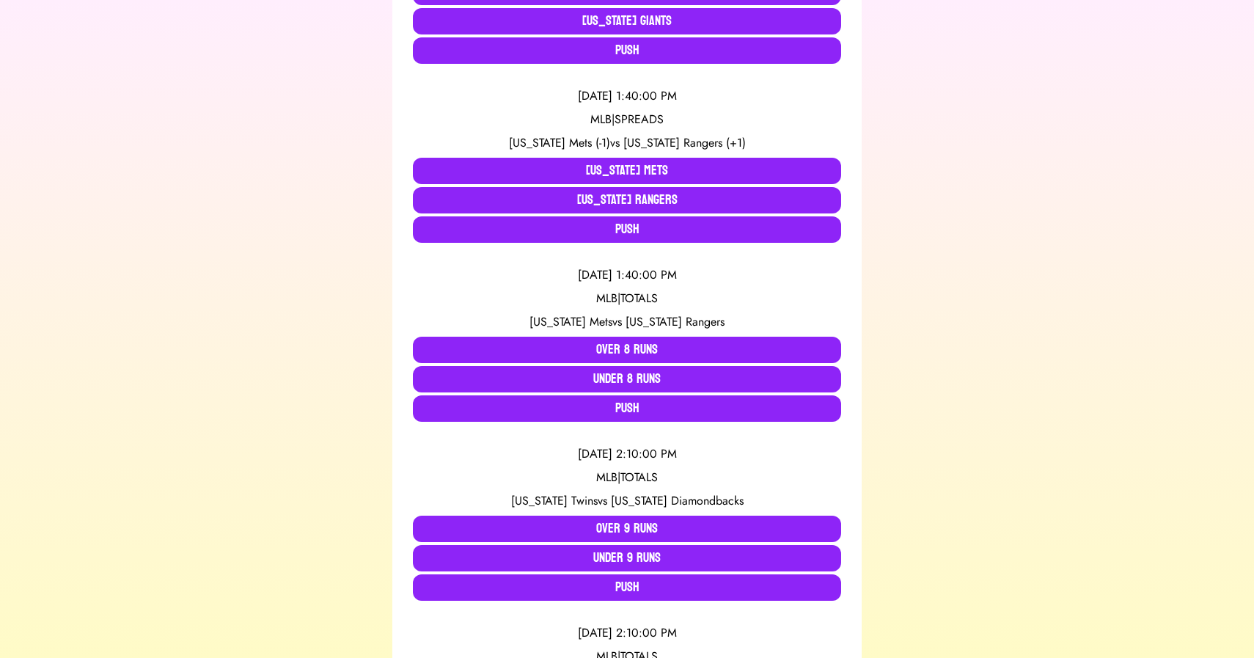
scroll to position [0, 0]
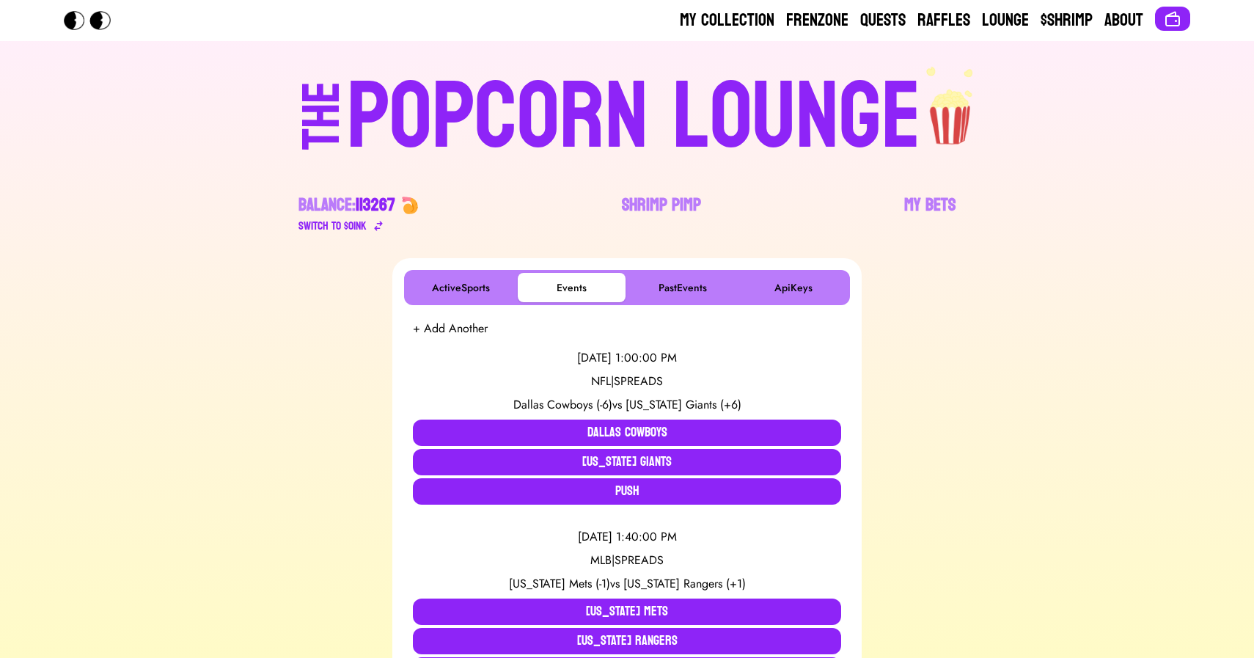
click at [369, 147] on div "POPCORN LOUNGE" at bounding box center [634, 117] width 574 height 94
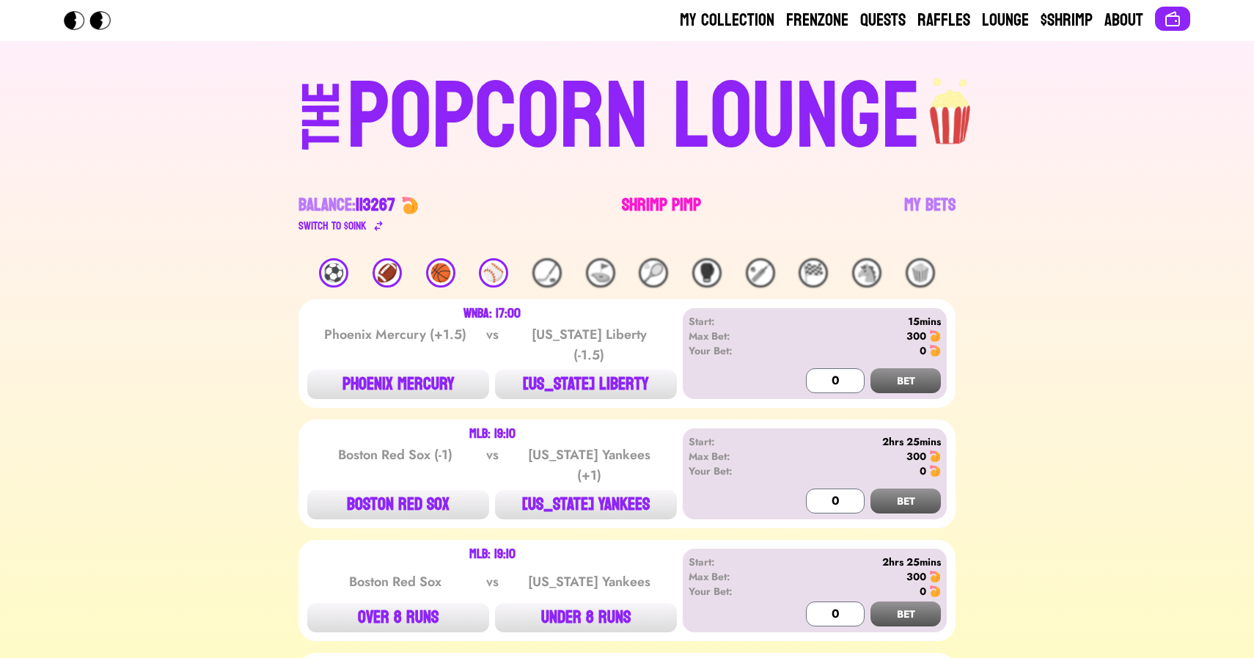
click at [653, 210] on link "Shrimp Pimp" at bounding box center [661, 214] width 79 height 41
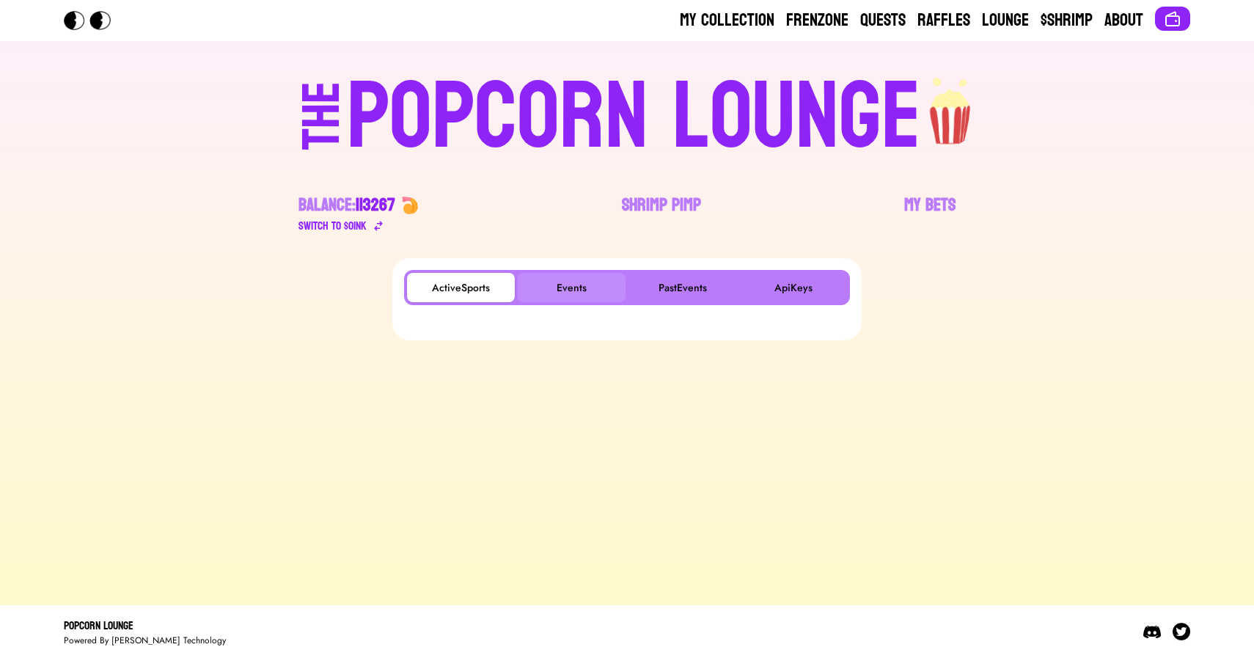
click at [587, 282] on button "Events" at bounding box center [572, 287] width 108 height 29
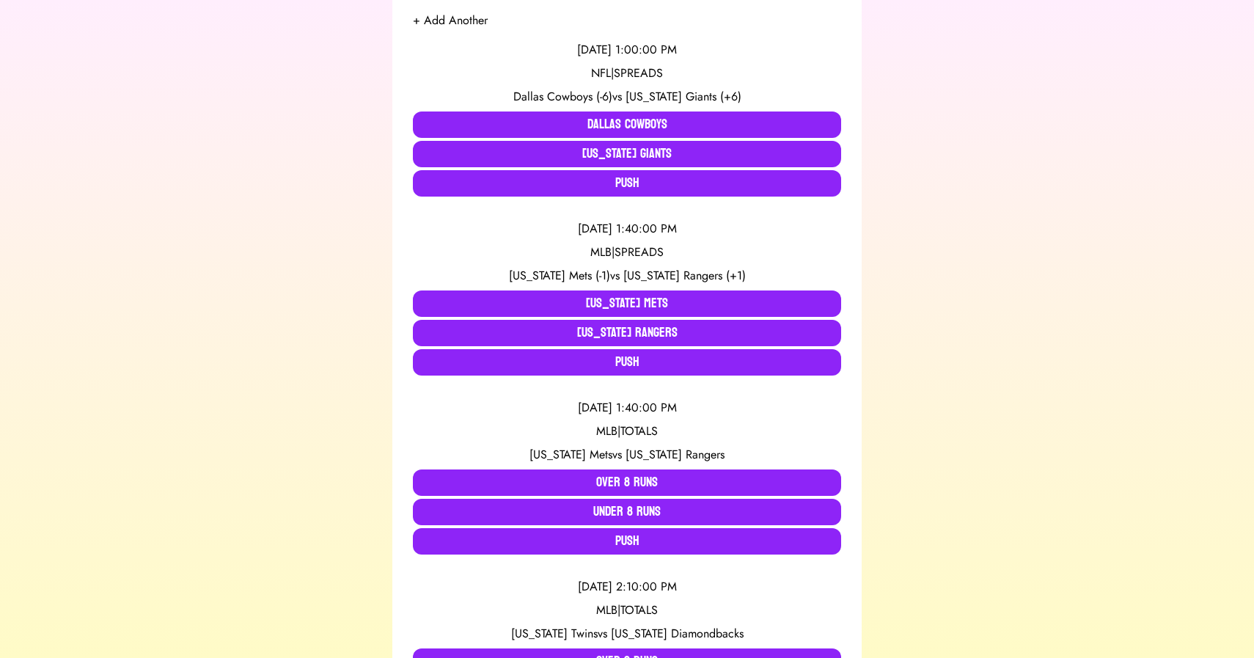
scroll to position [1865, 0]
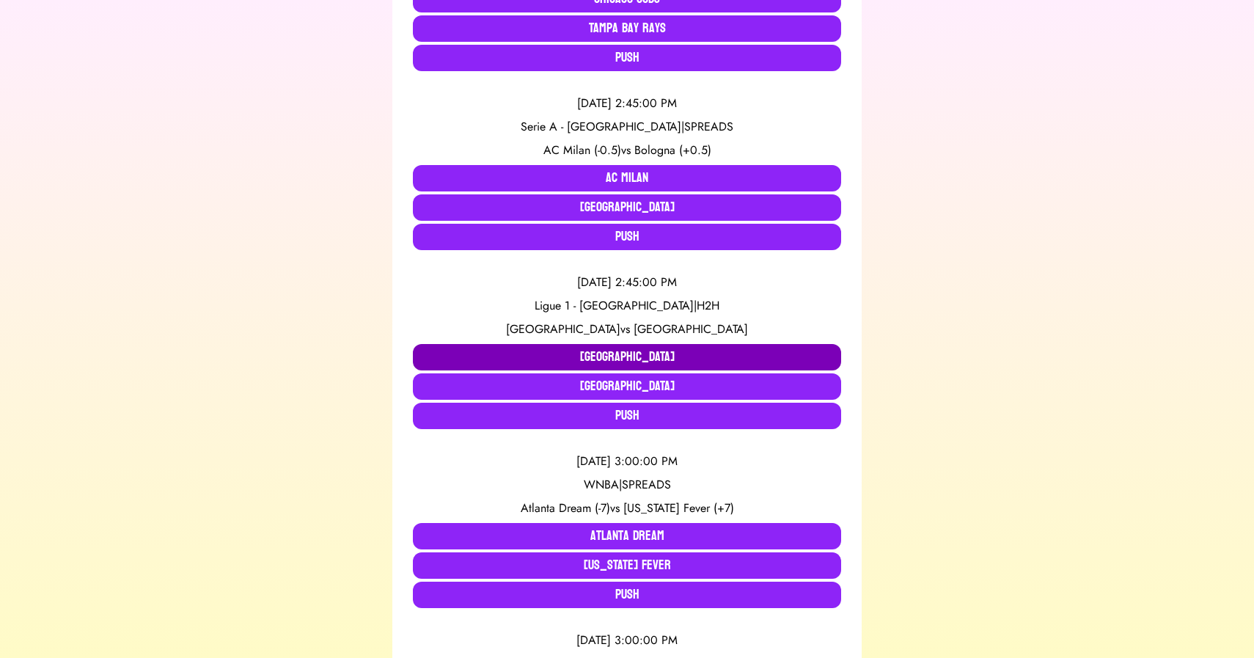
click at [579, 354] on button "Rennes" at bounding box center [627, 357] width 428 height 26
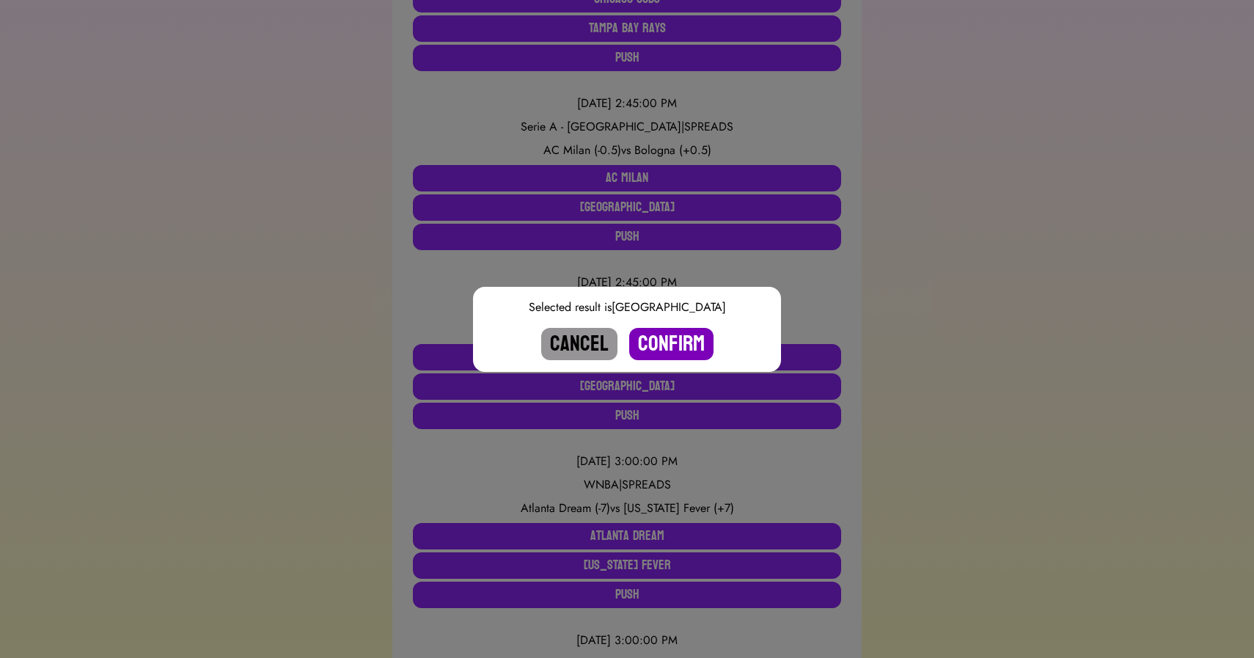
click at [671, 344] on button "Confirm" at bounding box center [671, 344] width 84 height 32
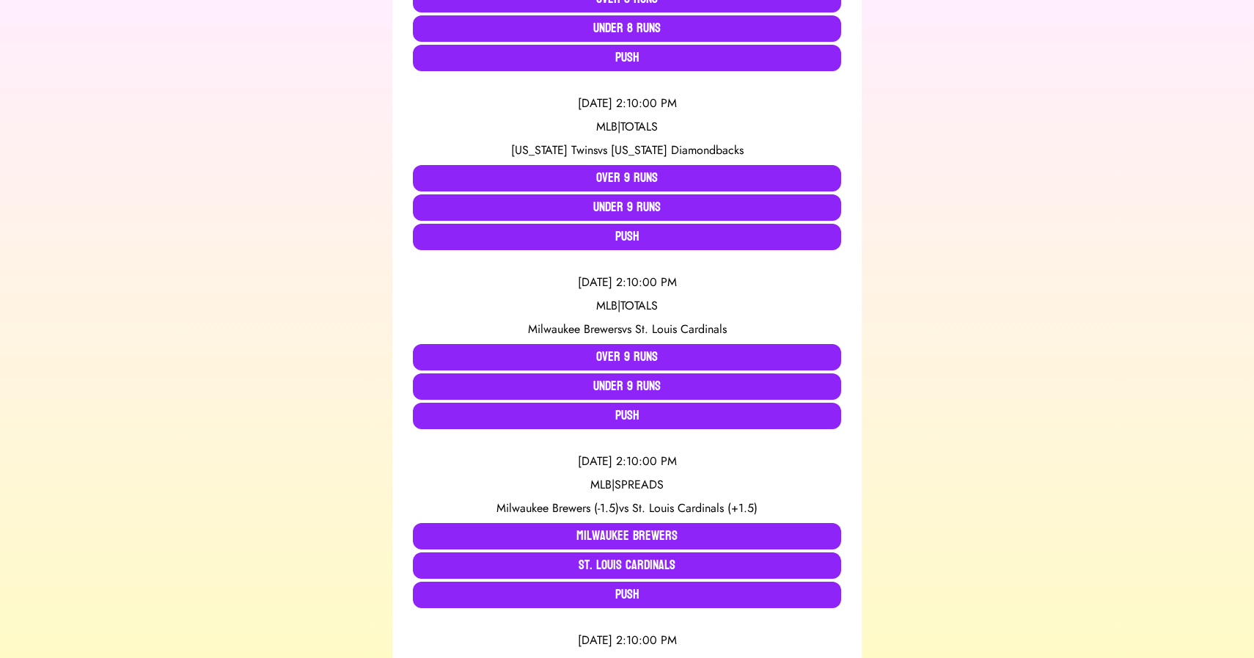
scroll to position [1686, 0]
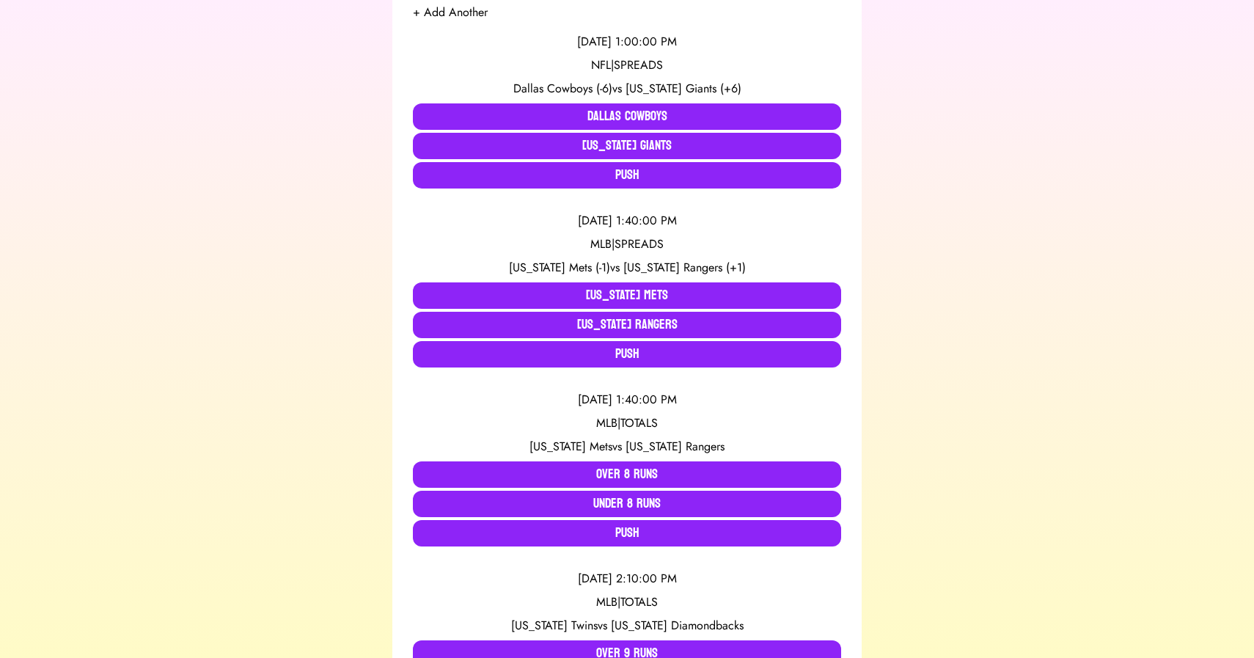
scroll to position [315, 0]
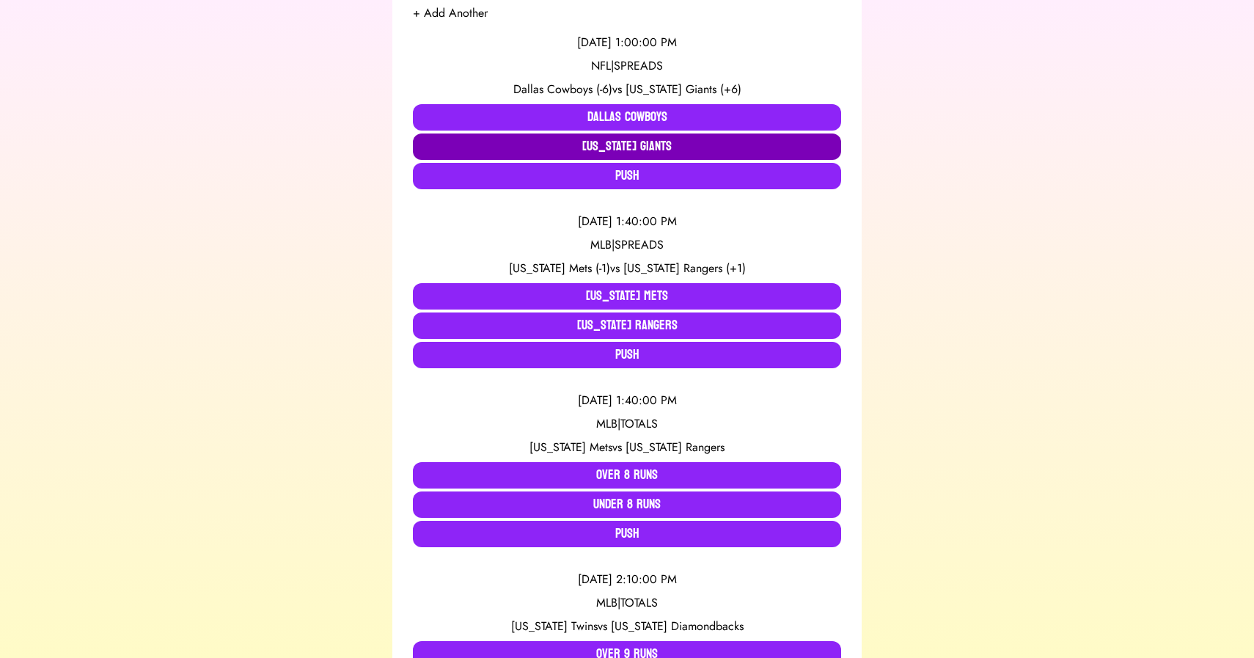
click at [492, 148] on button "New York Giants" at bounding box center [627, 146] width 428 height 26
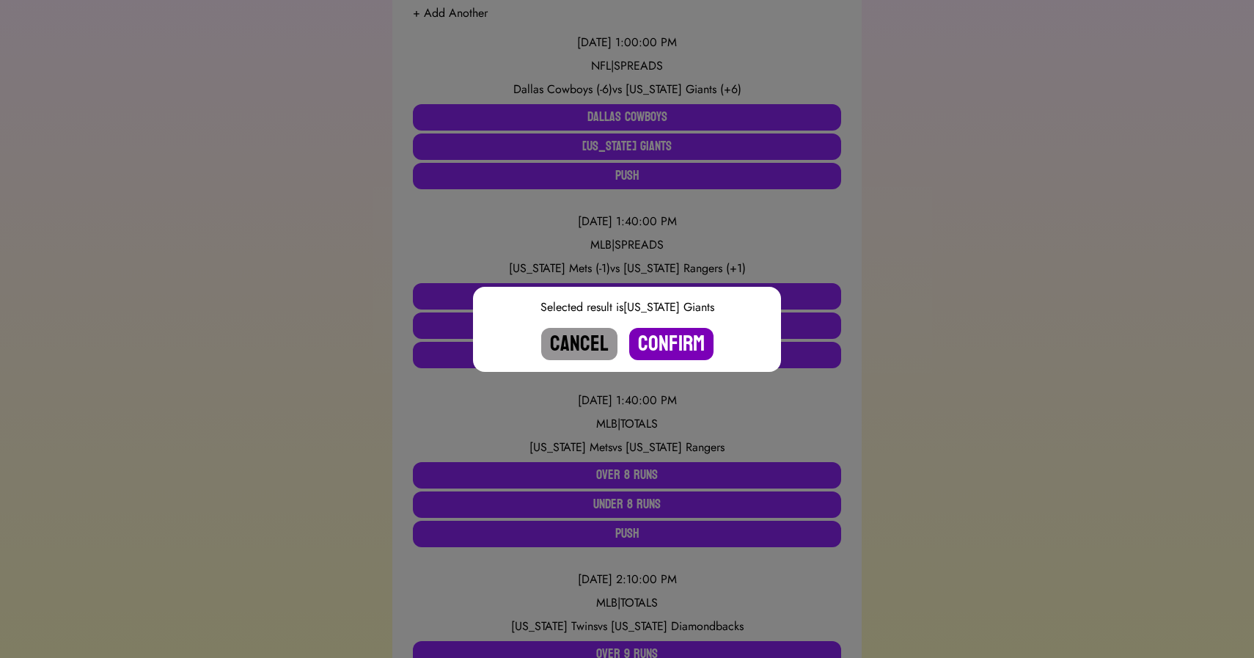
click at [678, 336] on button "Confirm" at bounding box center [671, 344] width 84 height 32
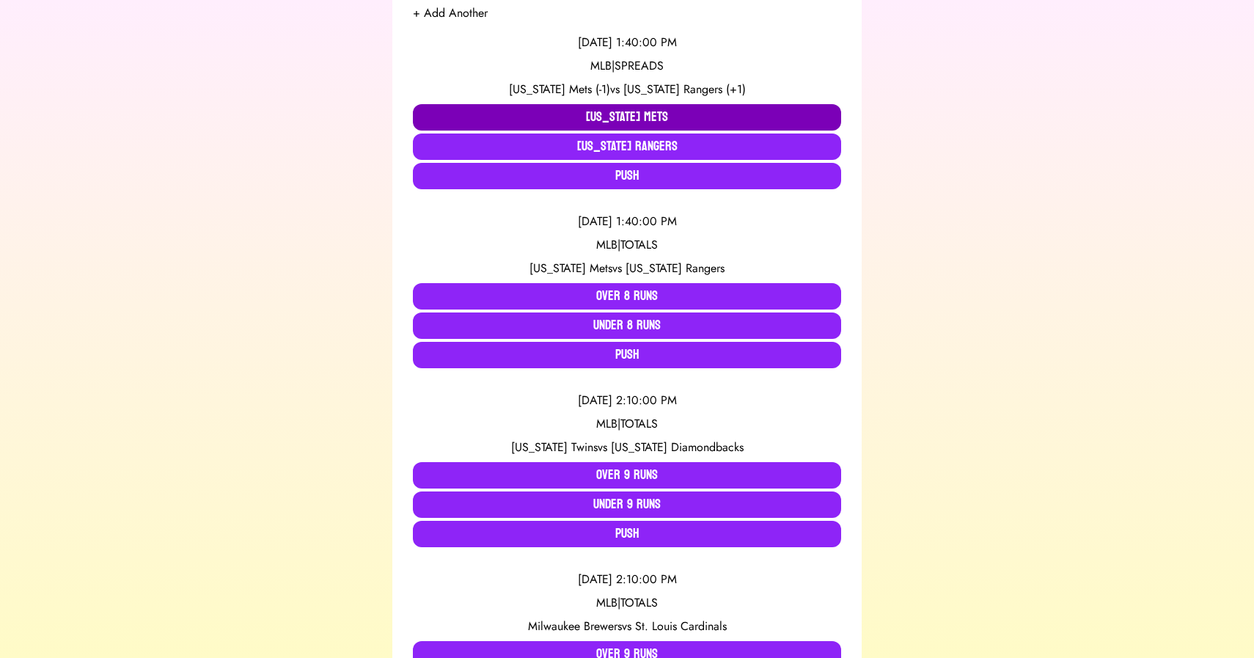
click at [465, 118] on button "New York Mets" at bounding box center [627, 117] width 428 height 26
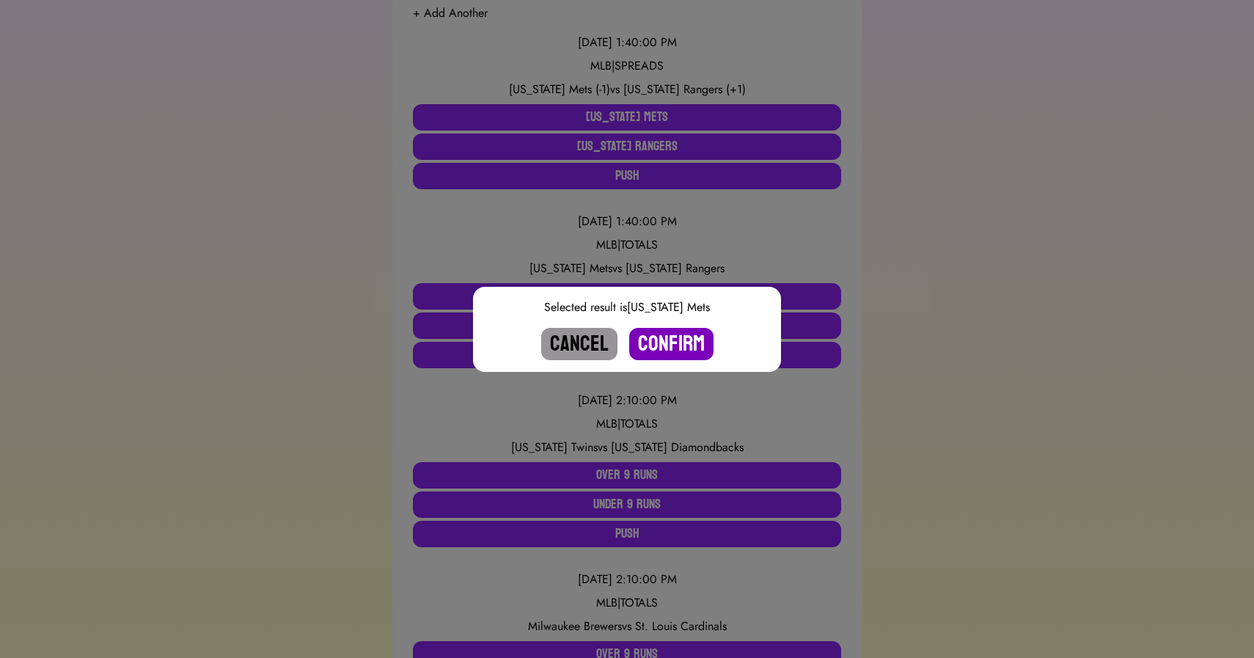
click at [665, 337] on button "Confirm" at bounding box center [671, 344] width 84 height 32
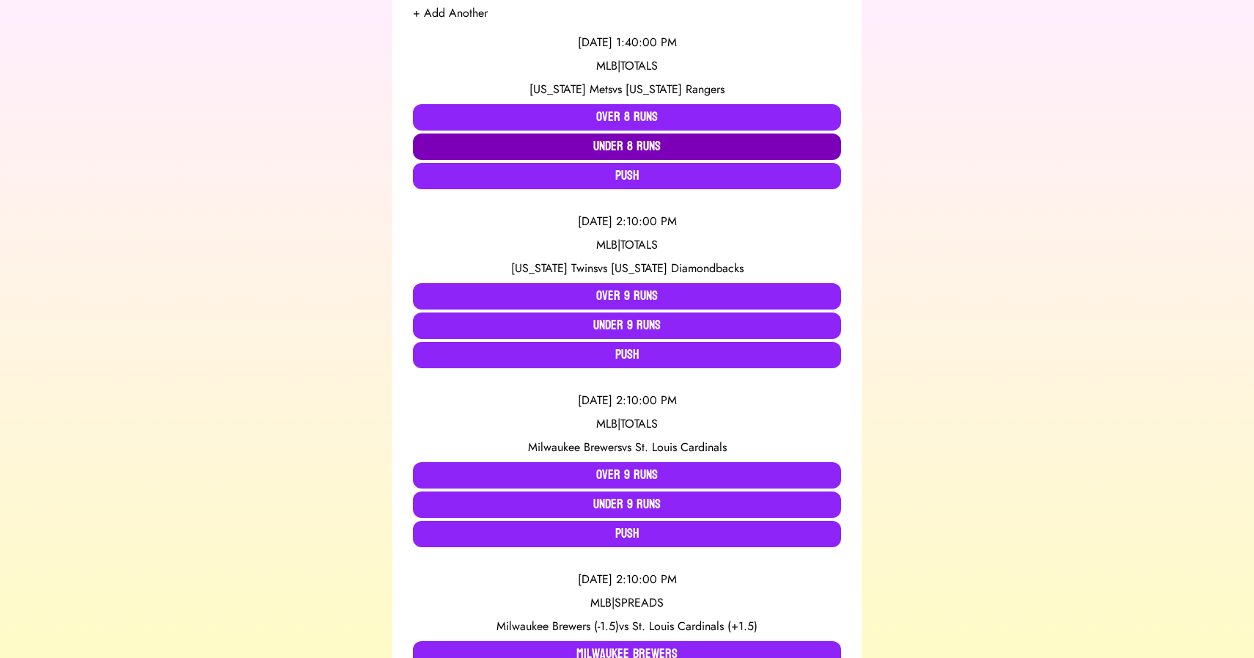
click at [574, 140] on button "Under 8 Runs" at bounding box center [627, 146] width 428 height 26
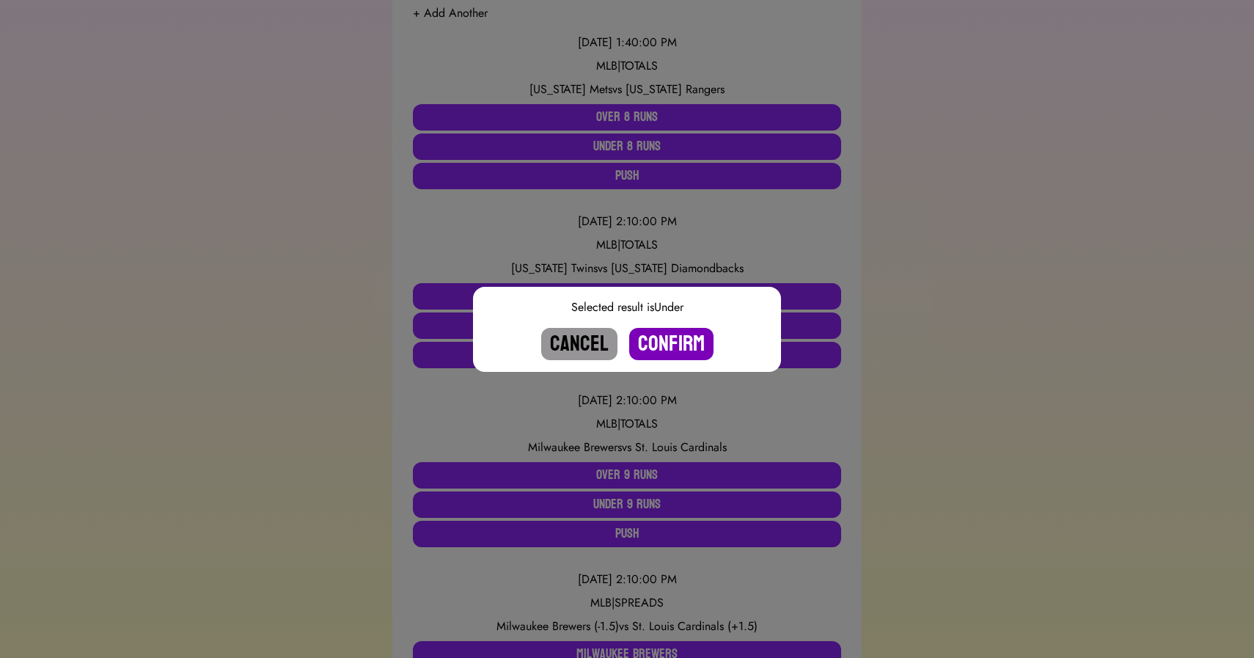
click at [667, 339] on button "Confirm" at bounding box center [671, 344] width 84 height 32
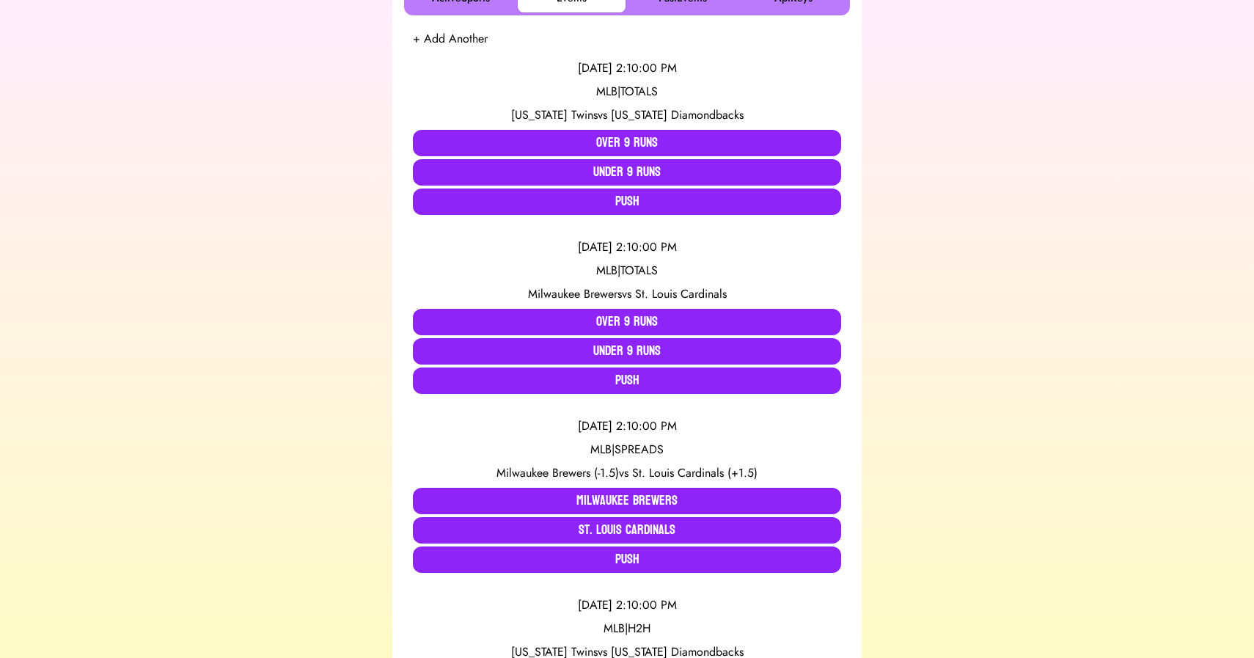
scroll to position [1149, 0]
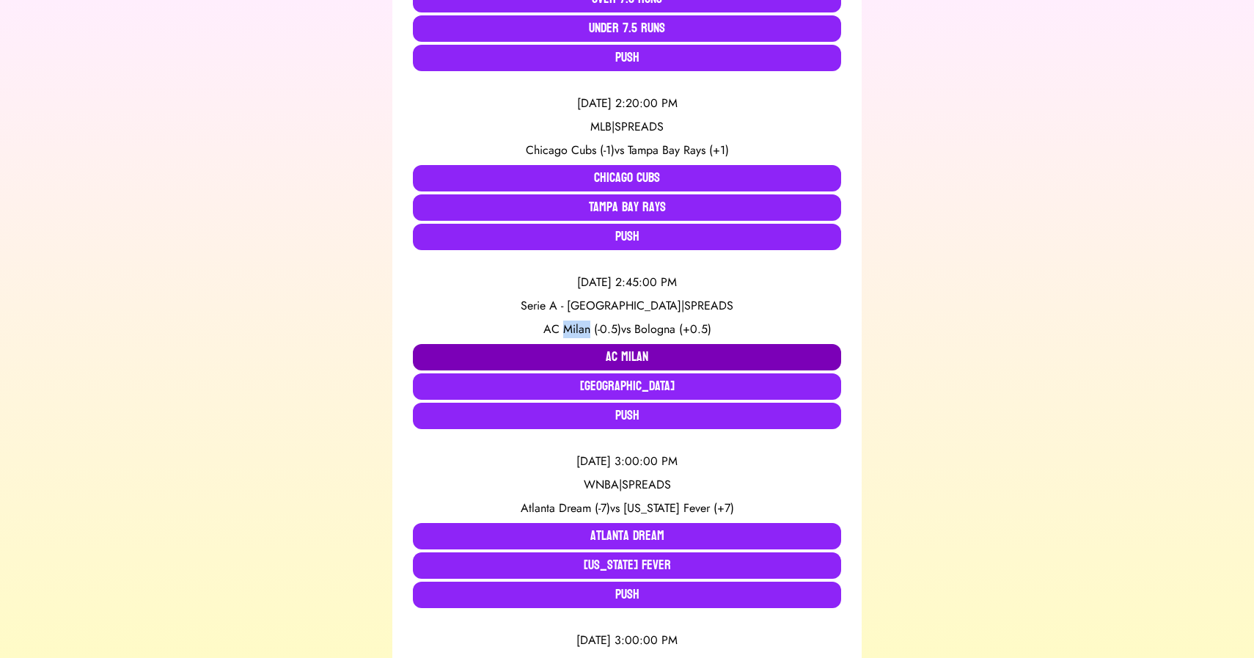
click at [521, 355] on button "AC Milan" at bounding box center [627, 357] width 428 height 26
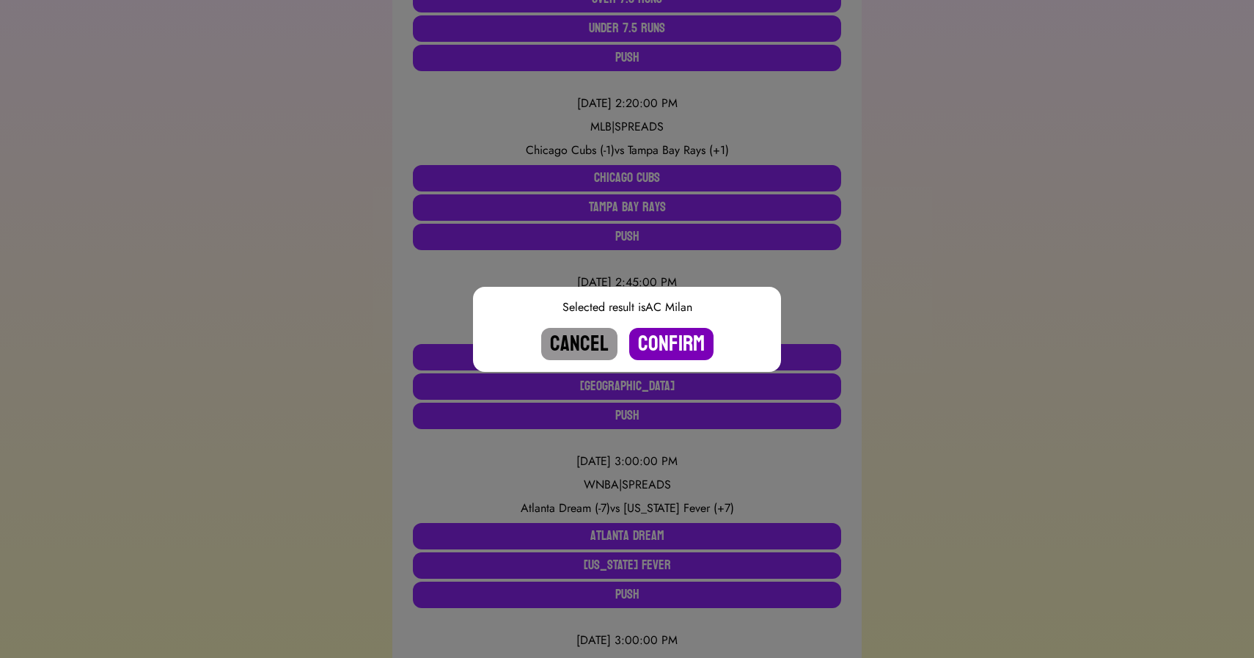
click at [695, 337] on button "Confirm" at bounding box center [671, 344] width 84 height 32
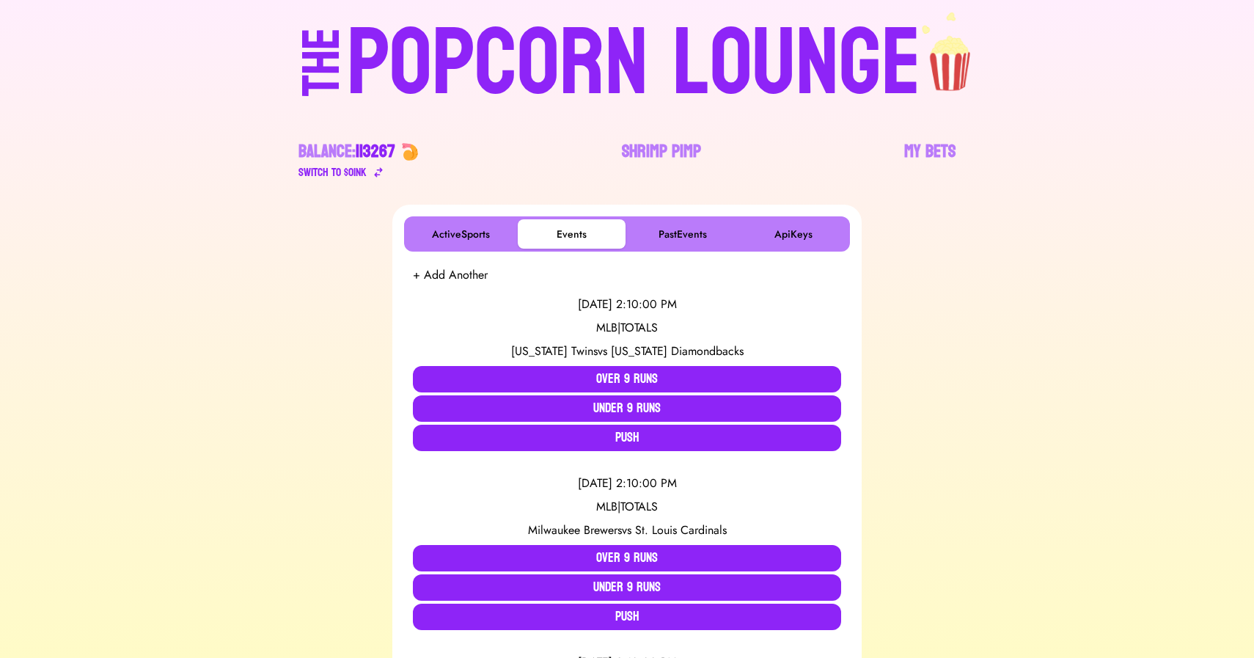
scroll to position [0, 0]
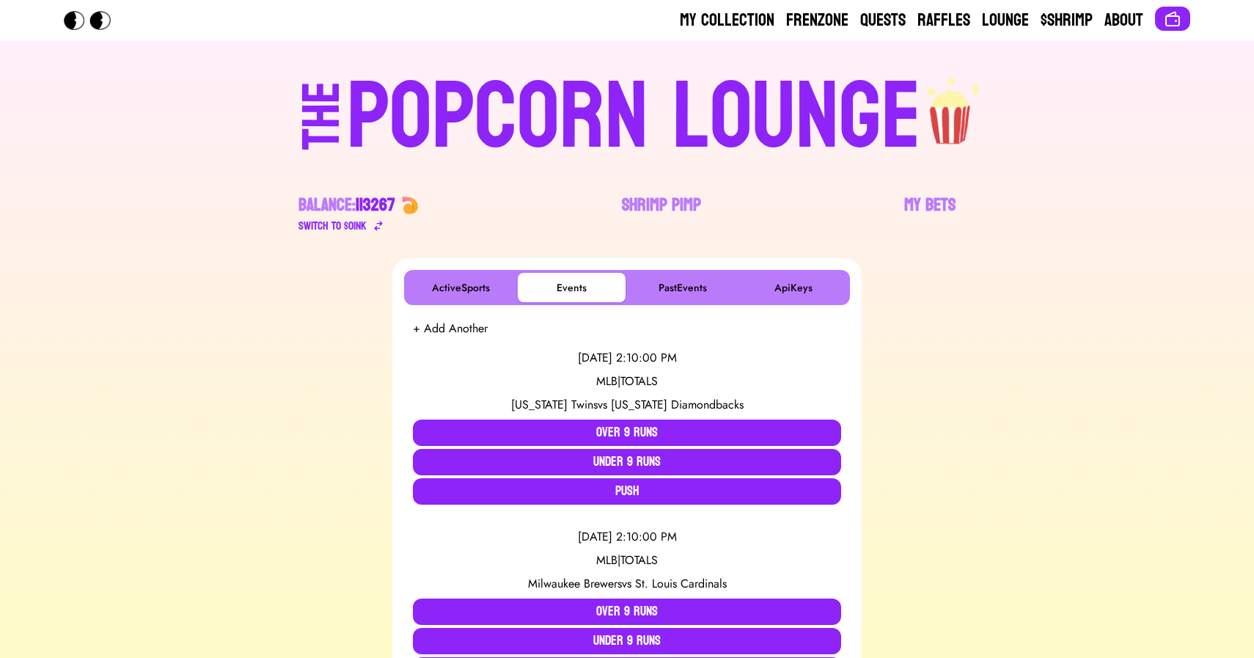
click at [494, 95] on div "POPCORN LOUNGE" at bounding box center [634, 117] width 574 height 94
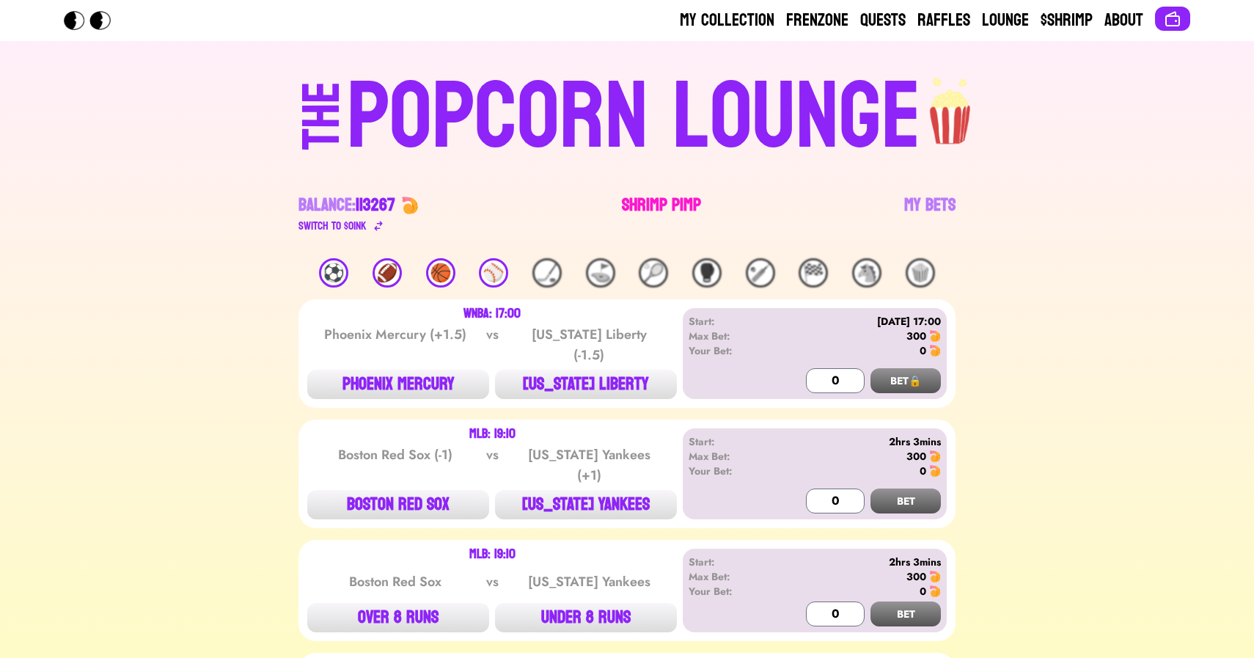
click at [643, 194] on link "Shrimp Pimp" at bounding box center [661, 214] width 79 height 41
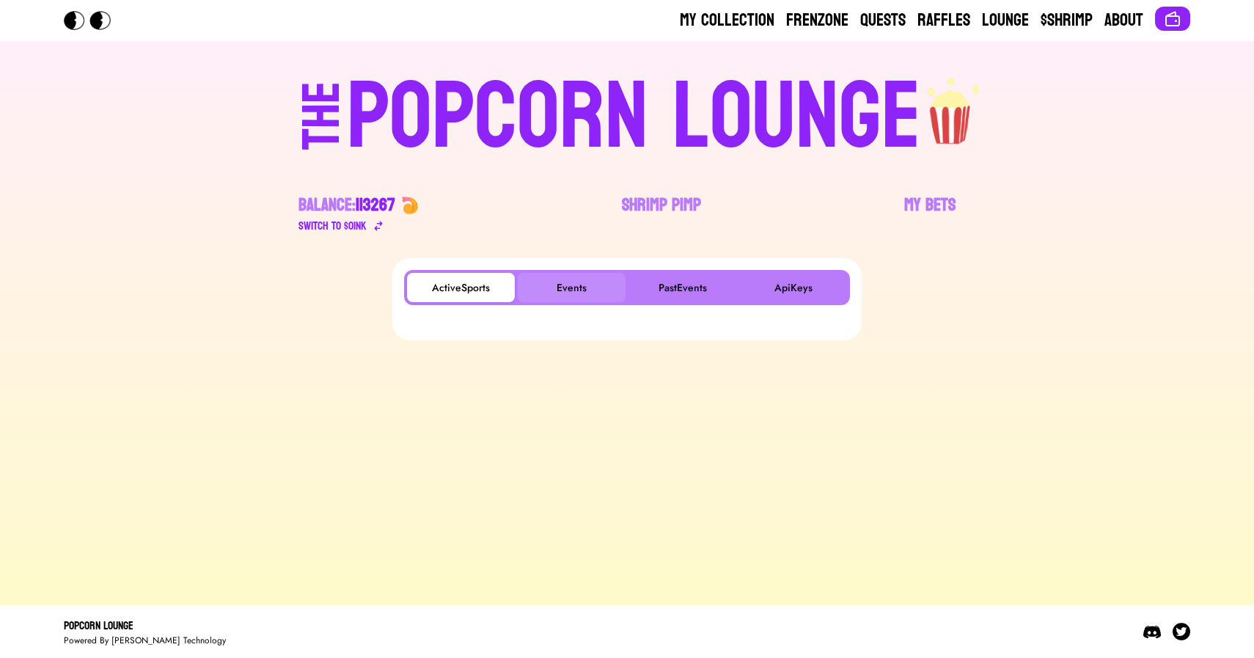
click at [567, 280] on button "Events" at bounding box center [572, 287] width 108 height 29
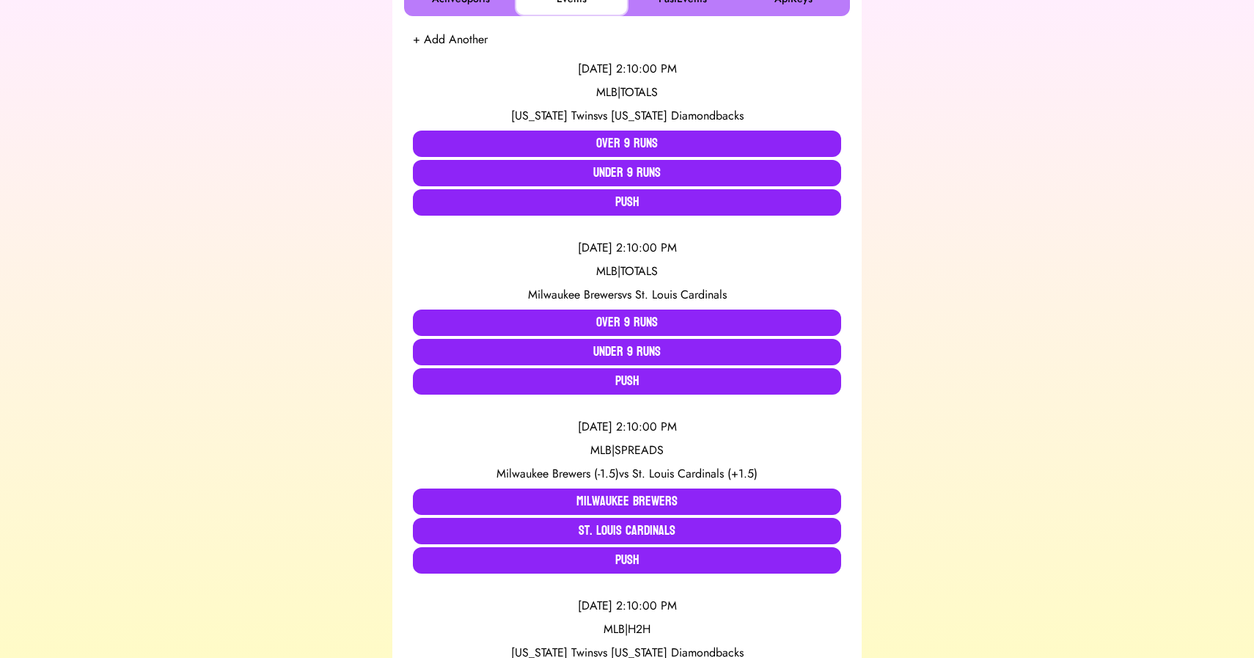
scroll to position [290, 0]
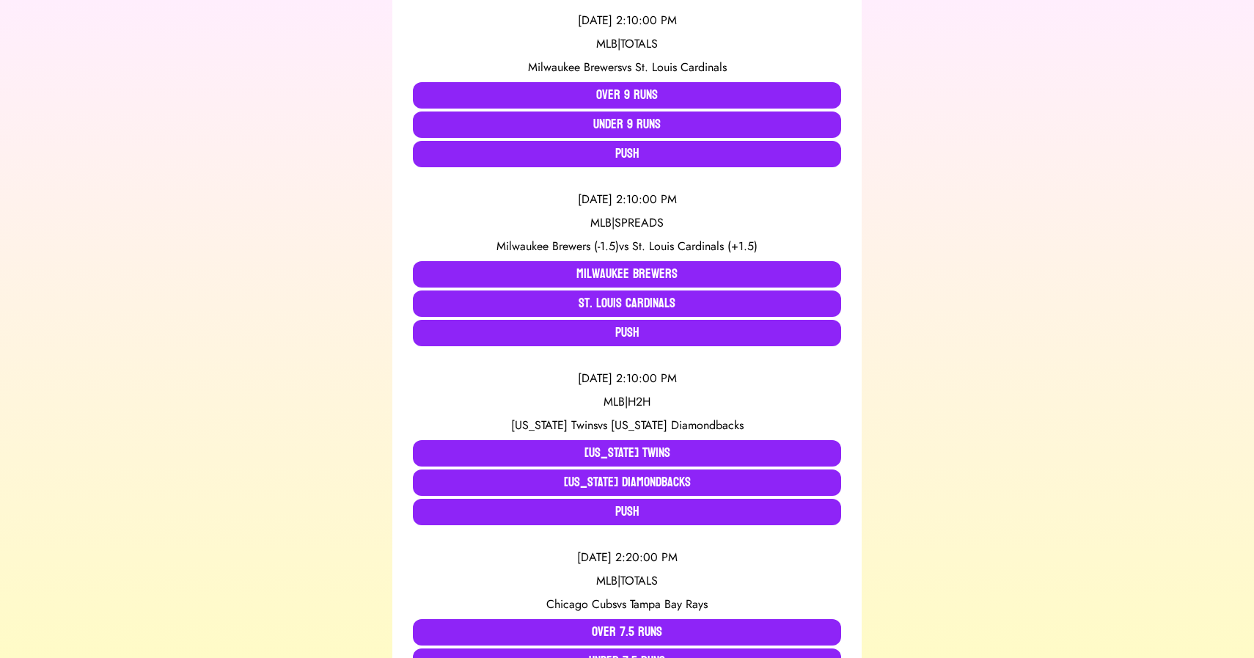
scroll to position [540, 0]
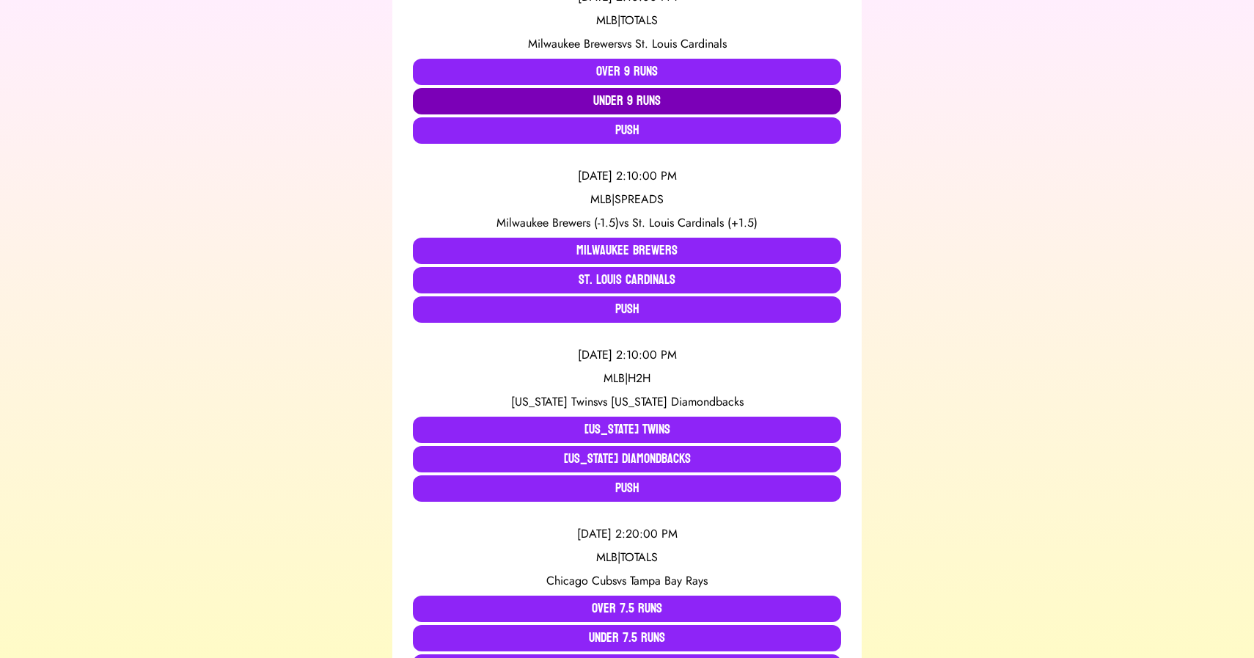
click at [575, 100] on button "Under 9 Runs" at bounding box center [627, 101] width 428 height 26
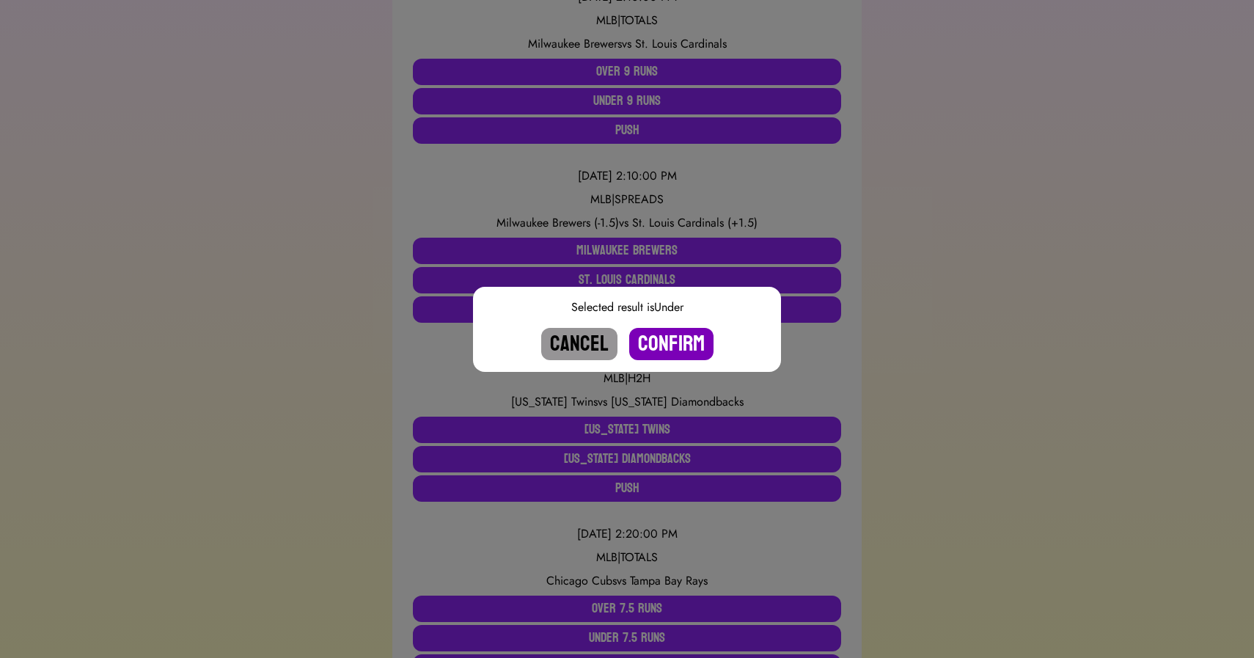
click at [666, 342] on button "Confirm" at bounding box center [671, 344] width 84 height 32
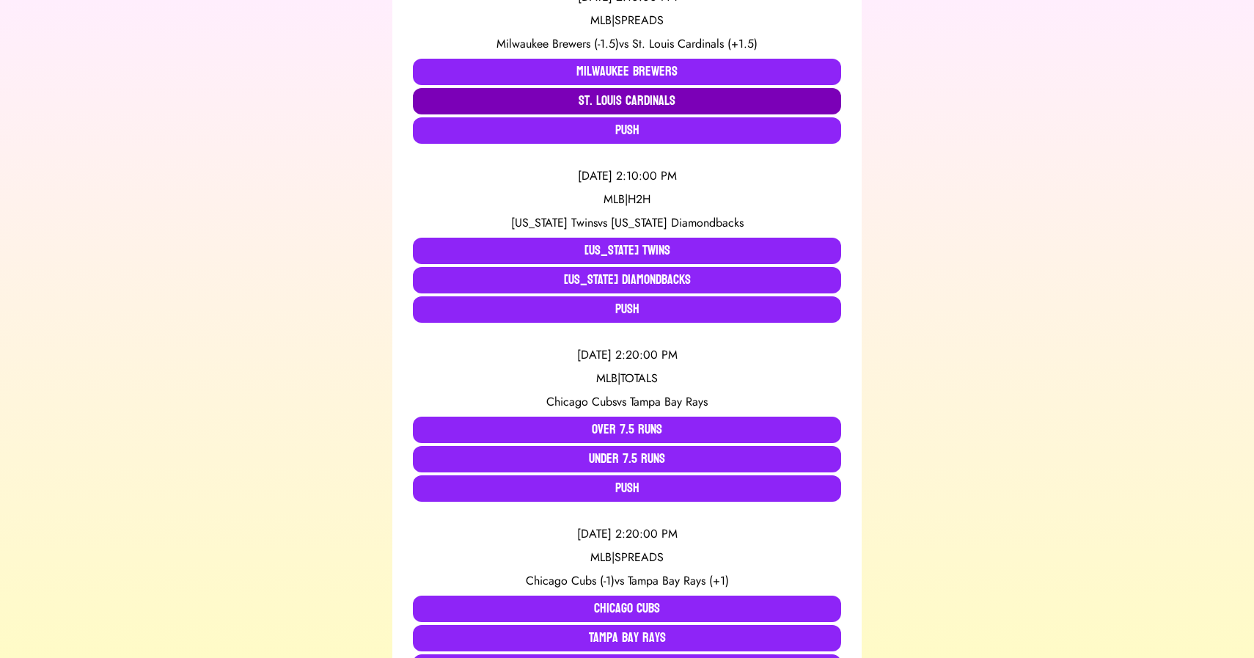
click at [568, 99] on button "St. Louis Cardinals" at bounding box center [627, 101] width 428 height 26
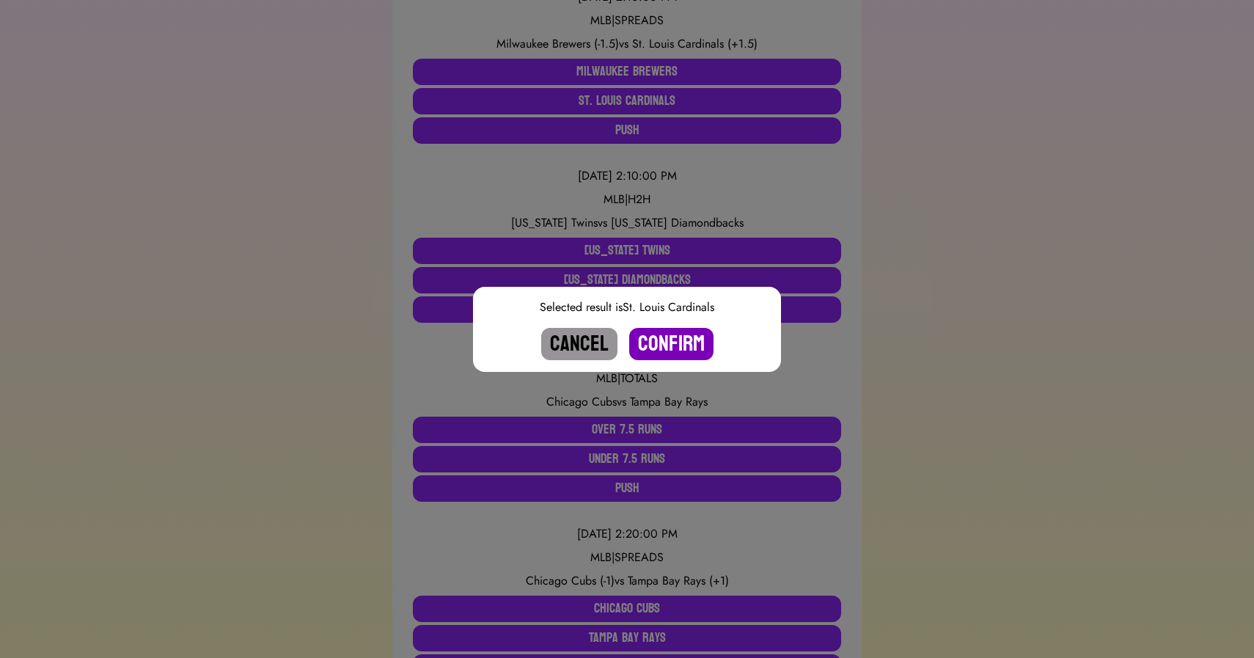
click at [656, 340] on button "Confirm" at bounding box center [671, 344] width 84 height 32
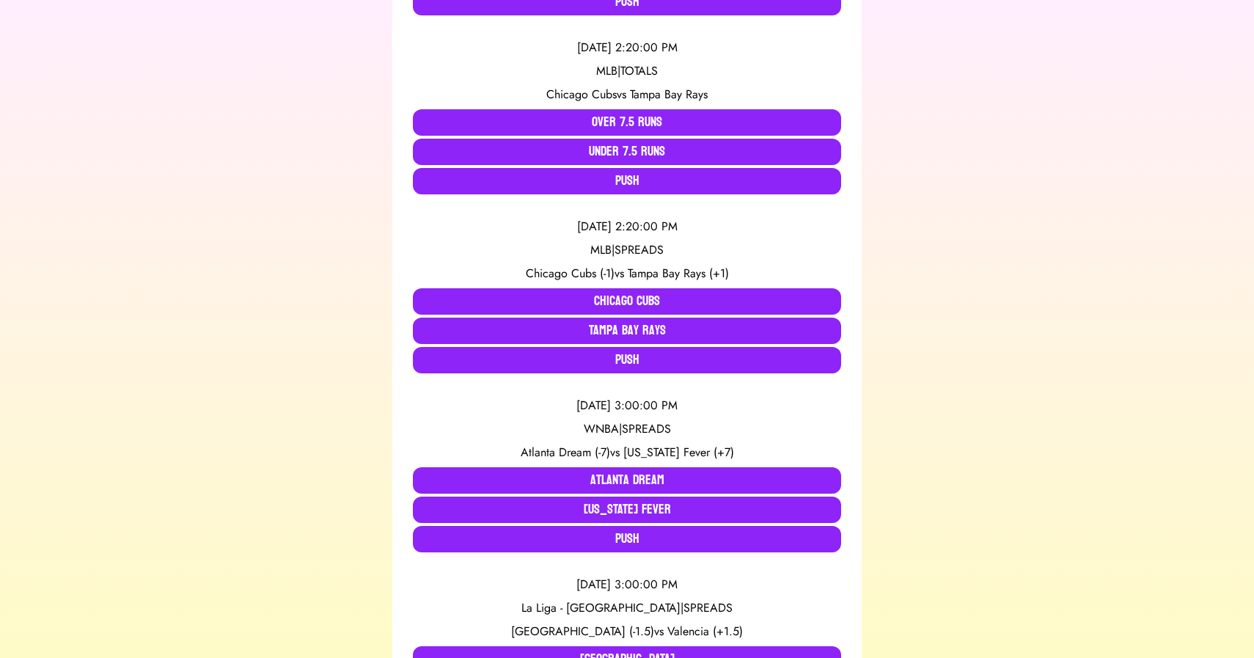
scroll to position [671, 0]
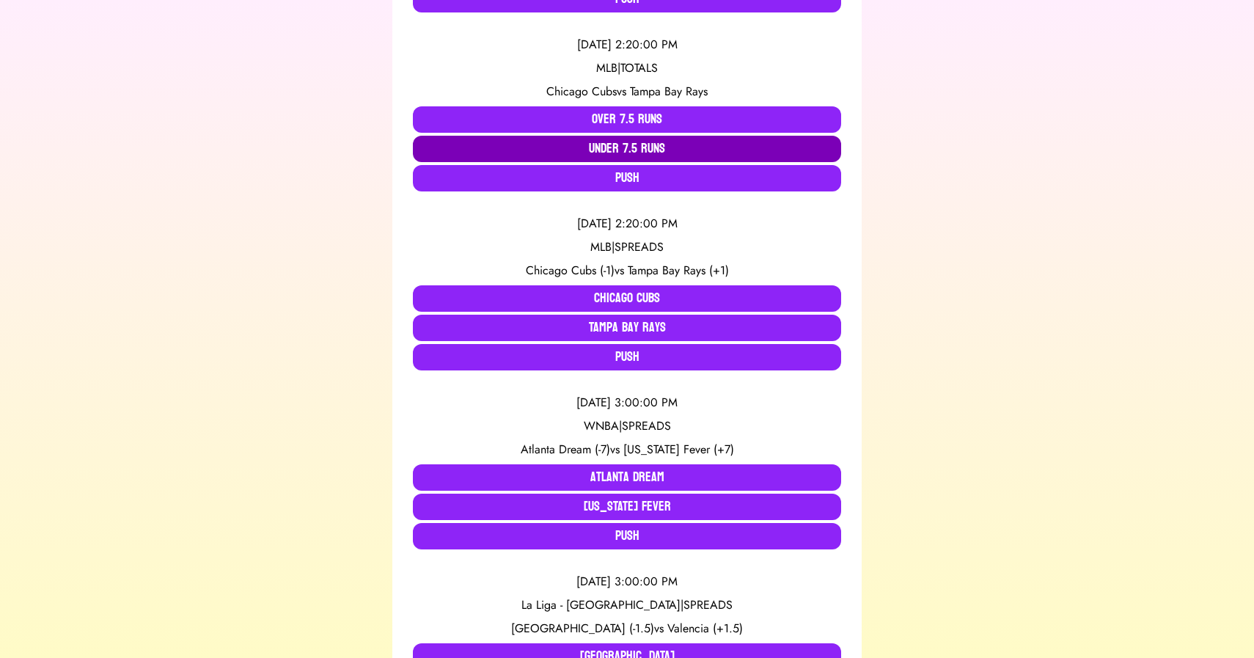
click at [471, 154] on button "Under 7.5 Runs" at bounding box center [627, 149] width 428 height 26
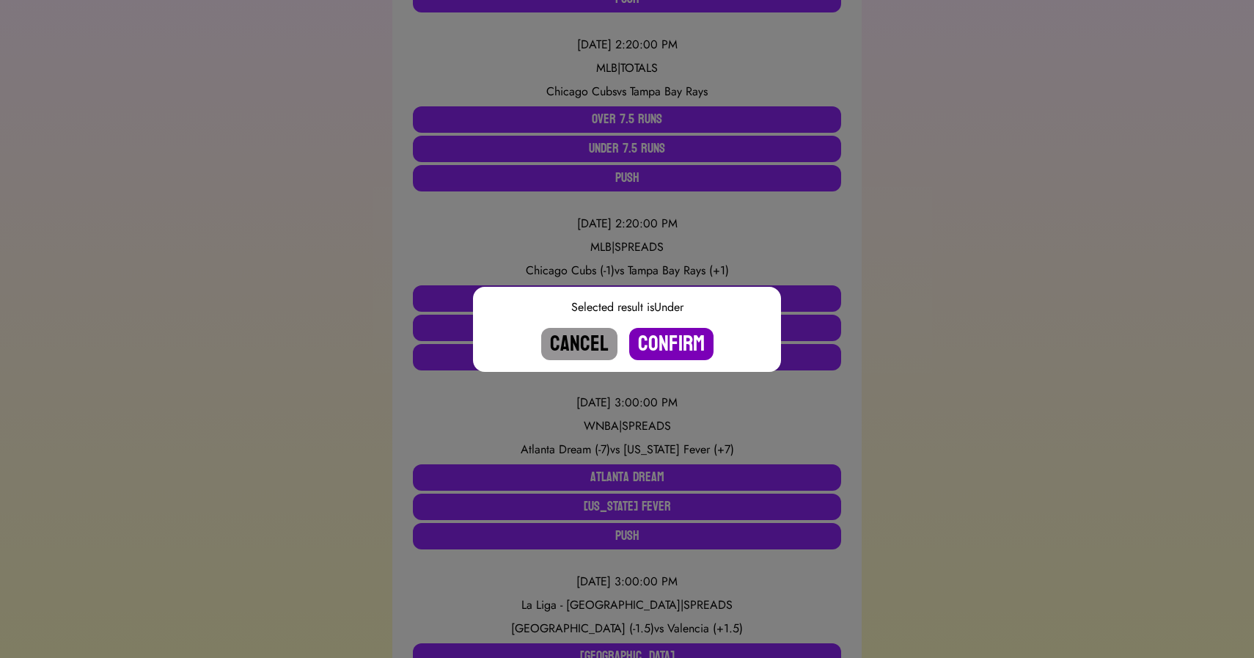
click at [670, 341] on button "Confirm" at bounding box center [671, 344] width 84 height 32
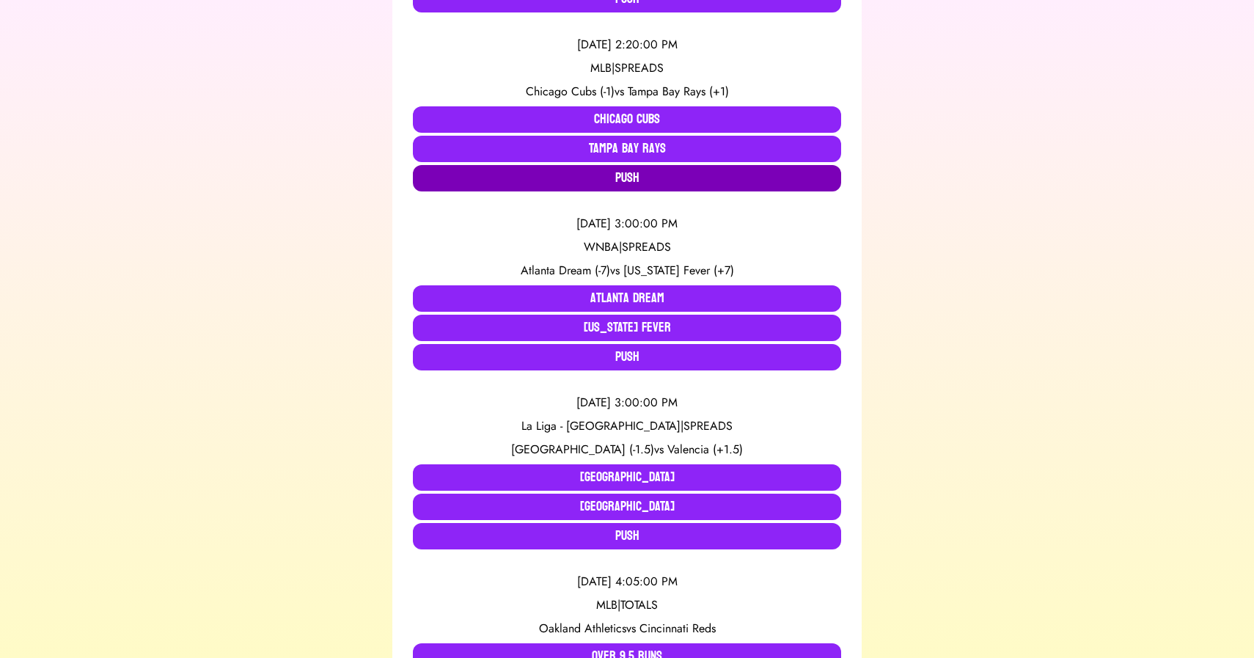
click at [568, 184] on button "Push" at bounding box center [627, 178] width 428 height 26
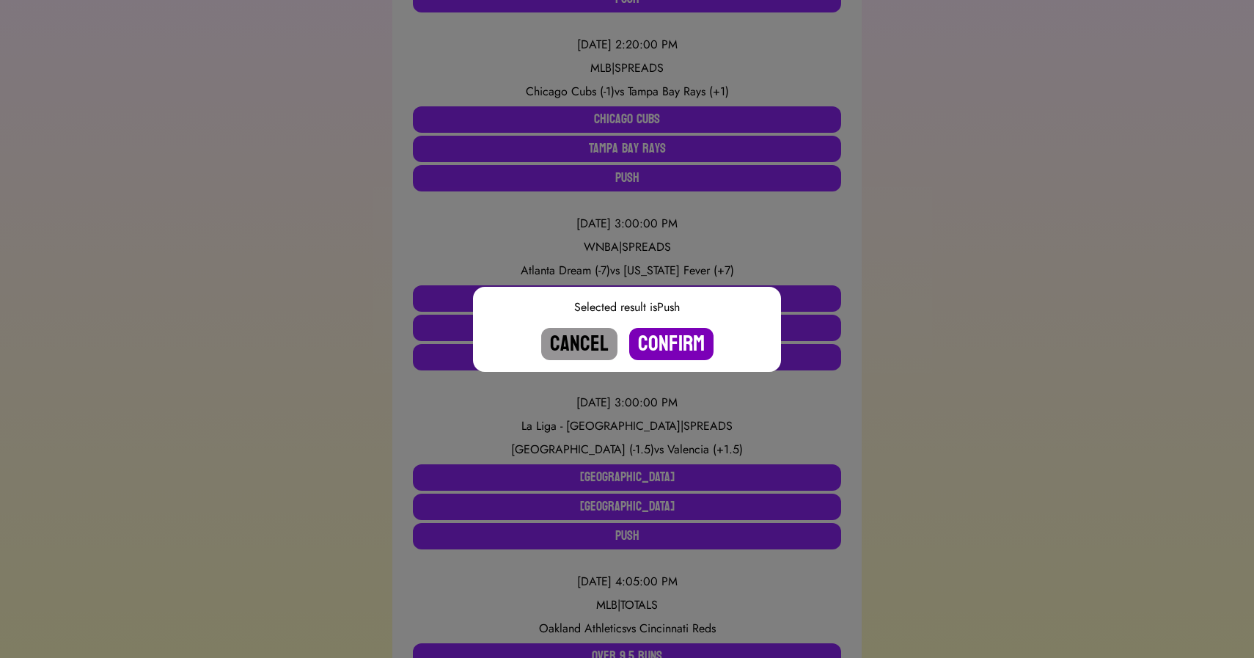
click at [676, 340] on button "Confirm" at bounding box center [671, 344] width 84 height 32
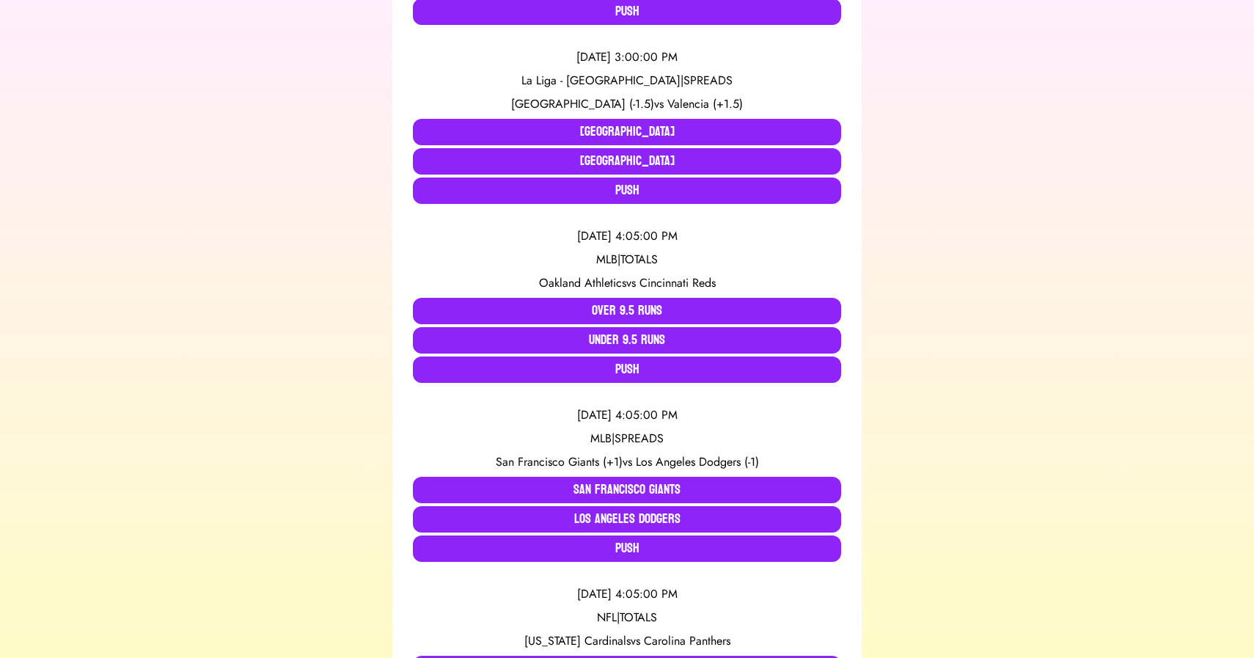
scroll to position [839, 0]
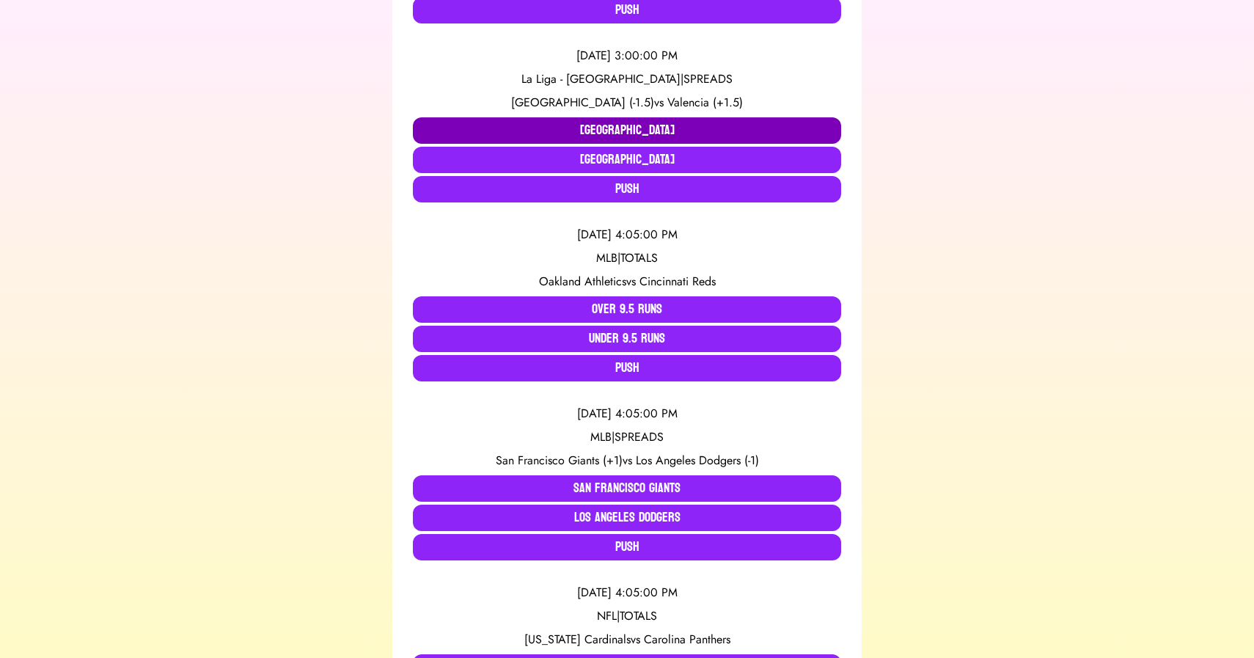
click at [509, 128] on button "Barcelona" at bounding box center [627, 130] width 428 height 26
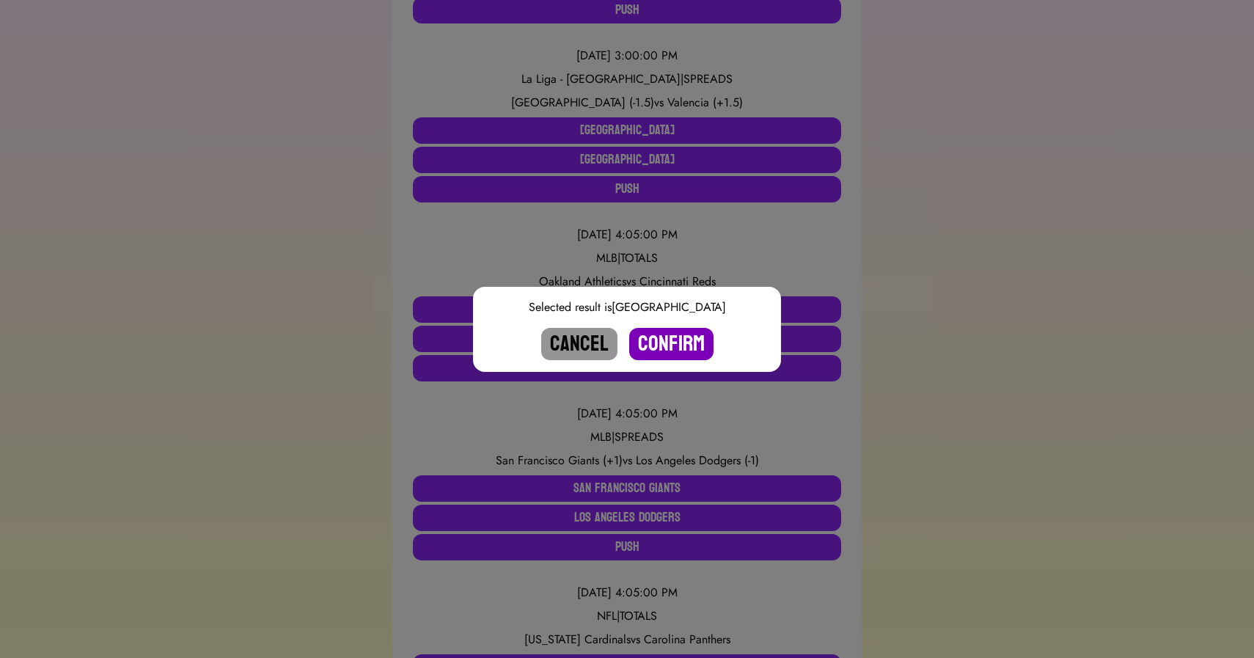
click at [664, 339] on button "Confirm" at bounding box center [671, 344] width 84 height 32
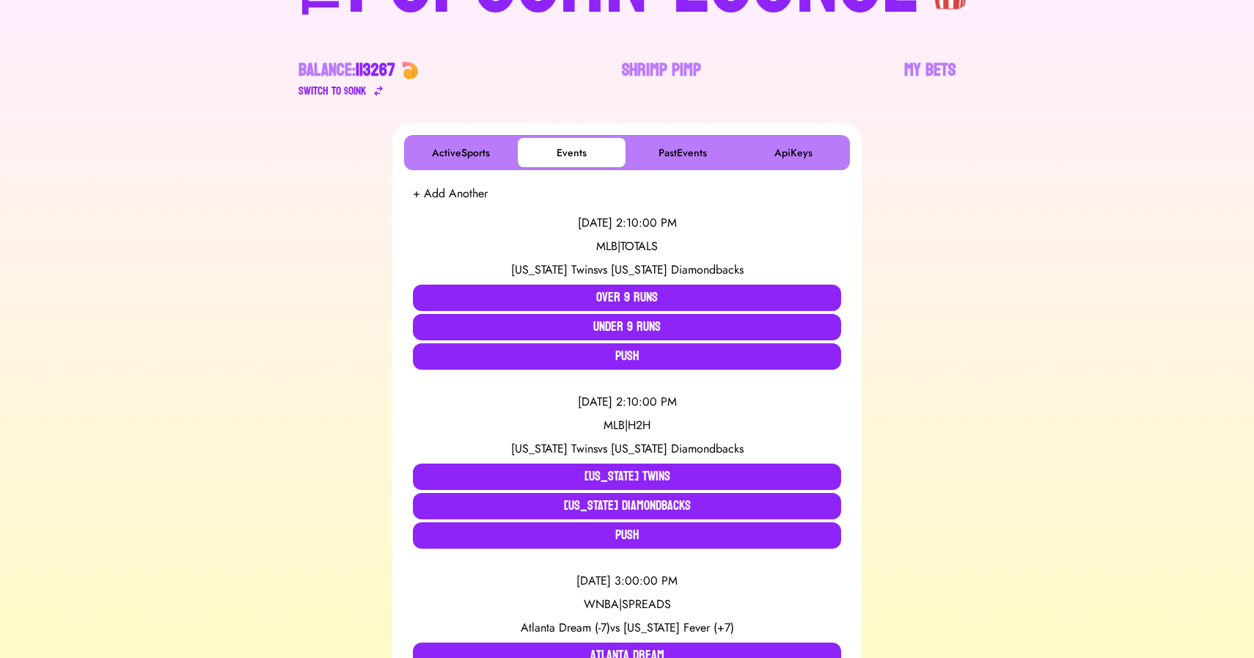
scroll to position [0, 0]
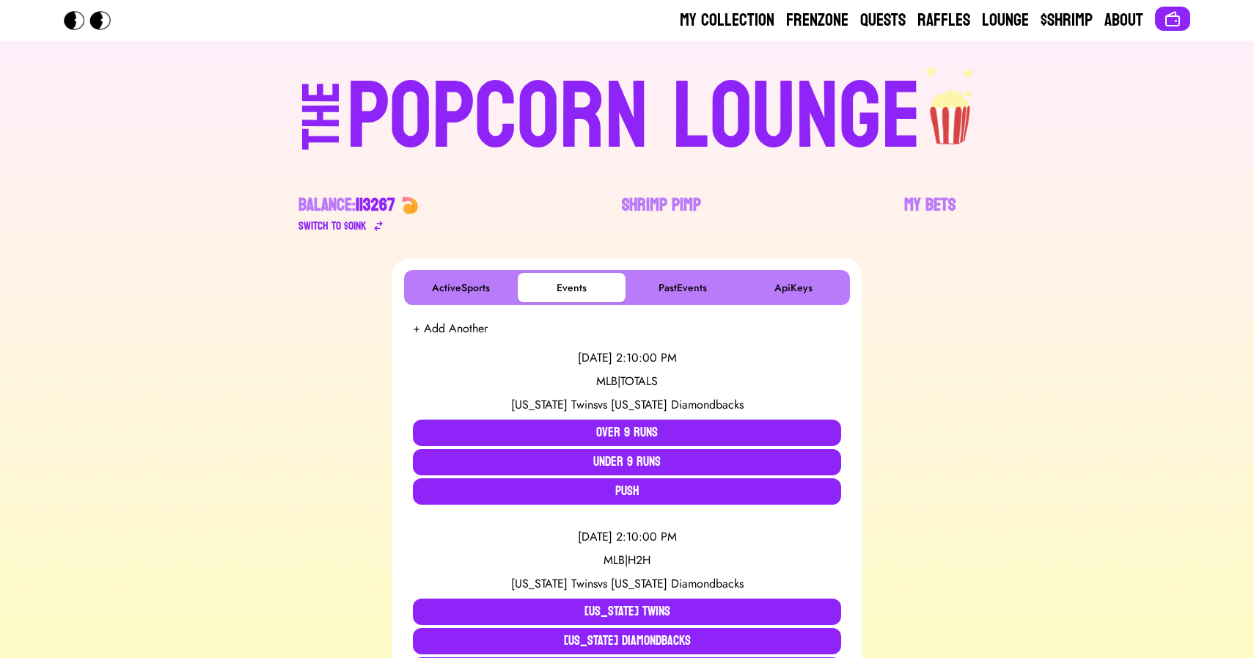
click at [450, 98] on div "POPCORN LOUNGE" at bounding box center [634, 117] width 574 height 94
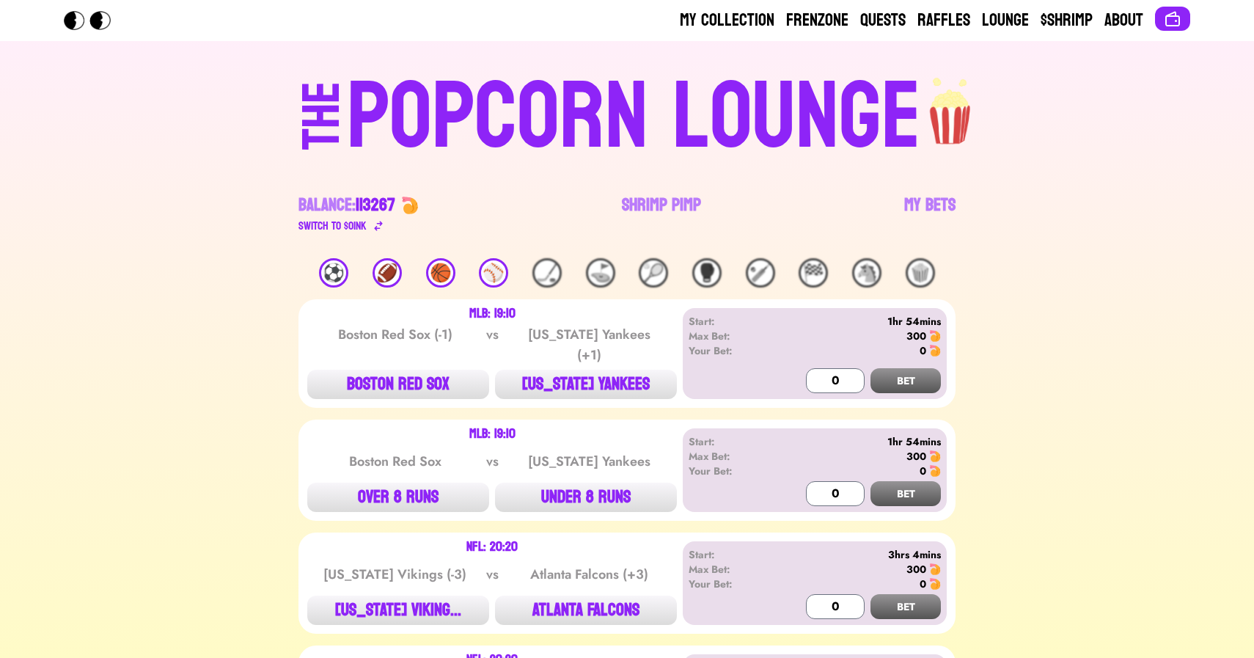
click at [335, 279] on div "⚽️" at bounding box center [333, 272] width 29 height 29
click at [654, 217] on link "Shrimp Pimp" at bounding box center [661, 214] width 79 height 41
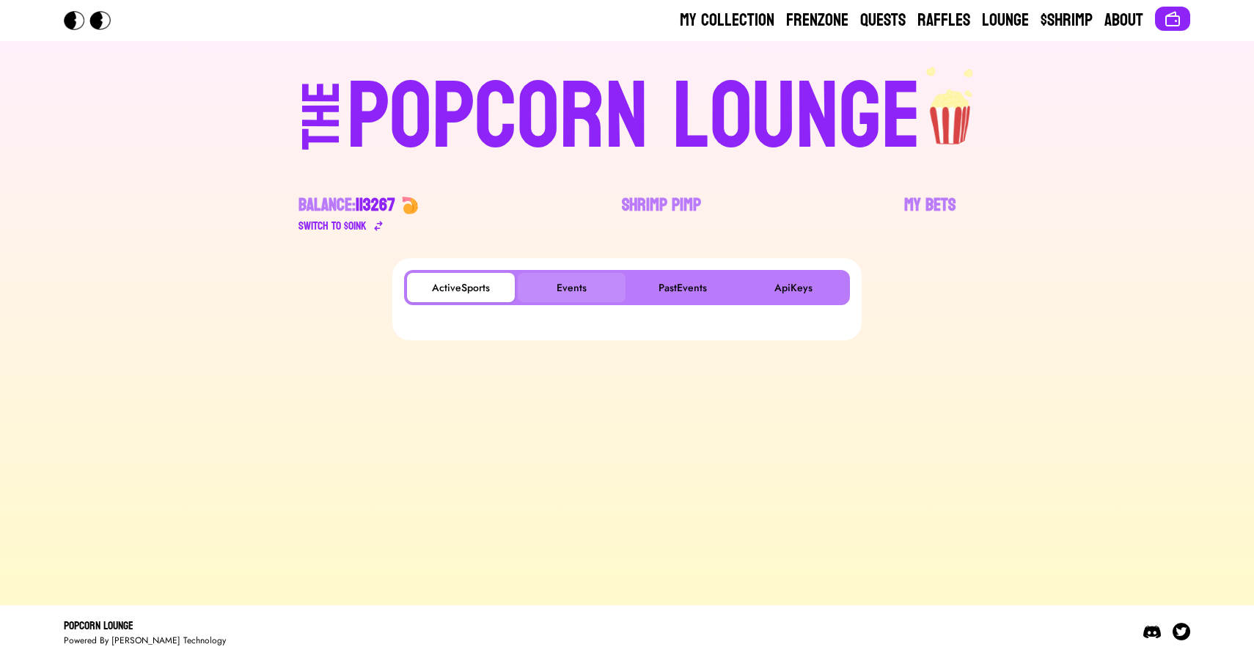
click at [576, 276] on button "Events" at bounding box center [572, 287] width 108 height 29
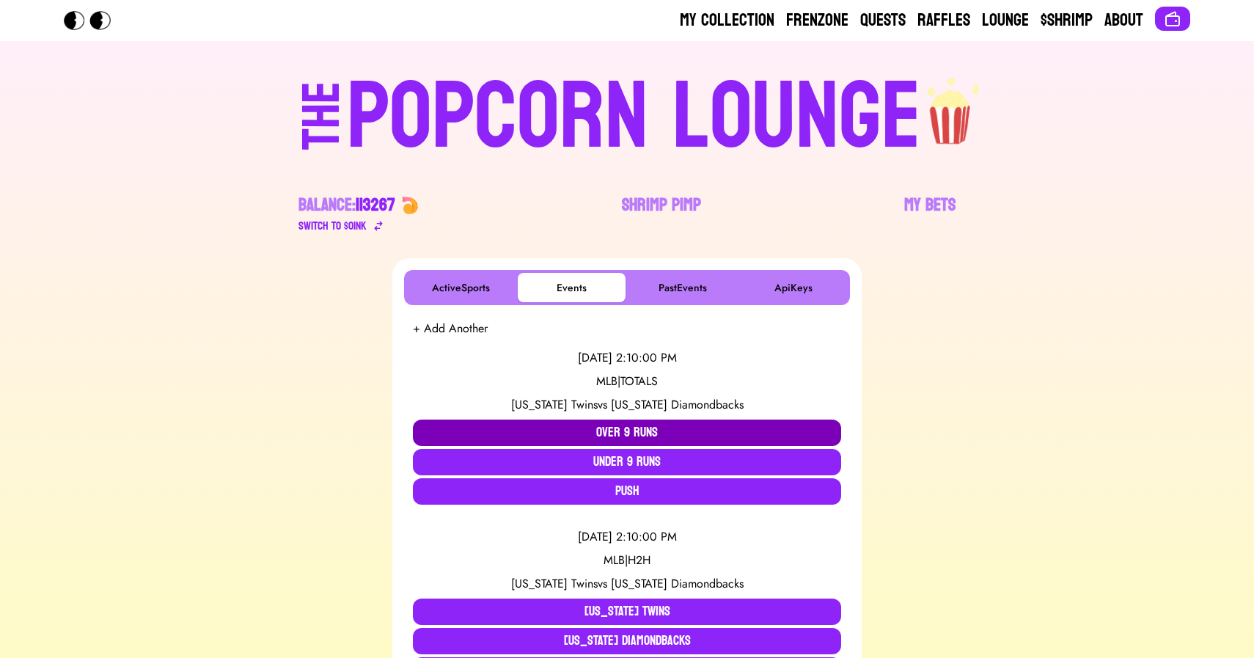
click at [541, 433] on button "Over 9 Runs" at bounding box center [627, 433] width 428 height 26
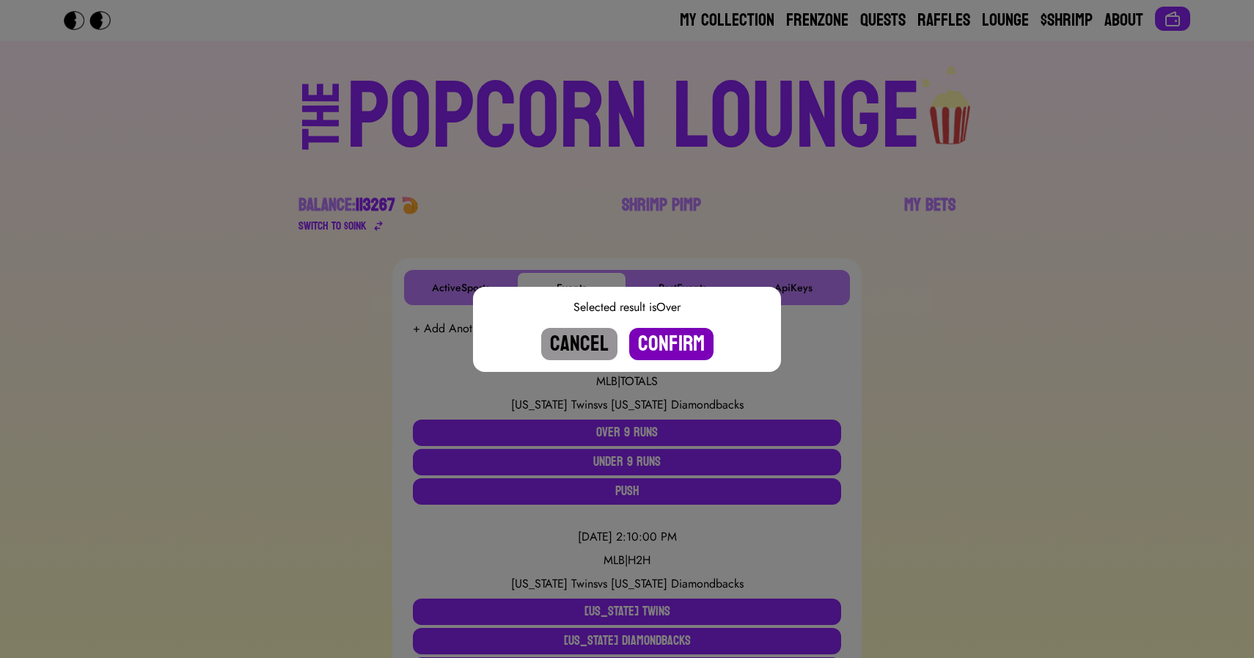
click at [663, 346] on button "Confirm" at bounding box center [671, 344] width 84 height 32
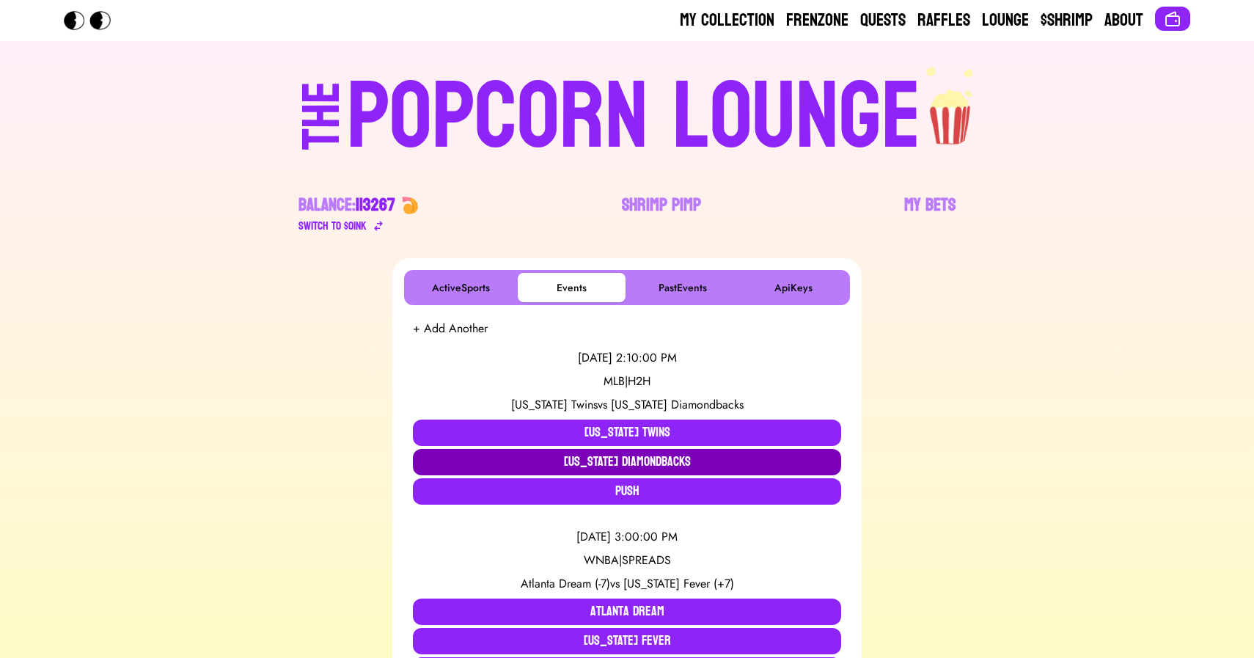
click at [567, 458] on button "[US_STATE] Diamondbacks" at bounding box center [627, 462] width 428 height 26
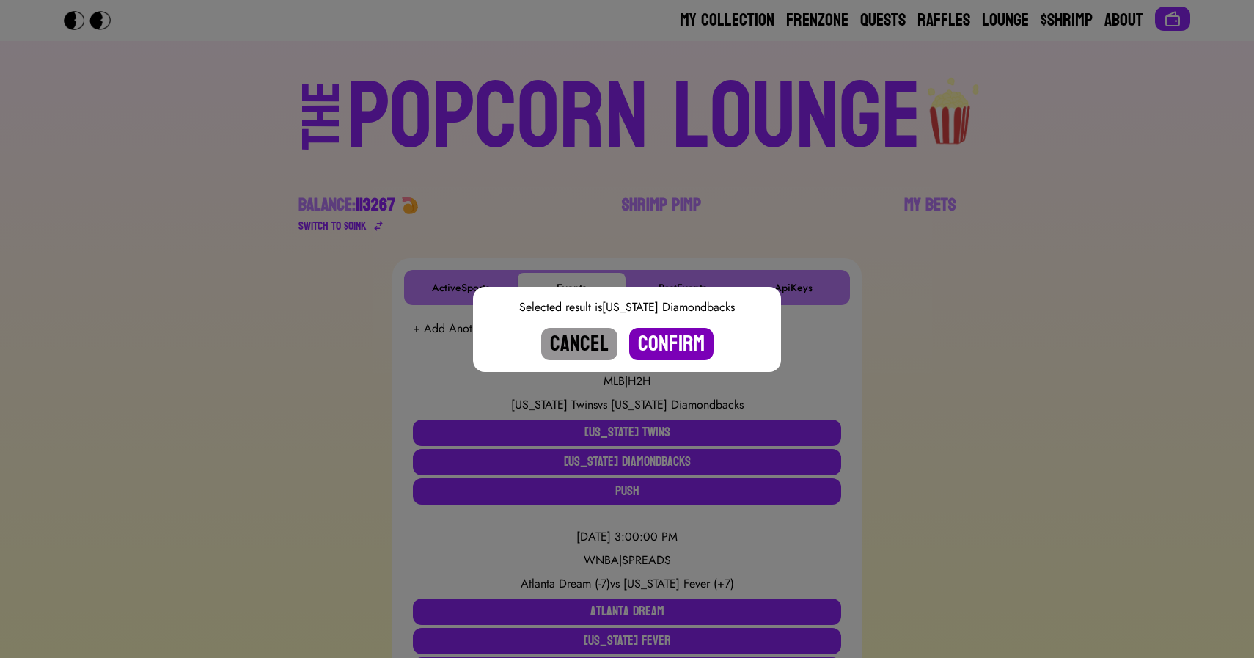
click at [661, 336] on button "Confirm" at bounding box center [671, 344] width 84 height 32
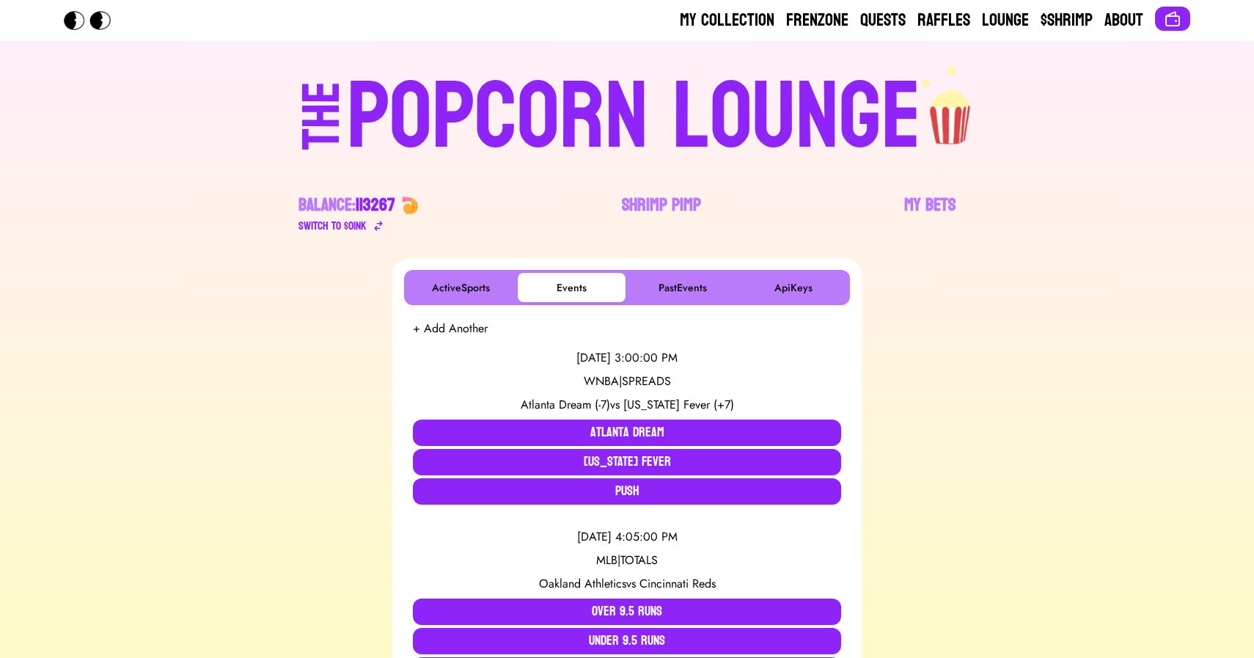
click at [395, 101] on div "POPCORN LOUNGE" at bounding box center [634, 117] width 574 height 94
